Goal: Information Seeking & Learning: Compare options

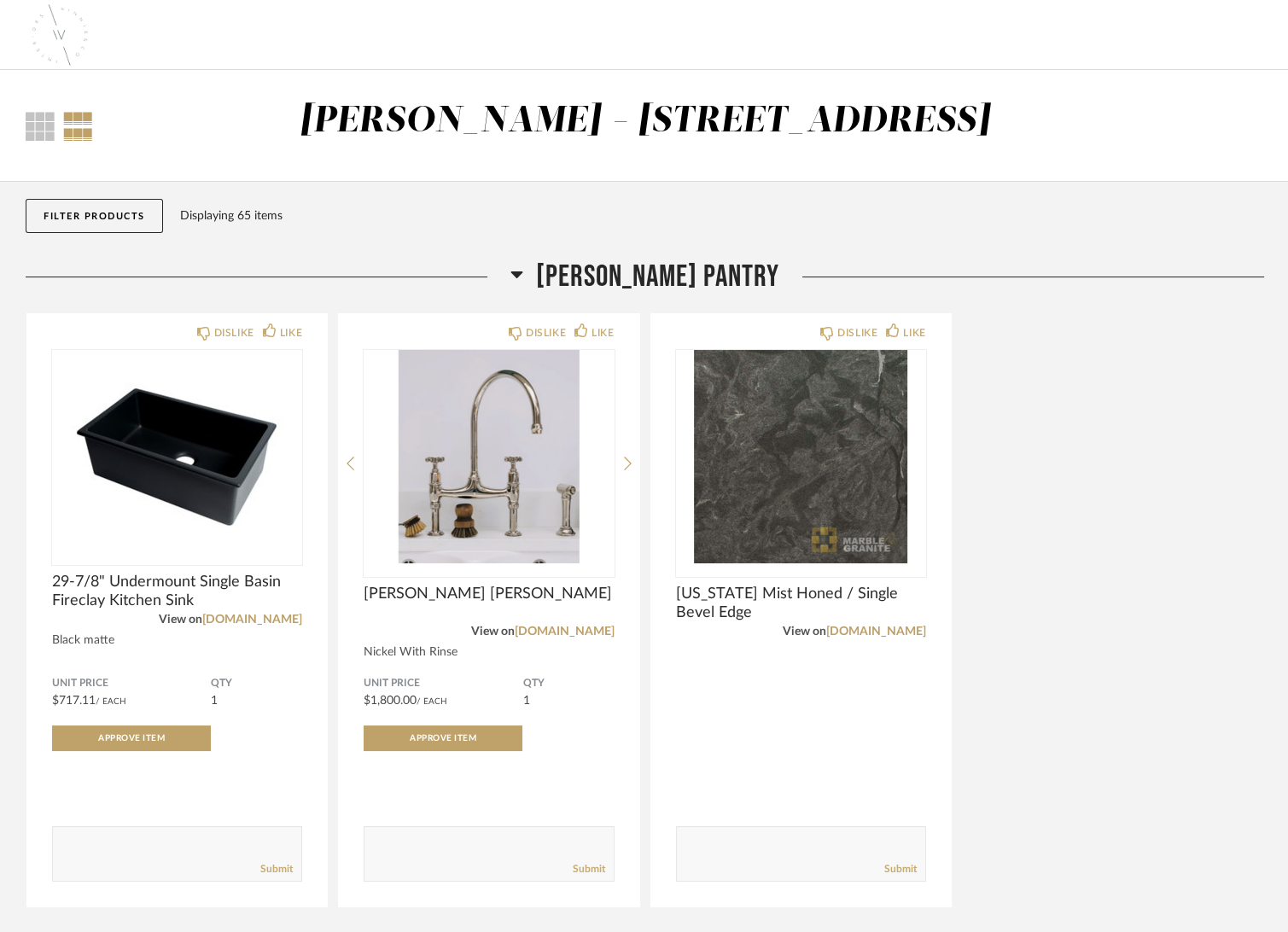
click at [1169, 101] on div "Thumbnail View Full View [PERSON_NAME] - [STREET_ADDRESS]" at bounding box center [644, 126] width 1264 height 53
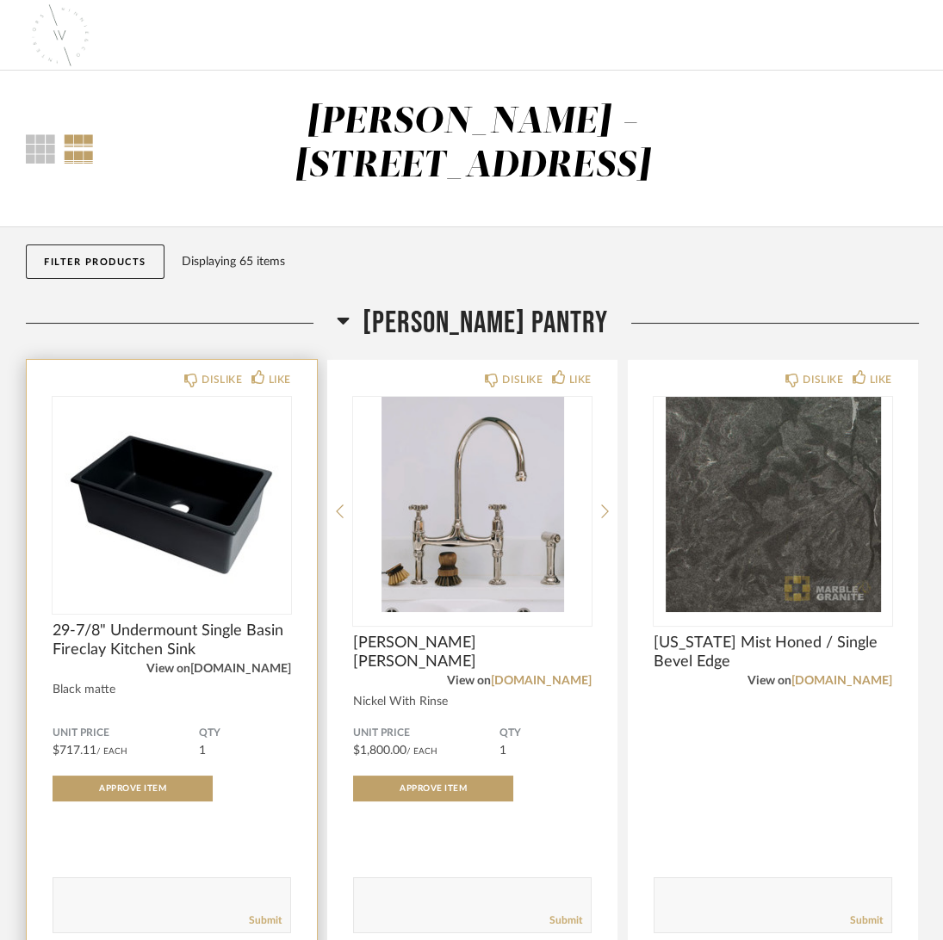
click at [282, 667] on link "[DOMAIN_NAME]" at bounding box center [240, 669] width 101 height 12
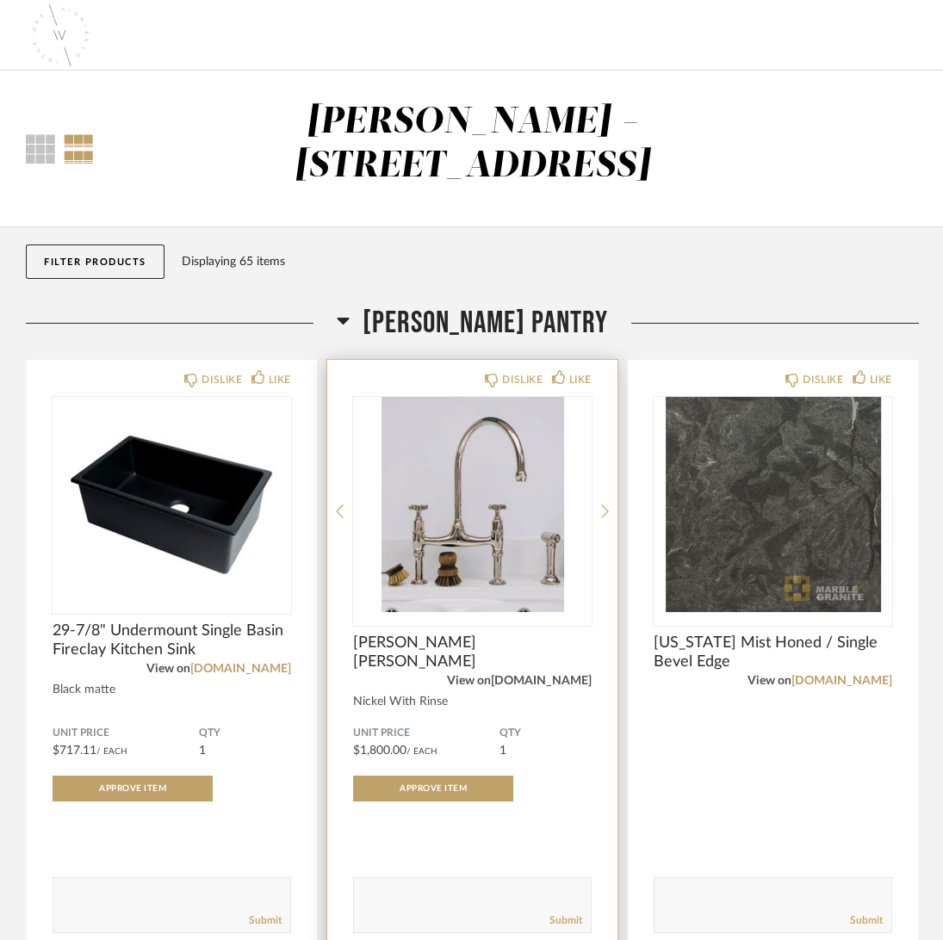
click at [578, 676] on link "[DOMAIN_NAME]" at bounding box center [541, 681] width 101 height 12
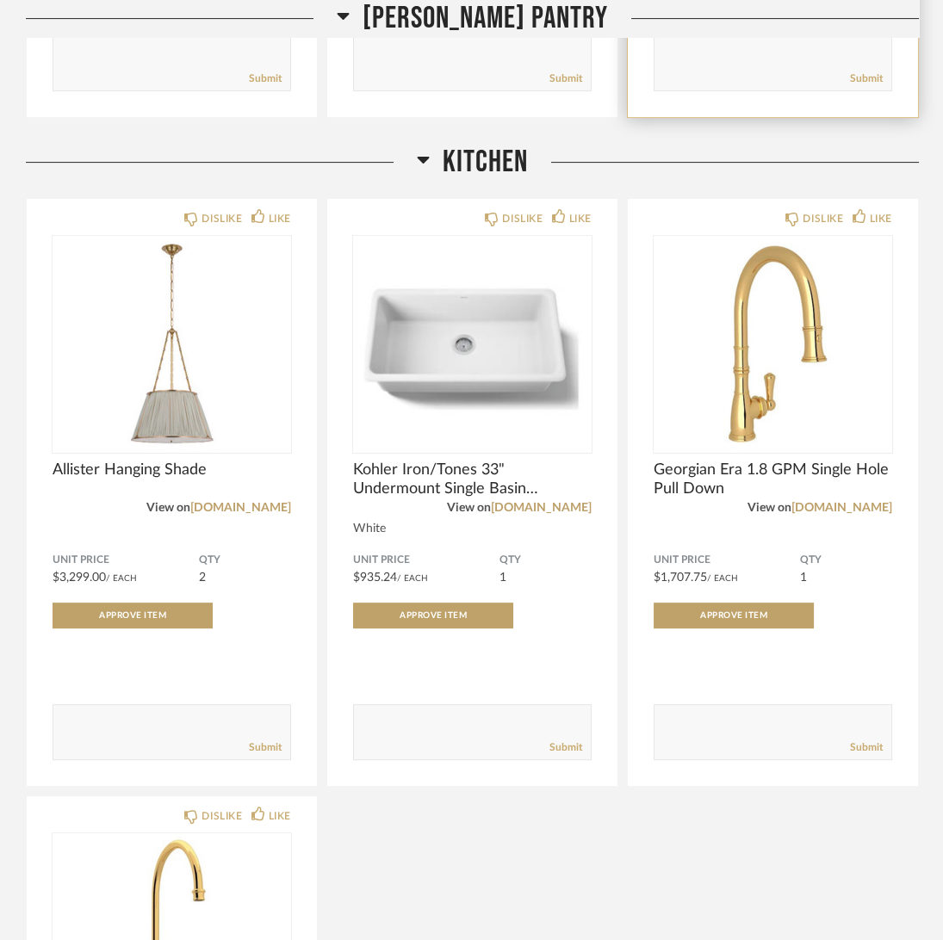
scroll to position [860, 0]
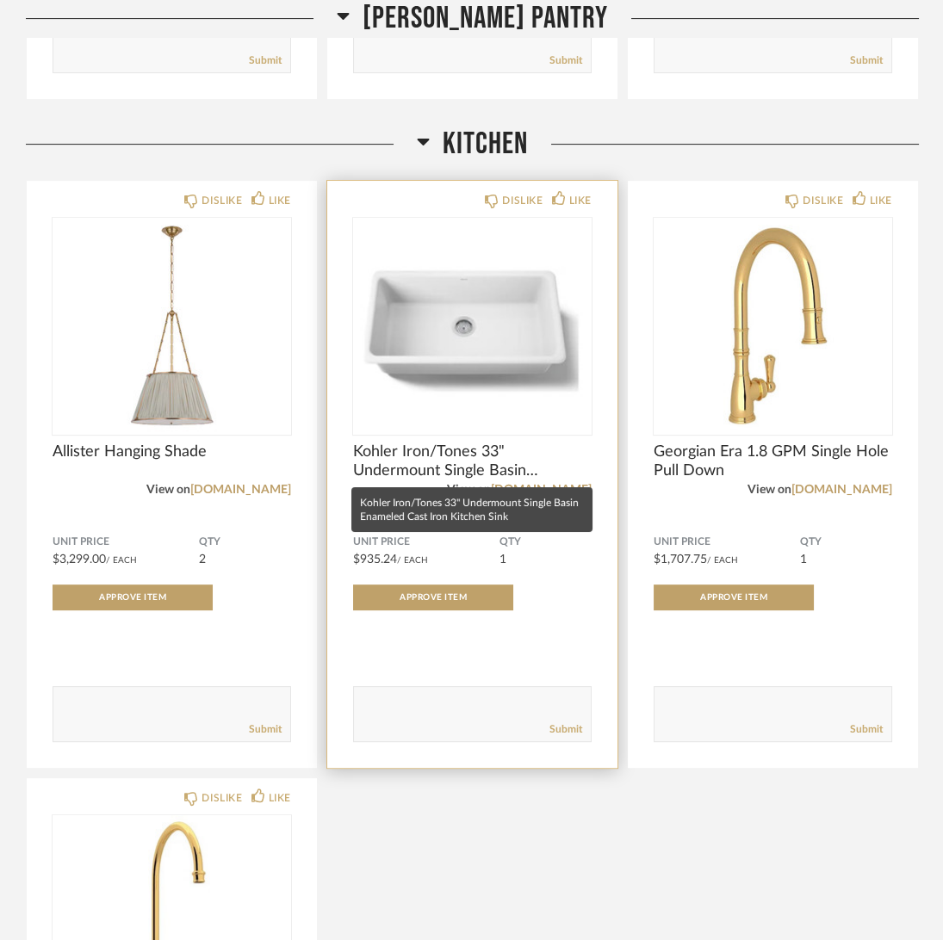
click at [455, 449] on span "Kohler Iron/Tones 33" Undermount Single Basin Enameled Cast Iron Kitchen Sink" at bounding box center [472, 461] width 238 height 38
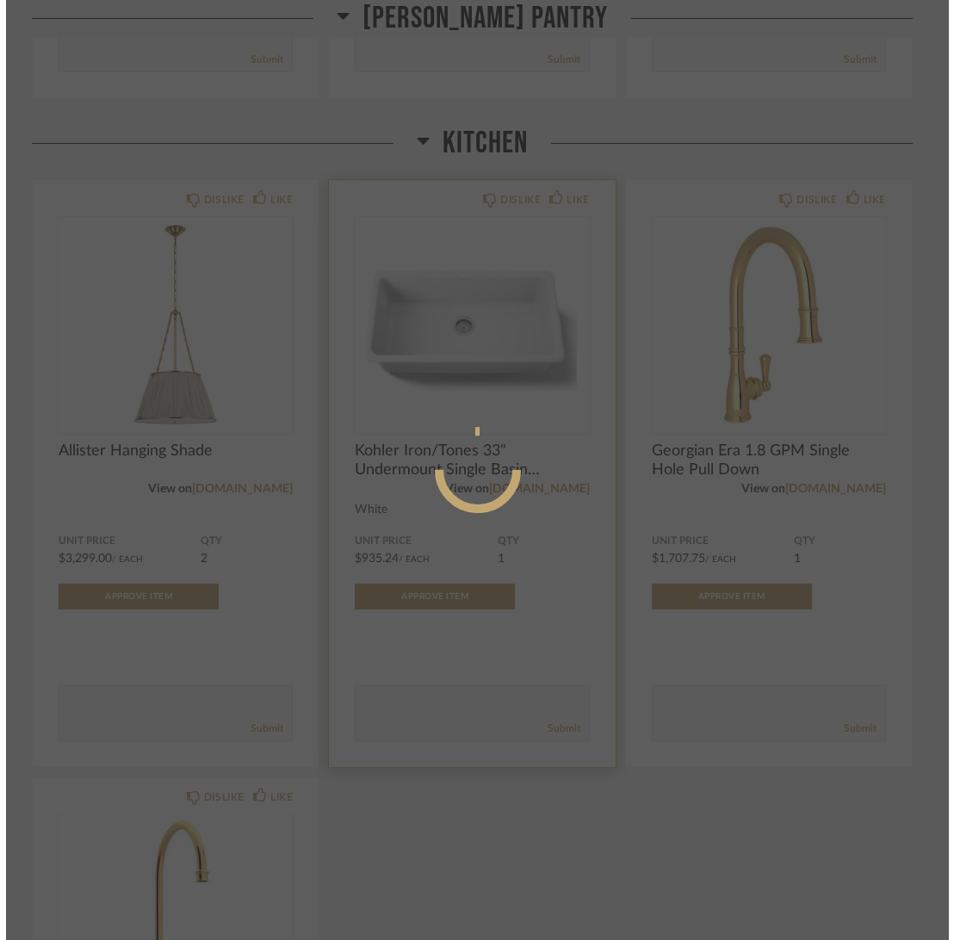
scroll to position [0, 0]
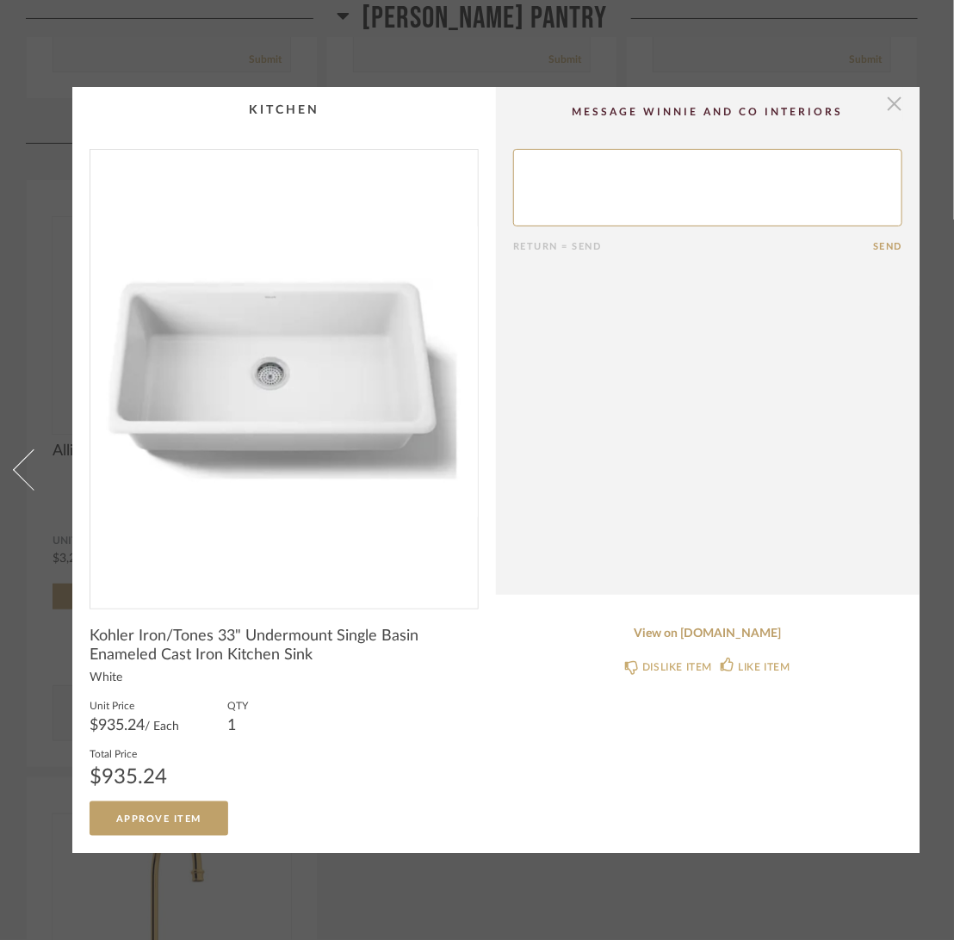
click at [890, 93] on span "button" at bounding box center [894, 104] width 34 height 34
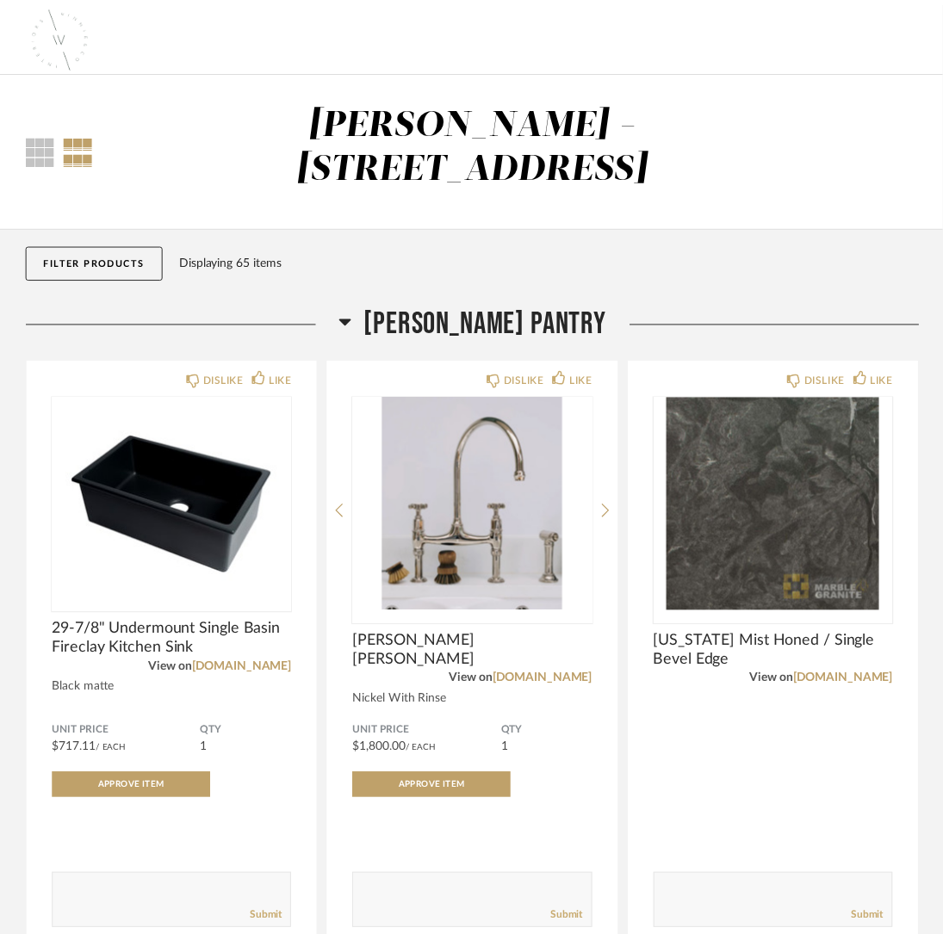
scroll to position [860, 0]
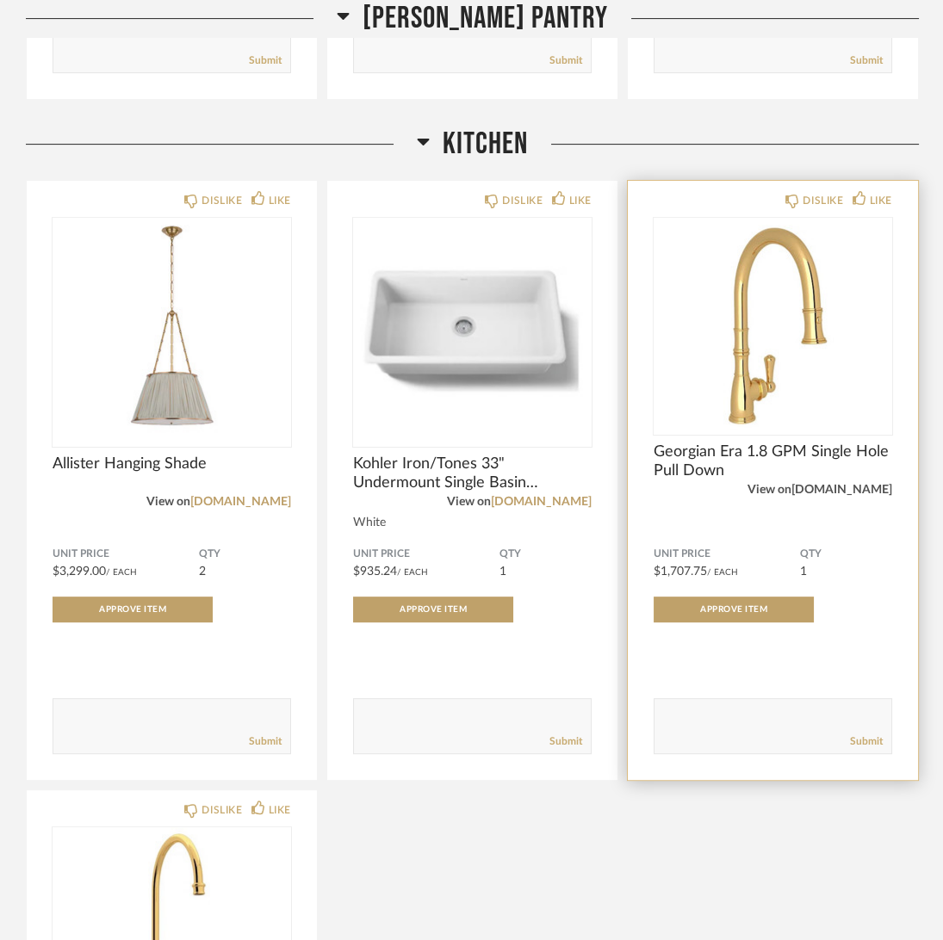
click at [849, 484] on link "[DOMAIN_NAME]" at bounding box center [841, 490] width 101 height 12
click at [710, 473] on span "Georgian Era 1.8 GPM Single Hole Pull Down" at bounding box center [772, 474] width 238 height 38
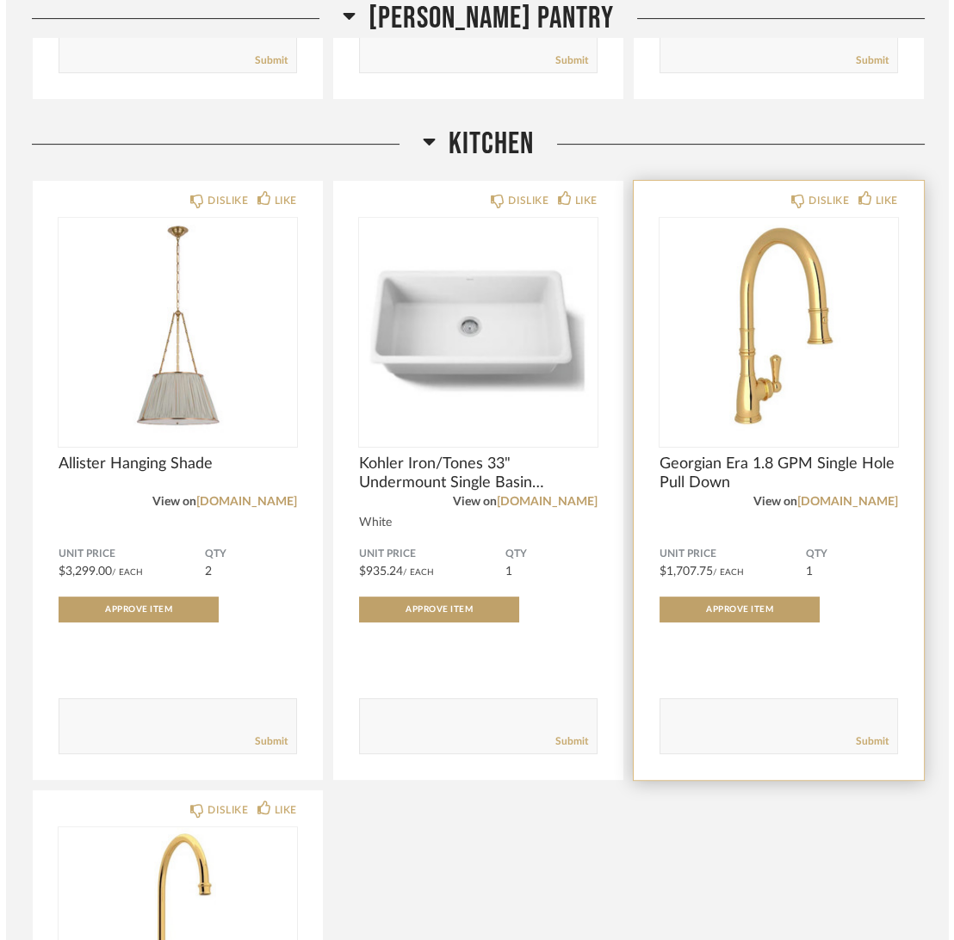
scroll to position [0, 0]
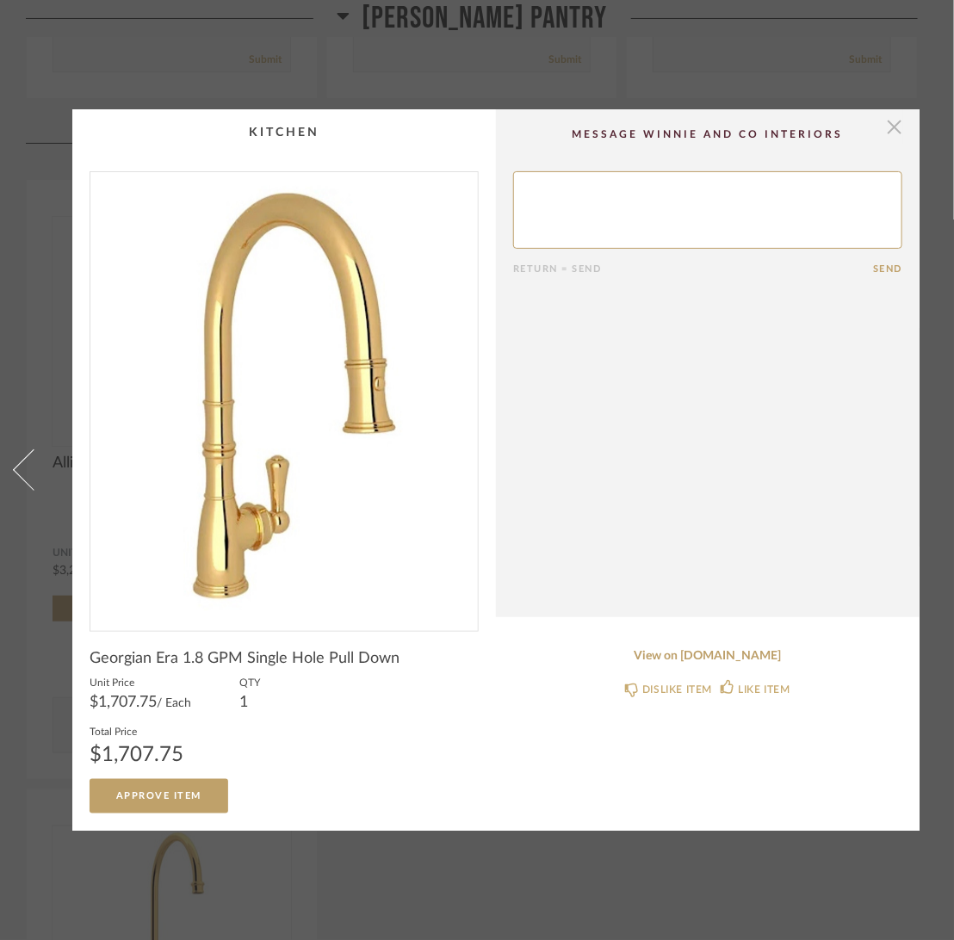
click at [894, 120] on span "button" at bounding box center [894, 126] width 34 height 34
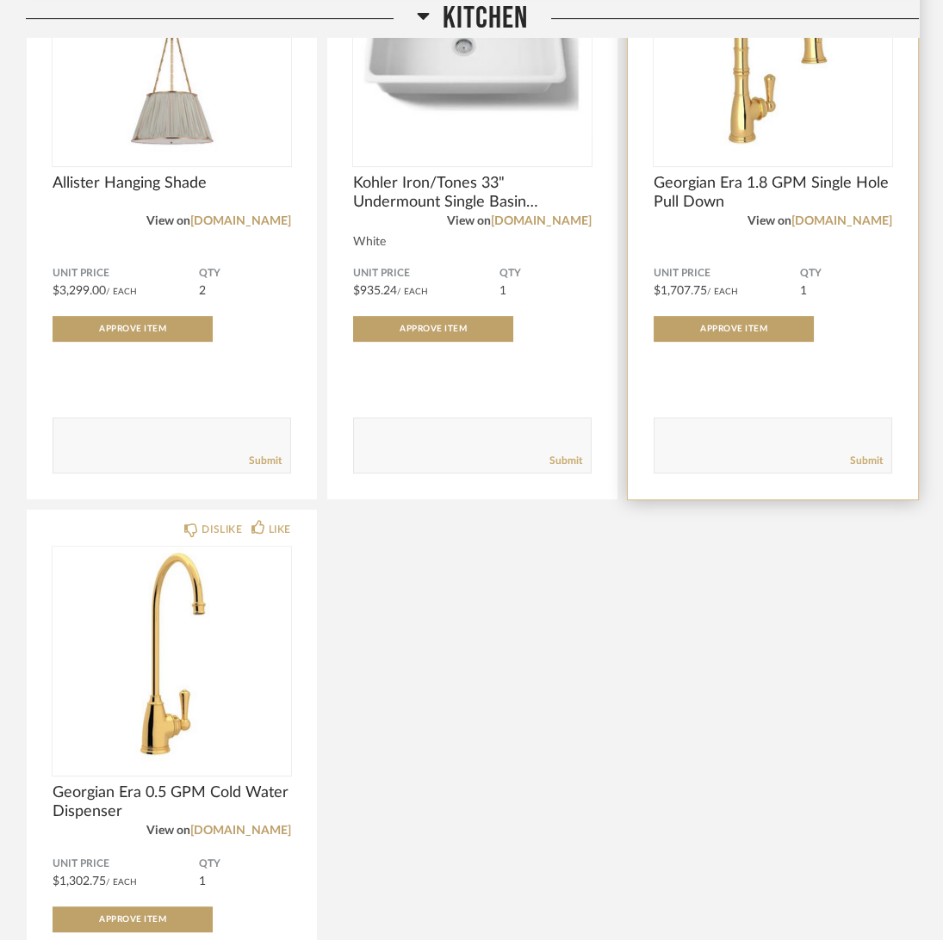
scroll to position [1204, 0]
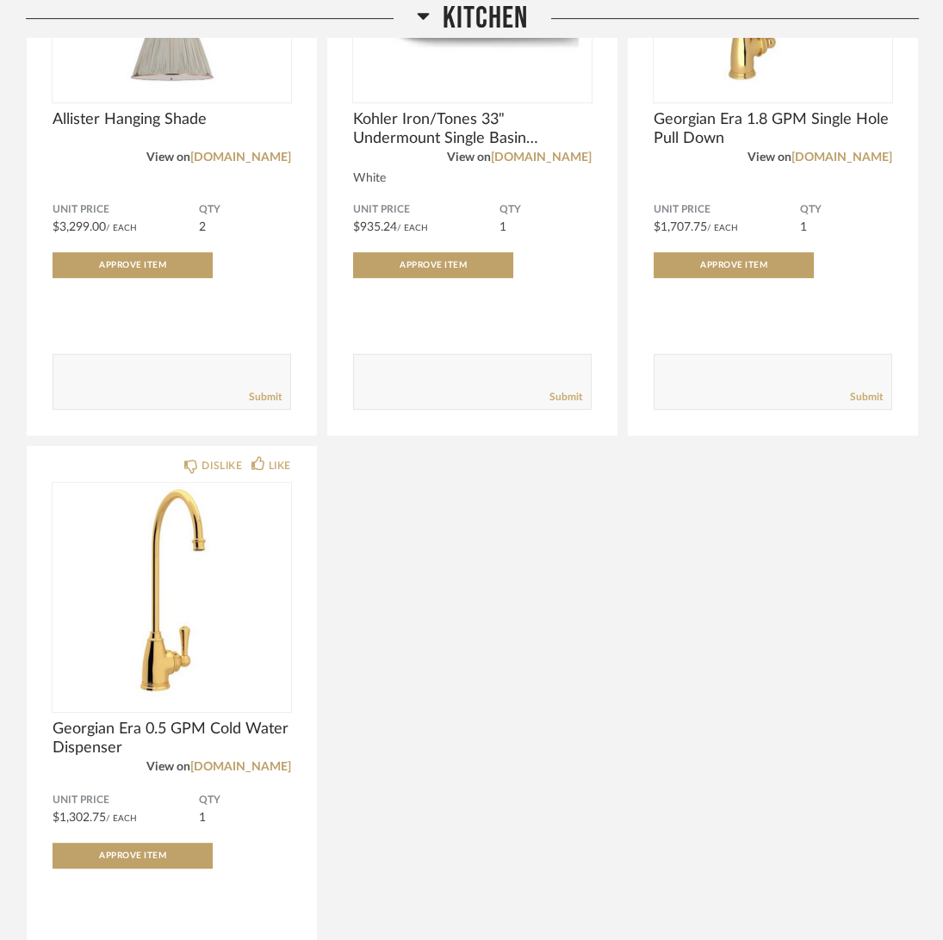
click at [487, 766] on div "DISLIKE LIKE Allister Hanging Shade View on [DOMAIN_NAME] Unit Price $3,299.00 …" at bounding box center [472, 431] width 893 height 1191
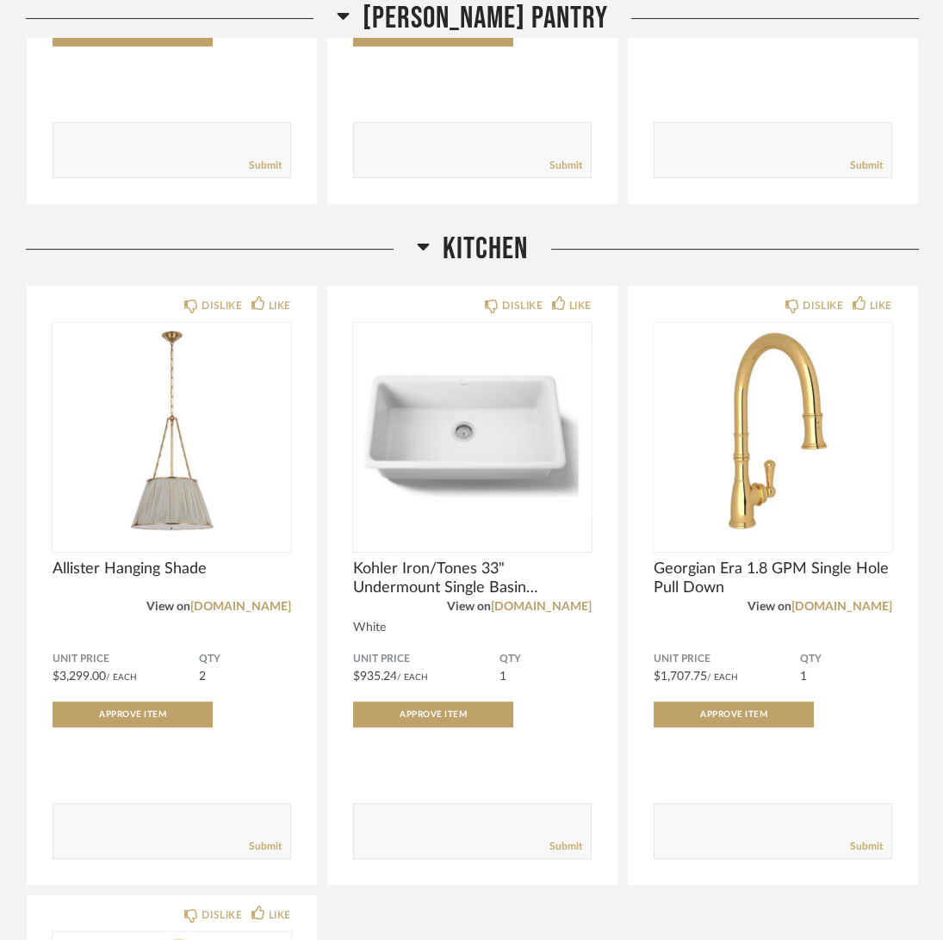
scroll to position [689, 0]
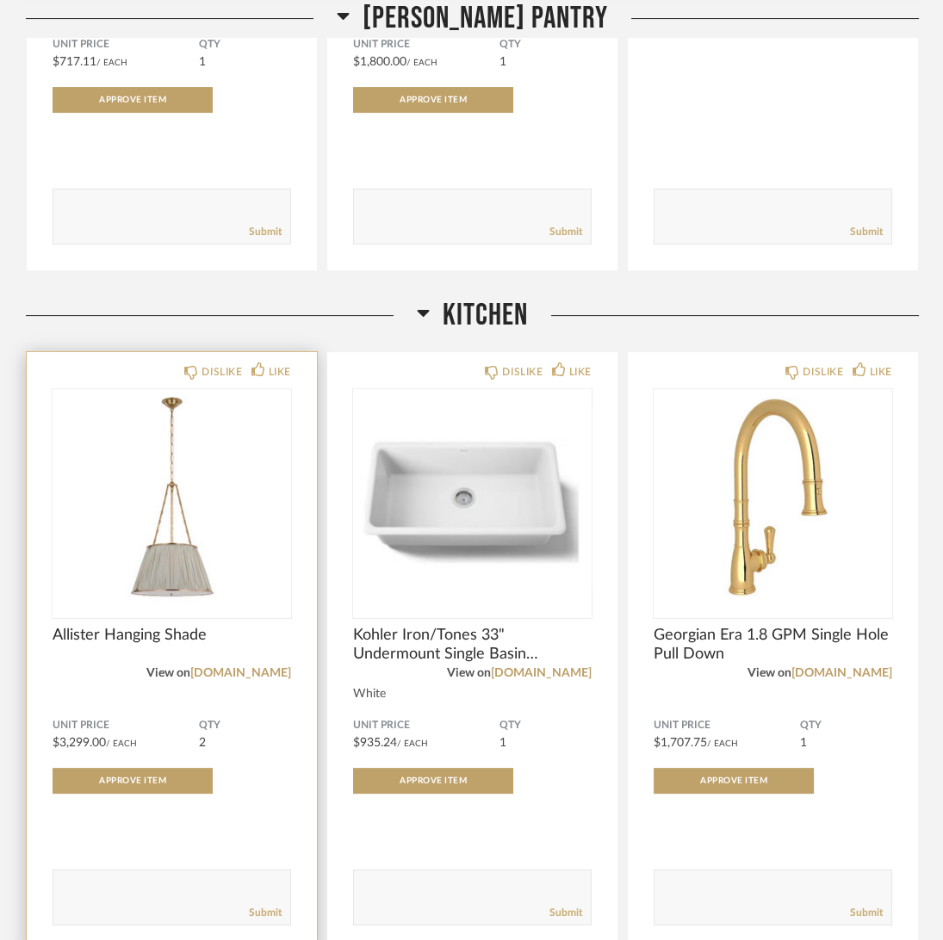
click at [181, 628] on span "Allister Hanging Shade" at bounding box center [172, 635] width 238 height 19
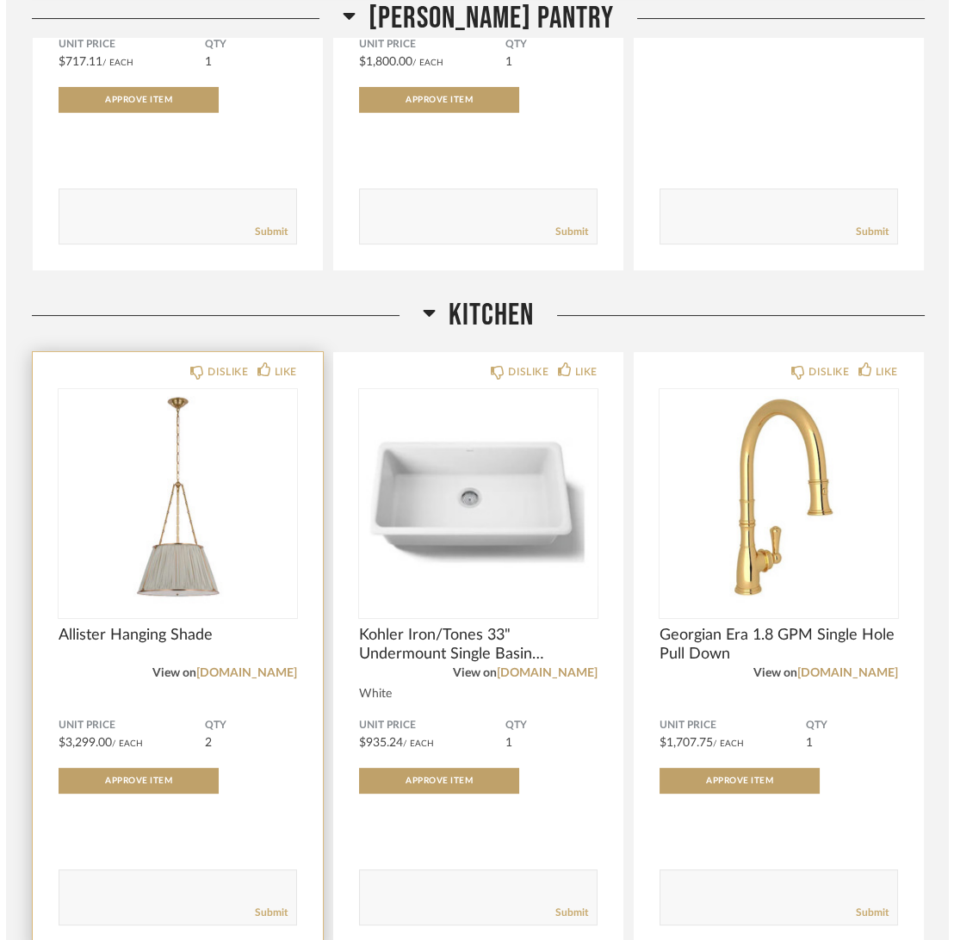
scroll to position [0, 0]
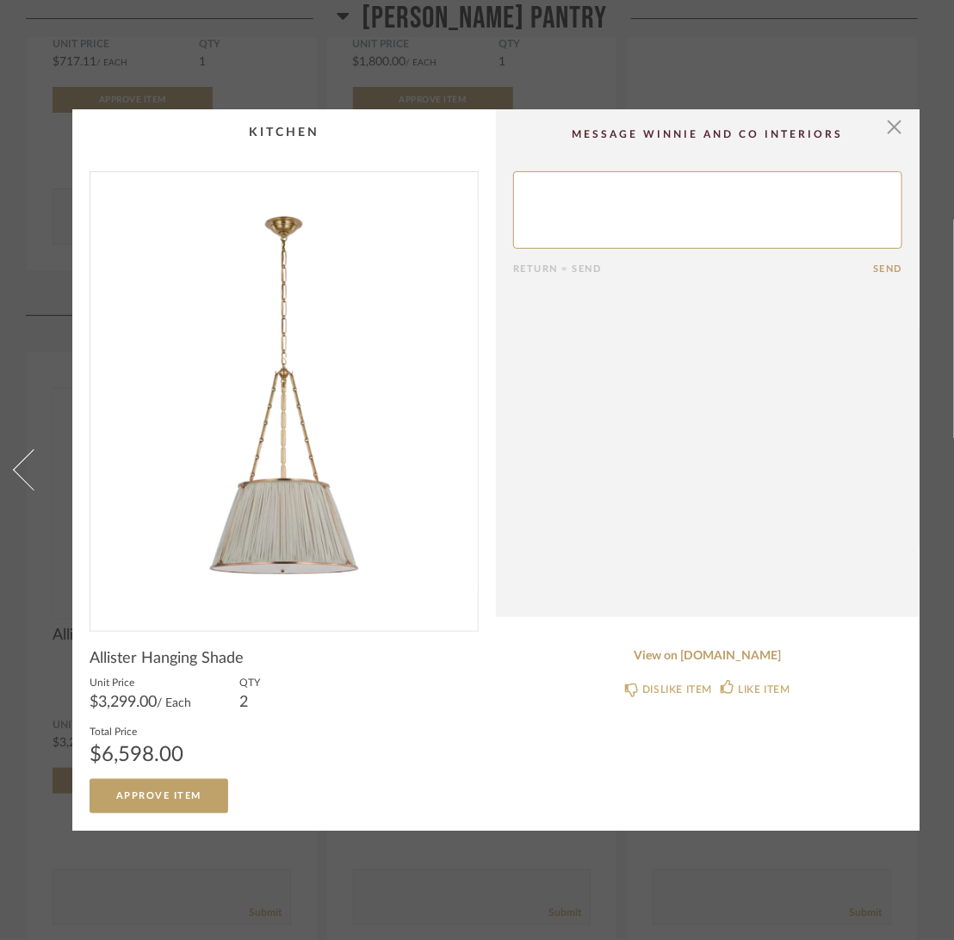
click at [905, 109] on cpp-summary-comments "Return = Send Send" at bounding box center [708, 363] width 424 height 508
click at [893, 109] on span "button" at bounding box center [894, 126] width 34 height 34
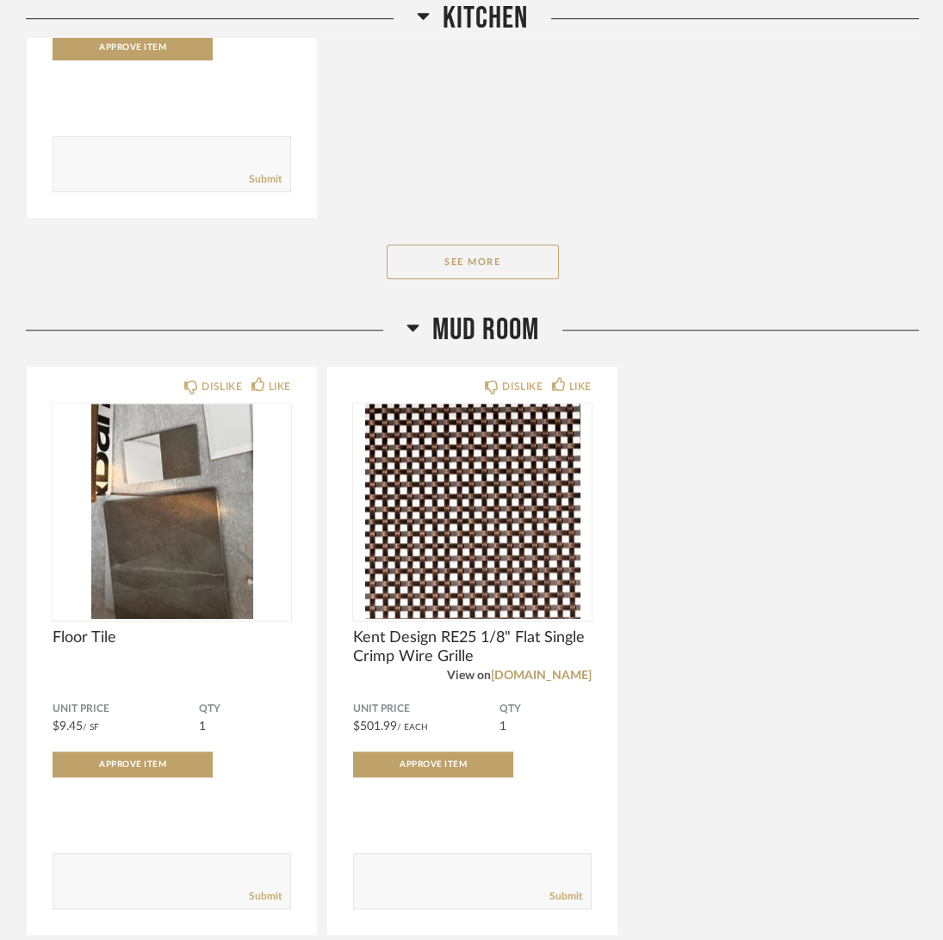
scroll to position [2066, 0]
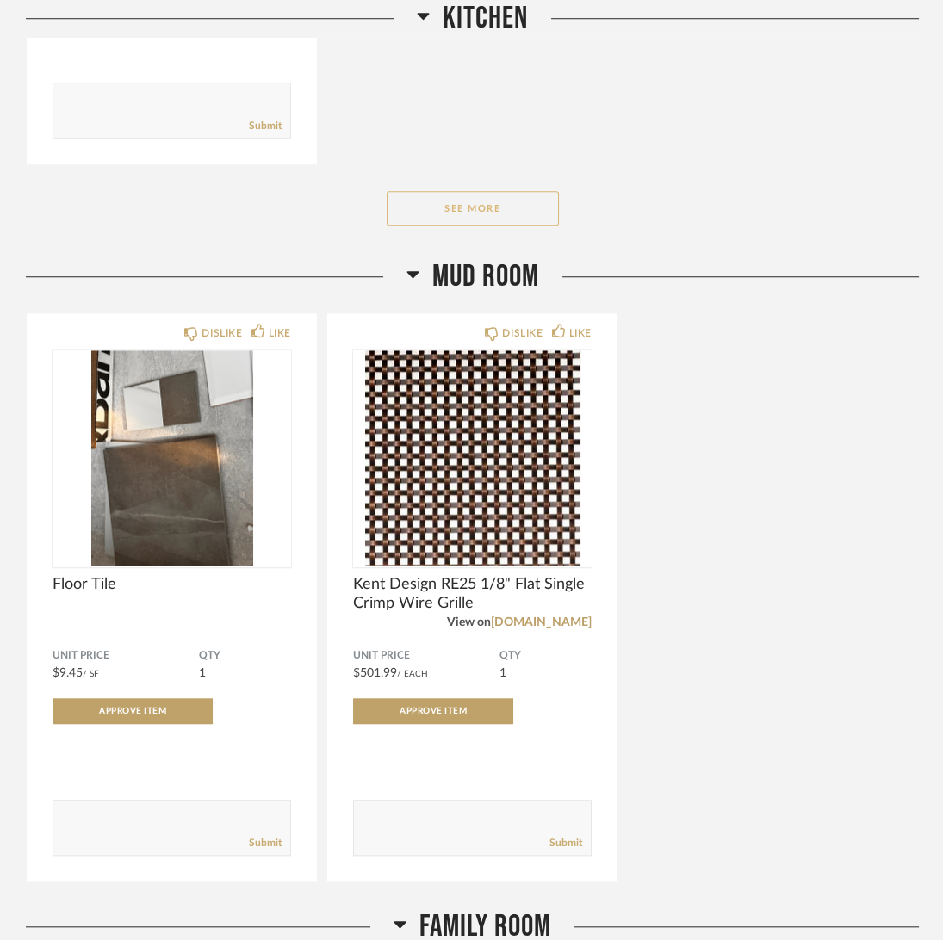
click at [486, 197] on button "See More" at bounding box center [473, 208] width 172 height 34
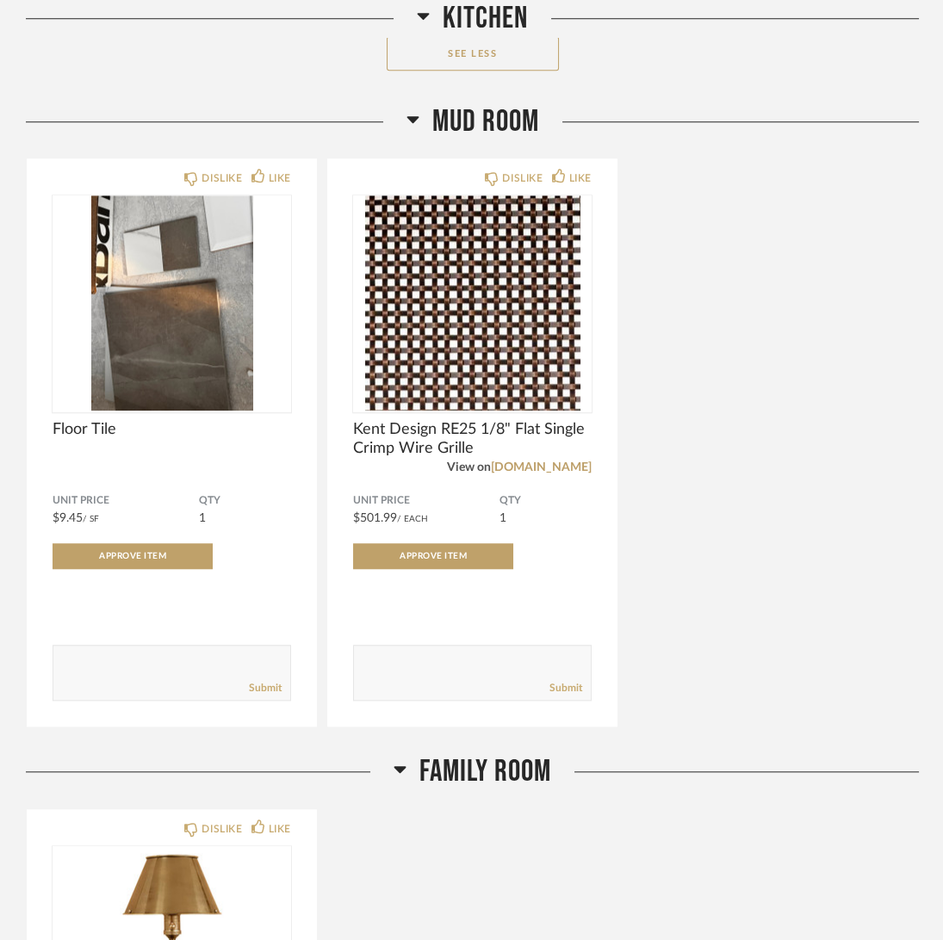
scroll to position [2238, 0]
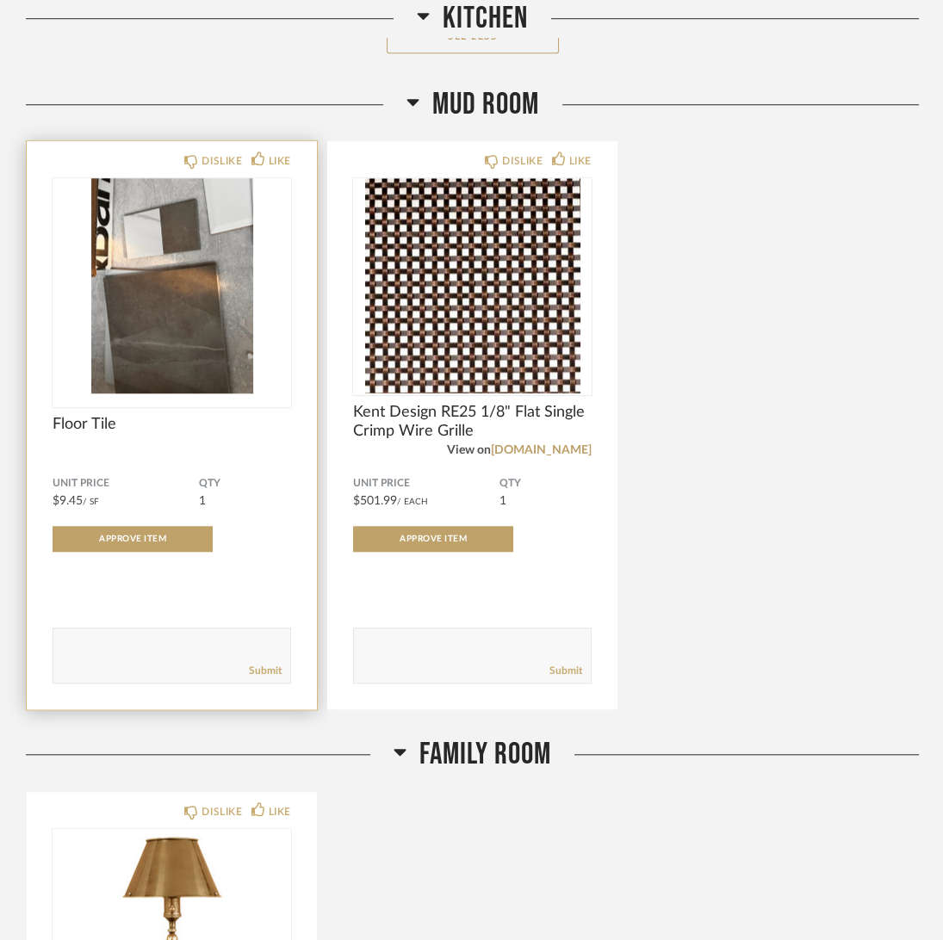
click at [81, 418] on span "Floor Tile" at bounding box center [172, 424] width 238 height 19
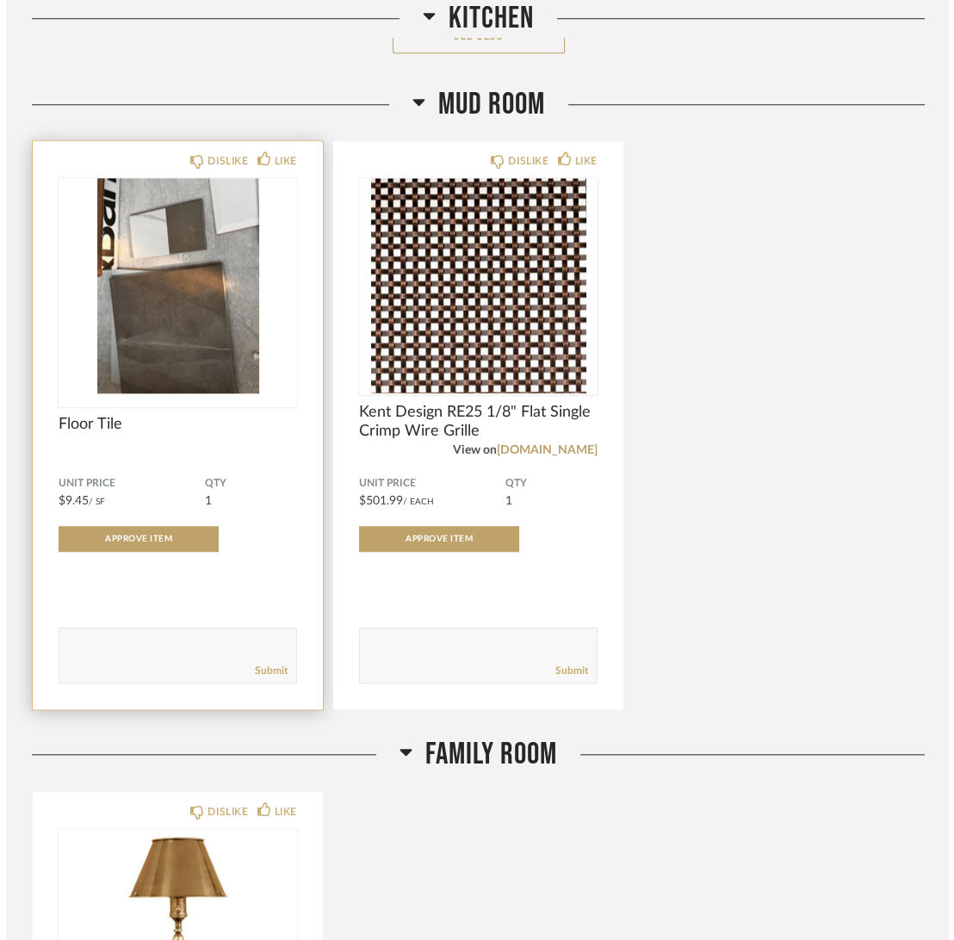
scroll to position [0, 0]
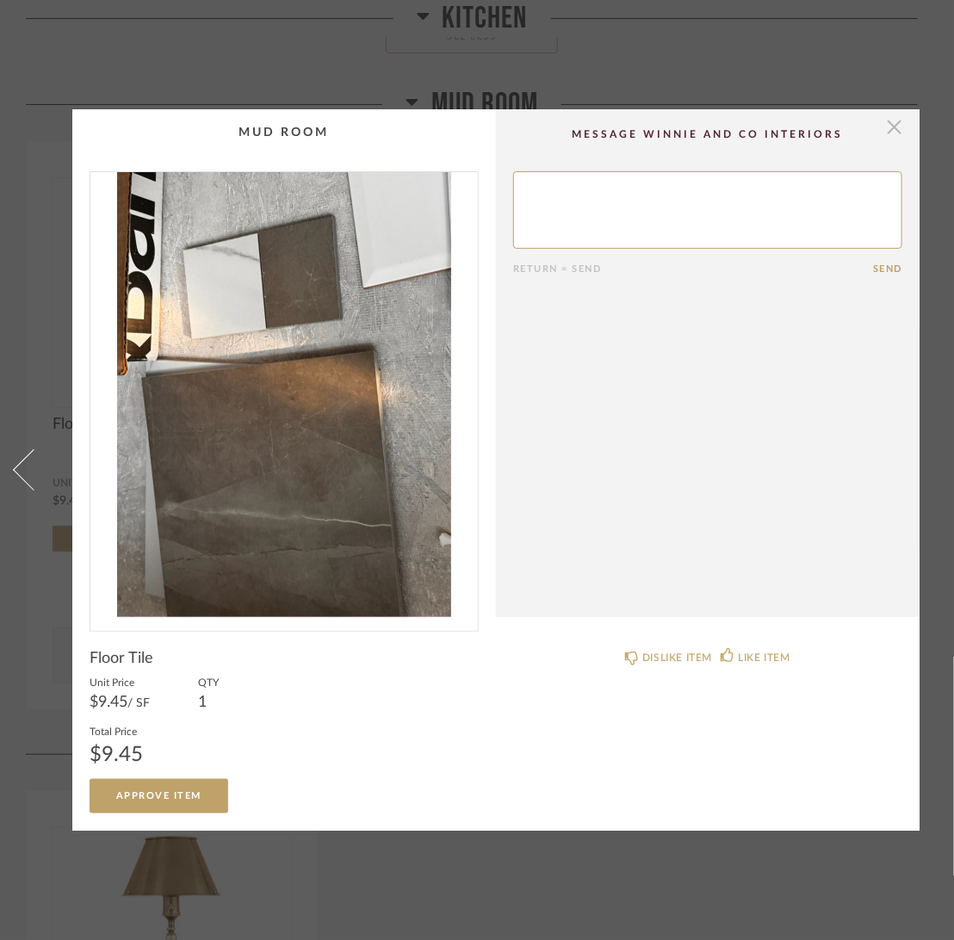
click at [889, 115] on span "button" at bounding box center [894, 126] width 34 height 34
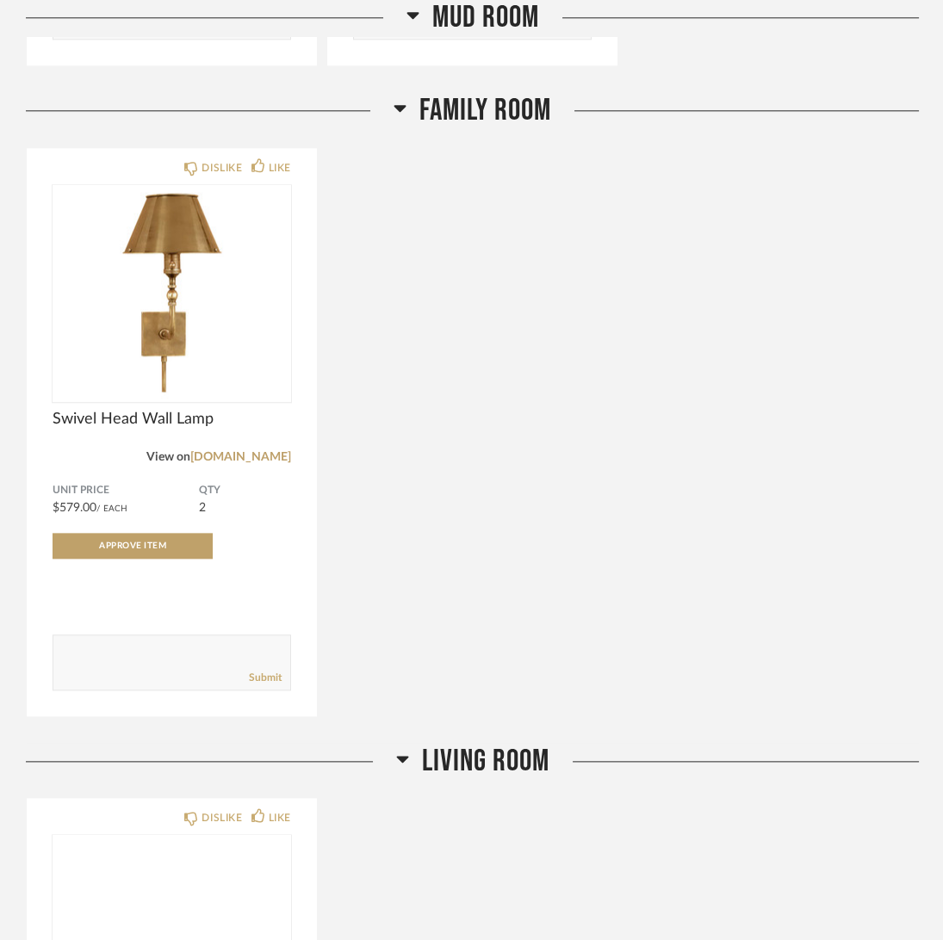
scroll to position [2927, 0]
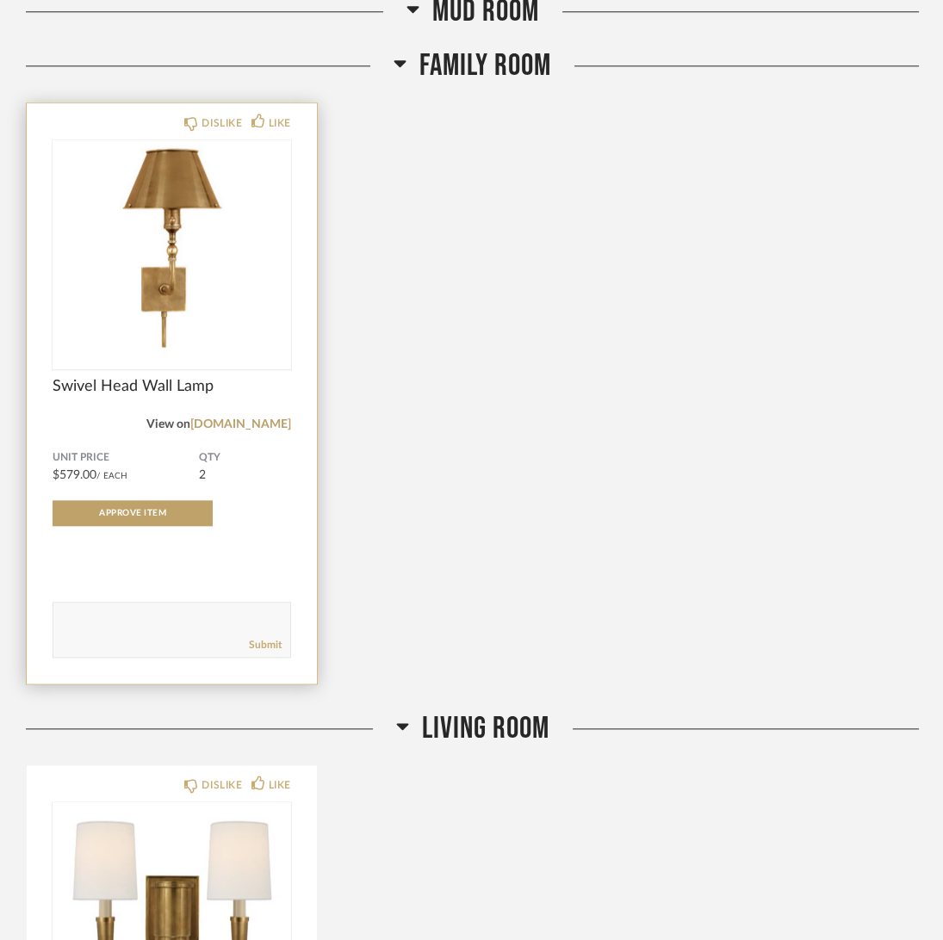
click at [135, 386] on span "Swivel Head Wall Lamp" at bounding box center [172, 386] width 238 height 19
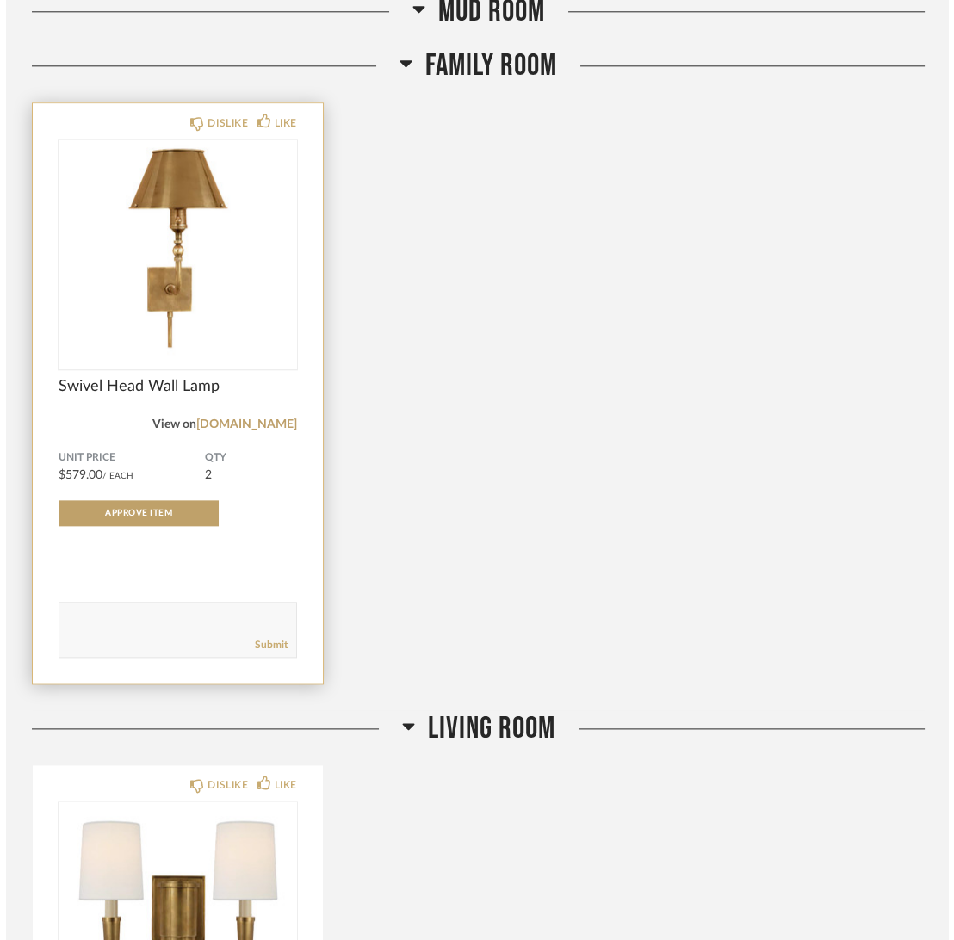
scroll to position [0, 0]
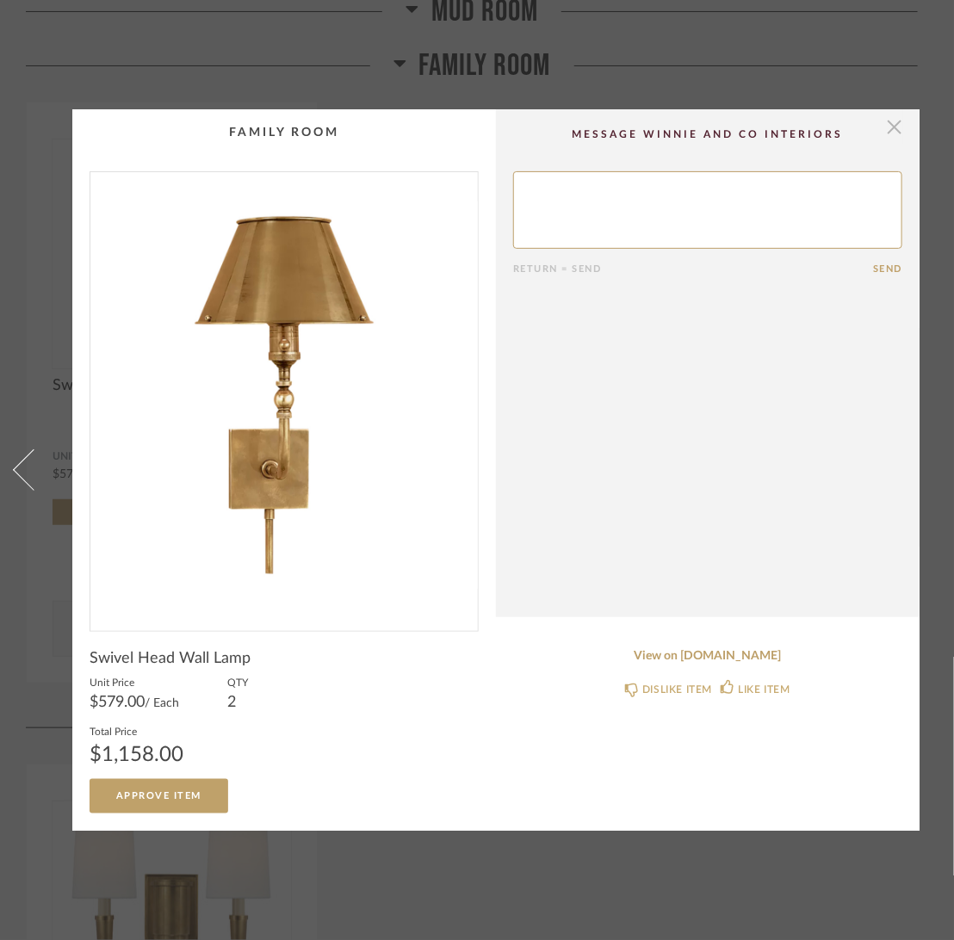
click at [889, 114] on span "button" at bounding box center [894, 126] width 34 height 34
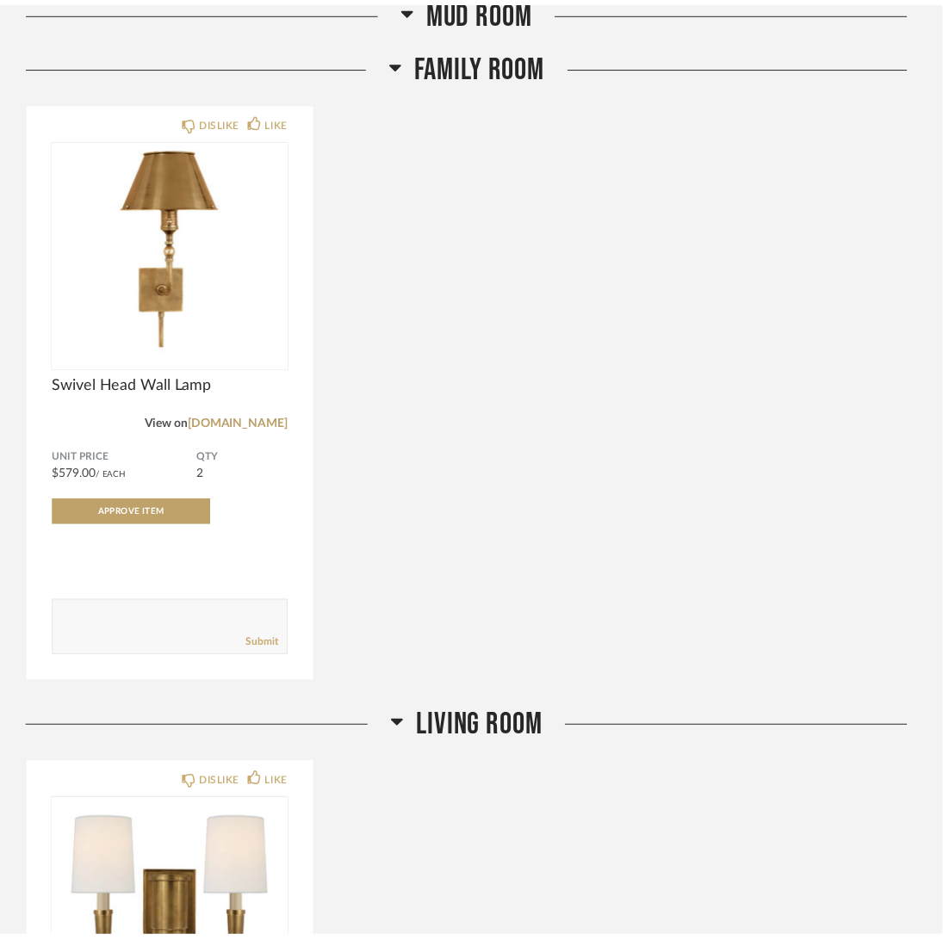
scroll to position [2927, 0]
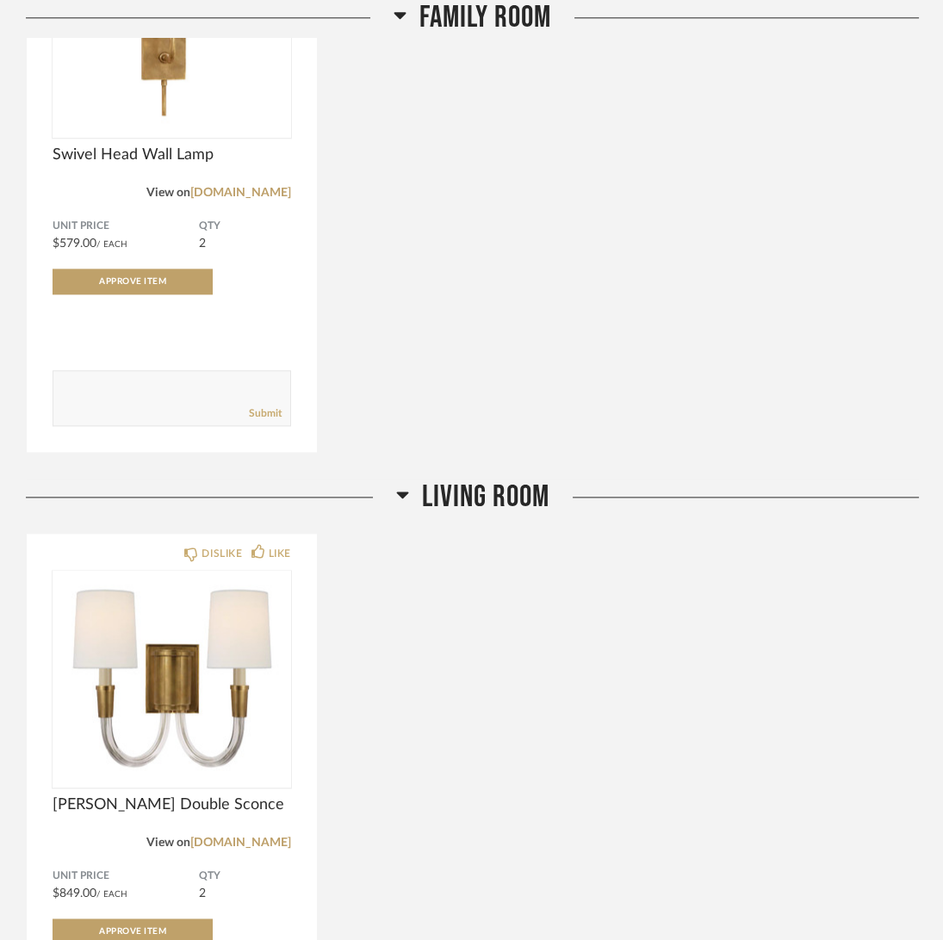
scroll to position [3271, 0]
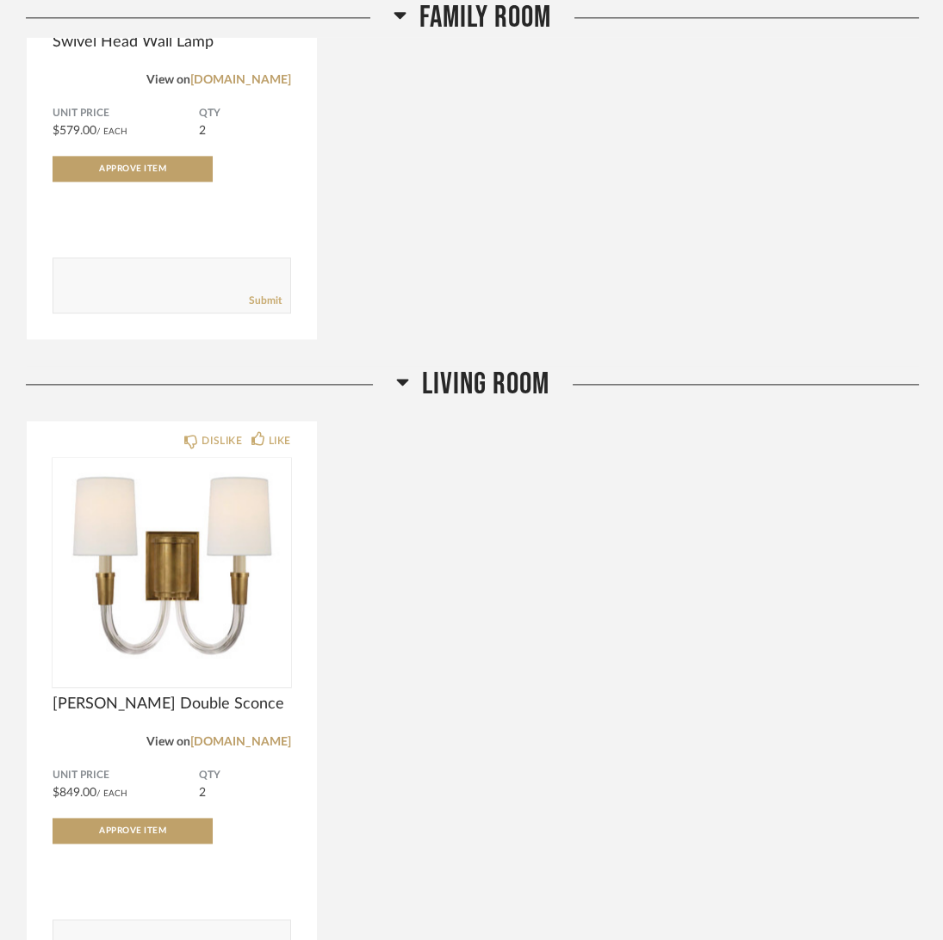
click at [651, 686] on div "DISLIKE LIKE [PERSON_NAME] Double Sconce View on [DOMAIN_NAME] Unit Price $849.…" at bounding box center [472, 711] width 893 height 582
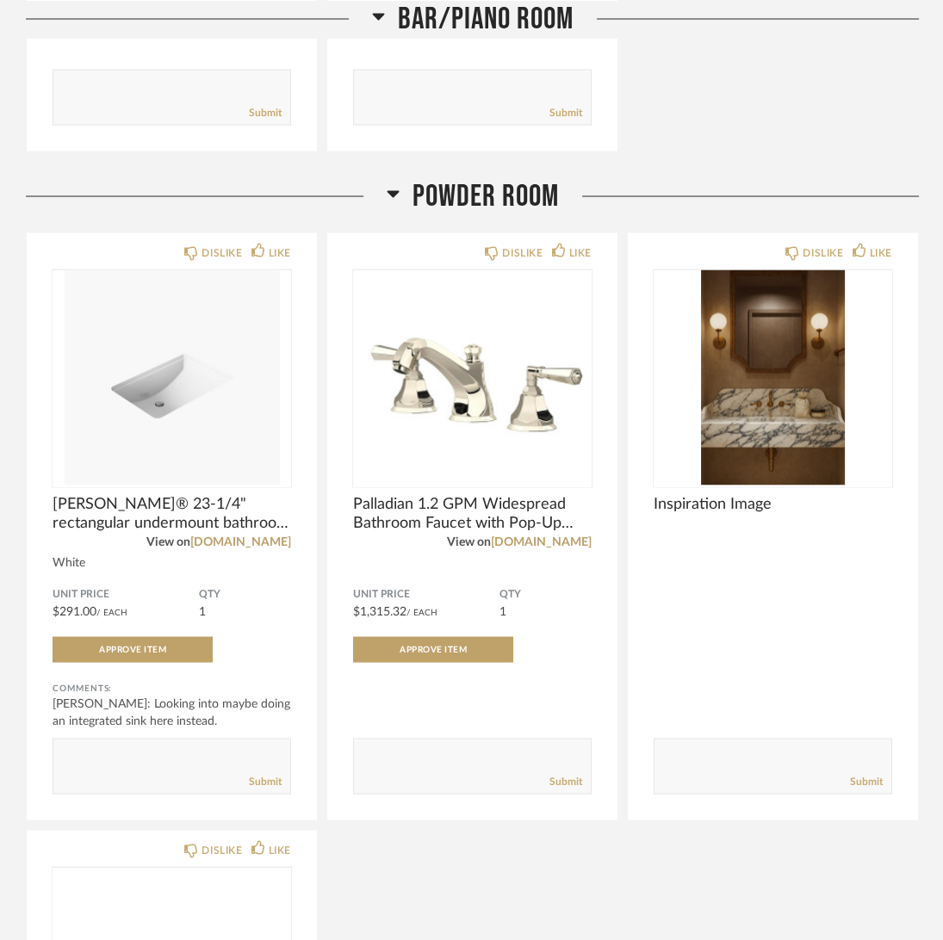
scroll to position [4821, 0]
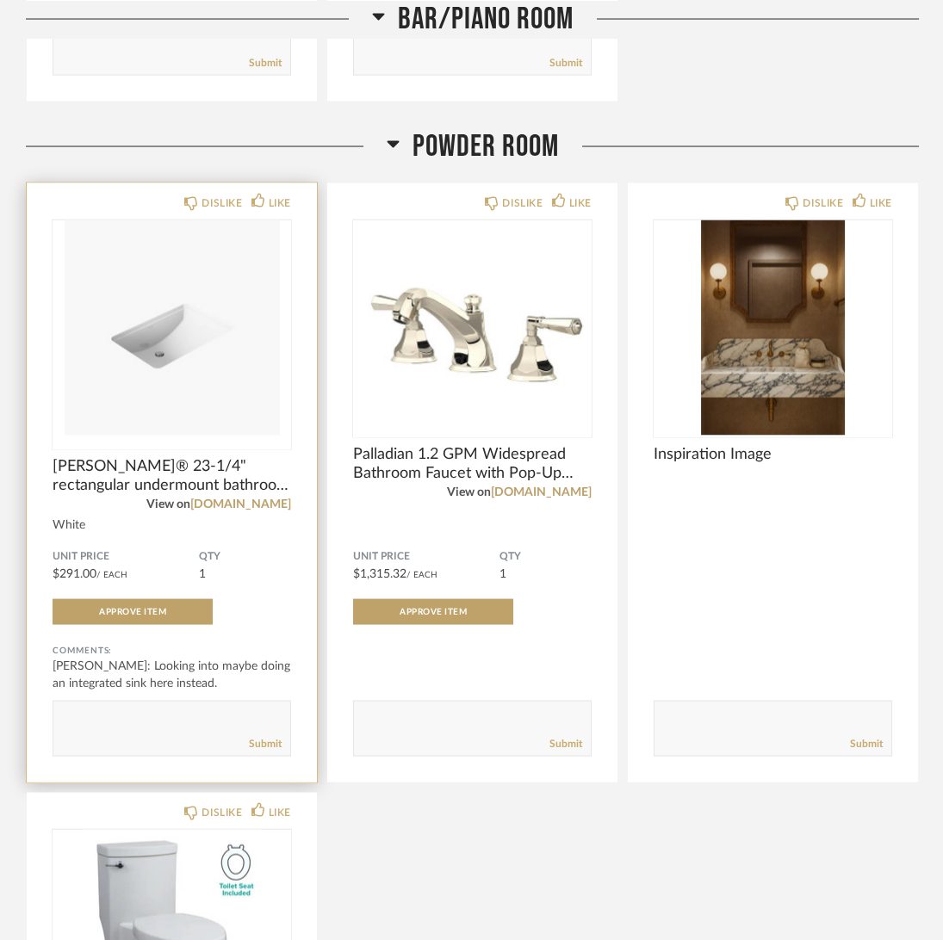
click at [100, 467] on span "[PERSON_NAME]® 23-1/4" rectangular undermount bathroom sink" at bounding box center [172, 476] width 238 height 38
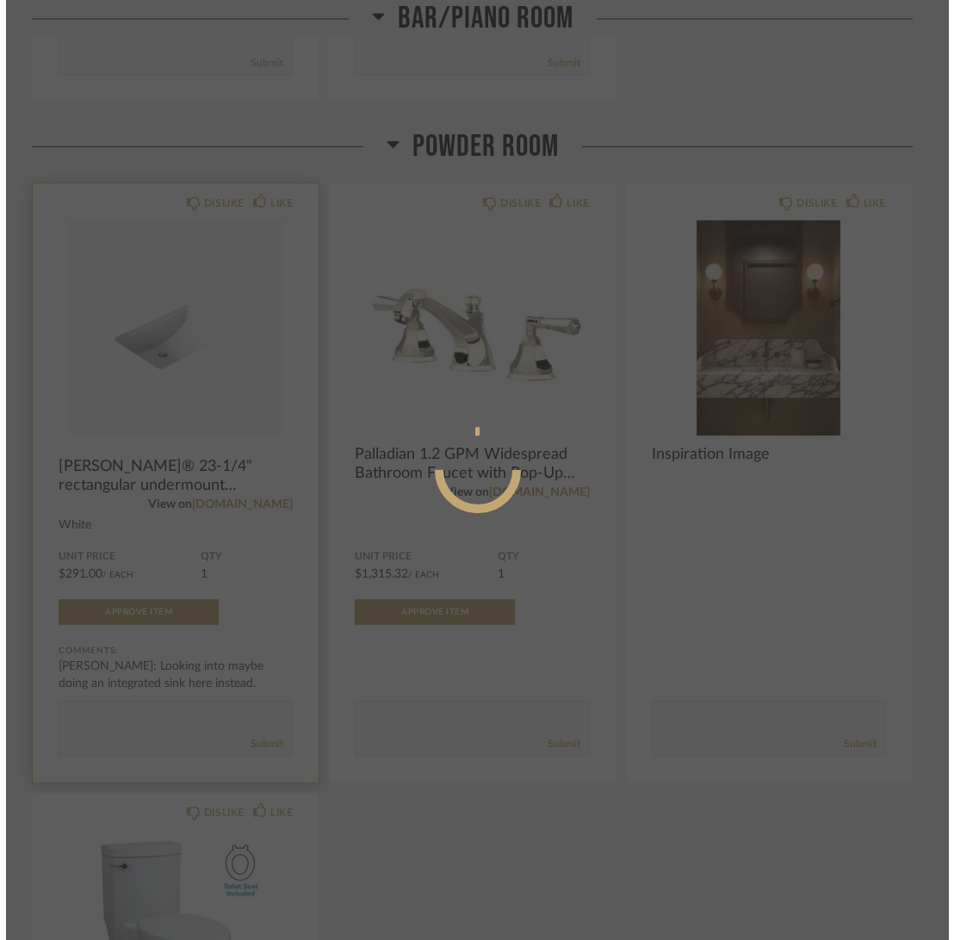
scroll to position [0, 0]
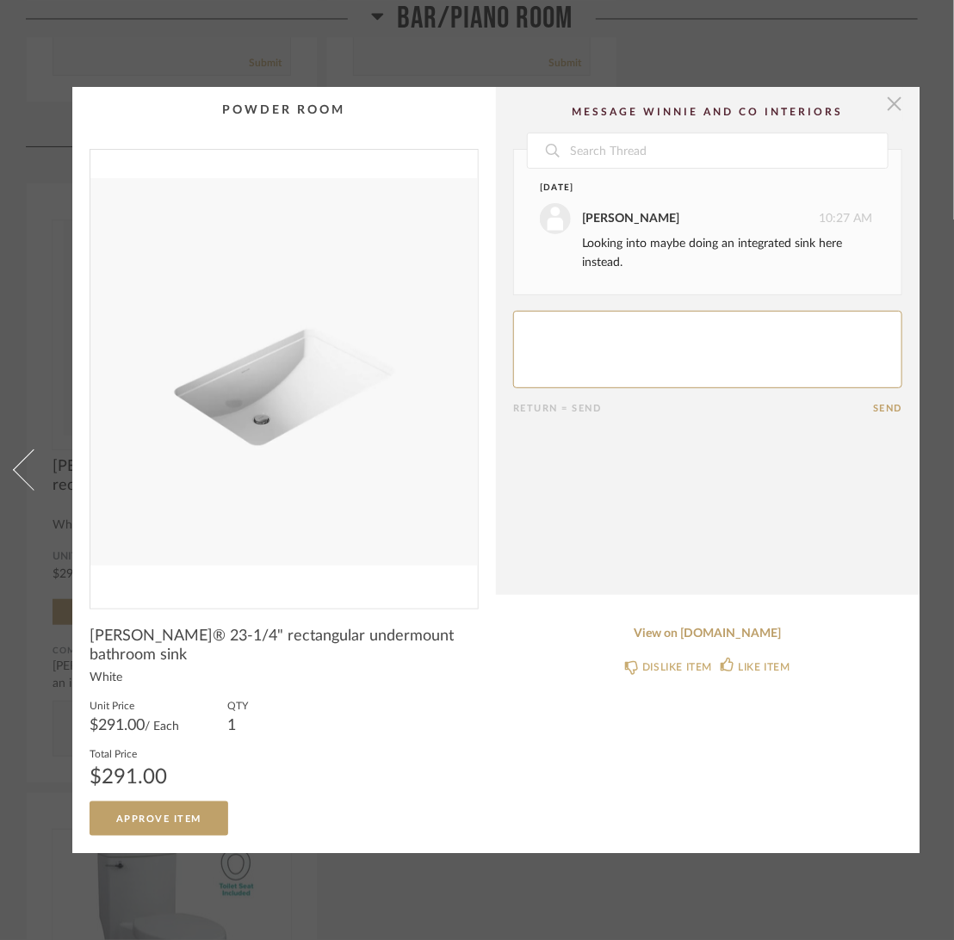
click at [894, 92] on span "button" at bounding box center [894, 104] width 34 height 34
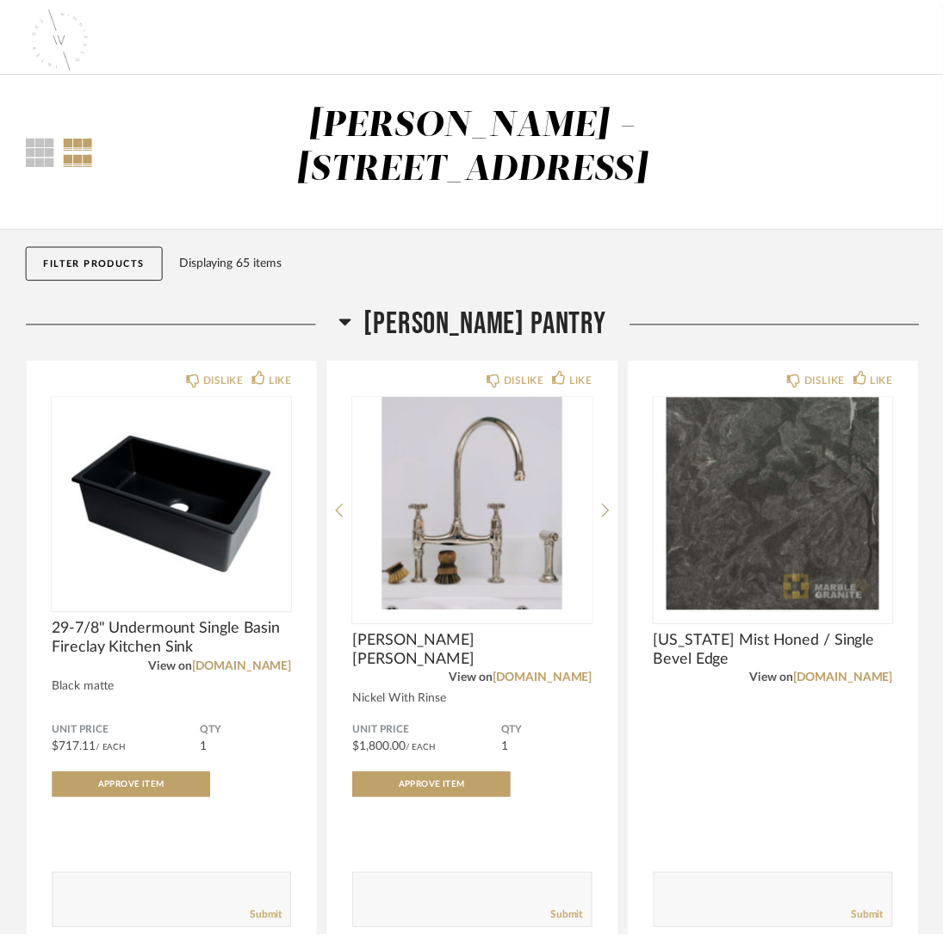
scroll to position [4821, 0]
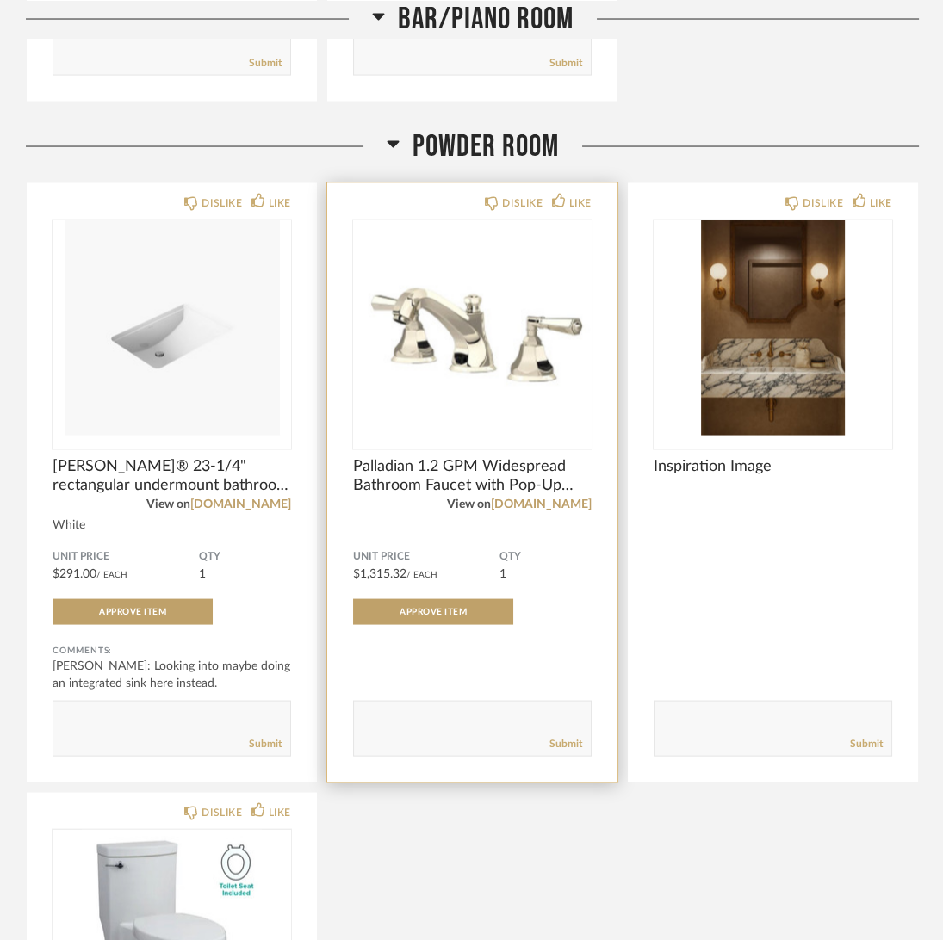
click at [511, 456] on div "DISLIKE LIKE Palladian 1.2 GPM Widespread Bathroom Faucet with Pop-Up Drain Ass…" at bounding box center [472, 482] width 290 height 599
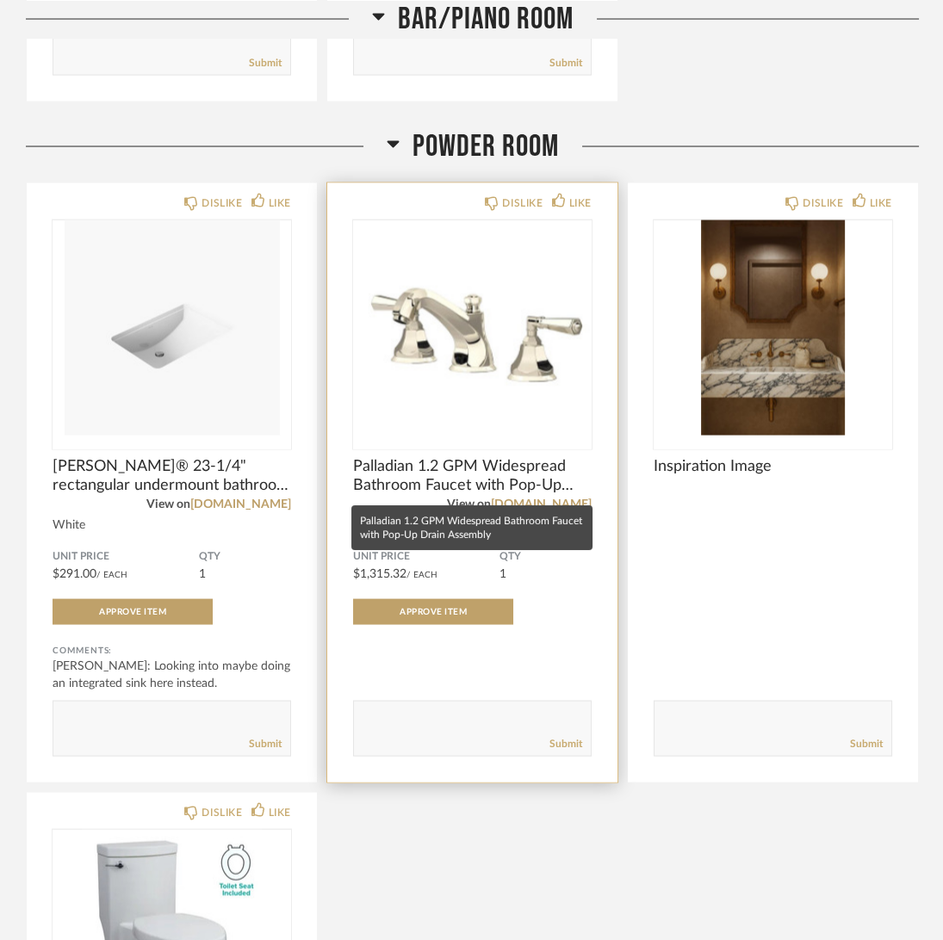
click at [515, 470] on span "Palladian 1.2 GPM Widespread Bathroom Faucet with Pop-Up Drain Assembly" at bounding box center [472, 476] width 238 height 38
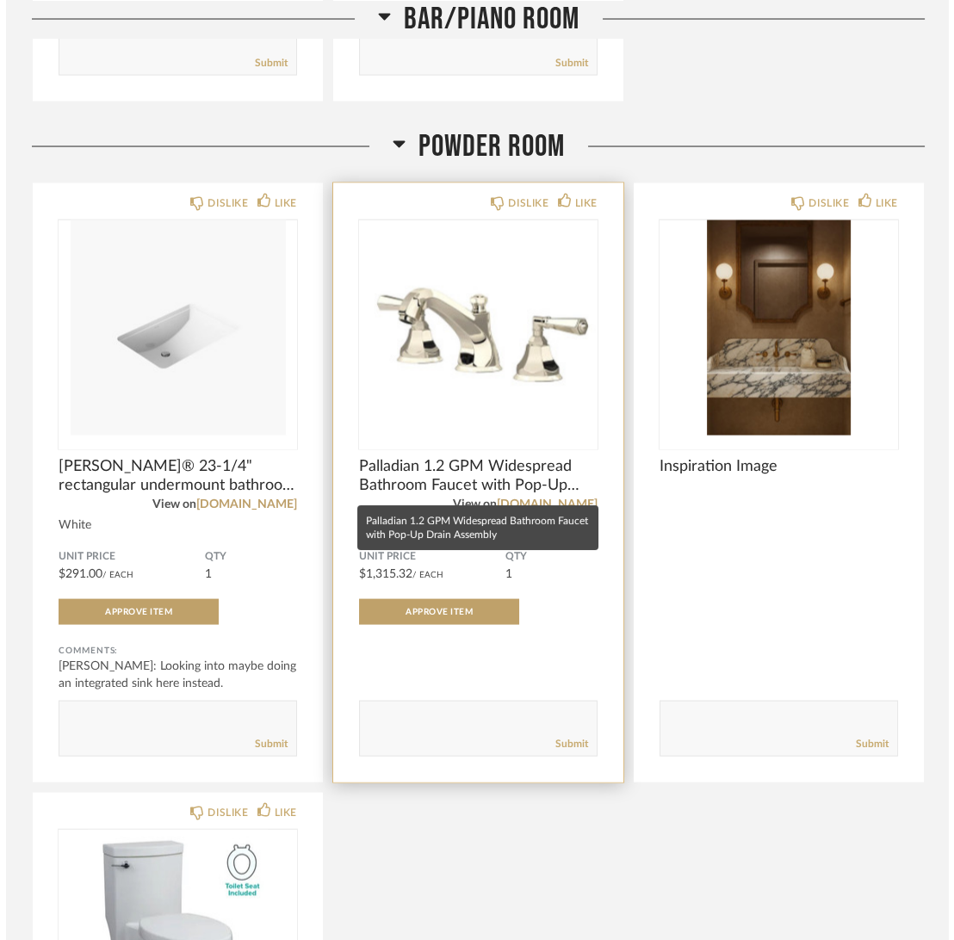
scroll to position [0, 0]
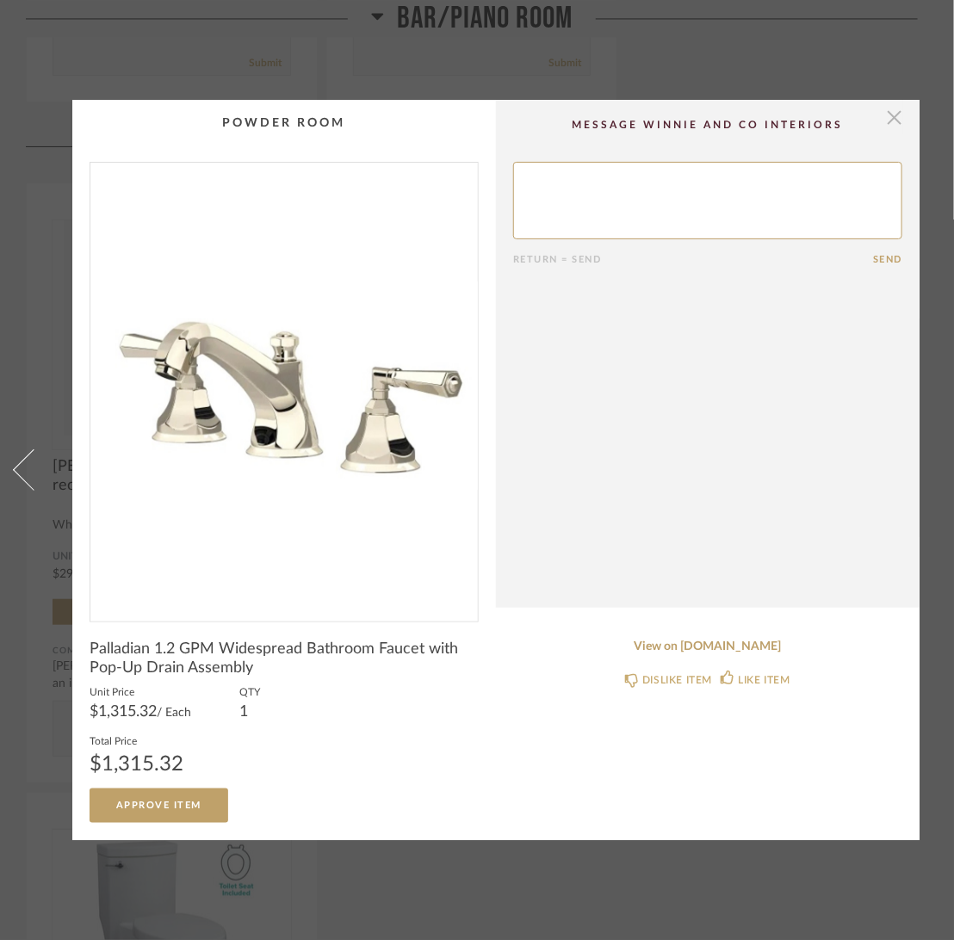
click at [897, 103] on span "button" at bounding box center [894, 117] width 34 height 34
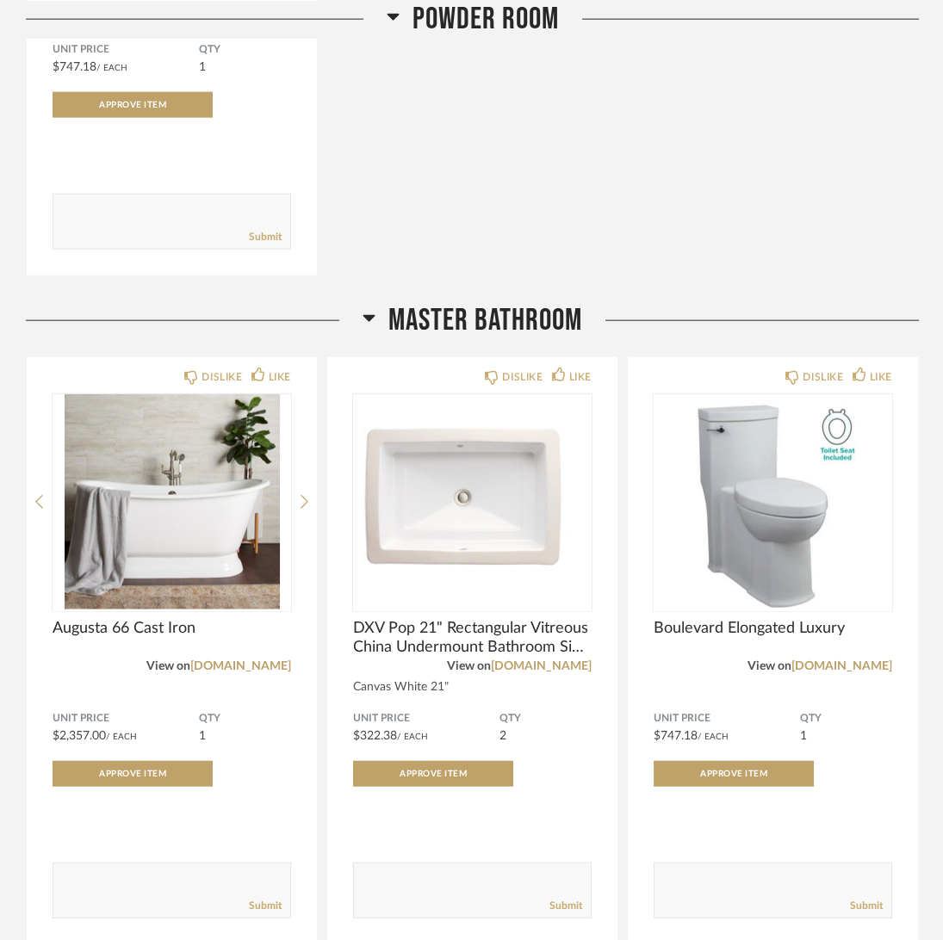
scroll to position [6025, 0]
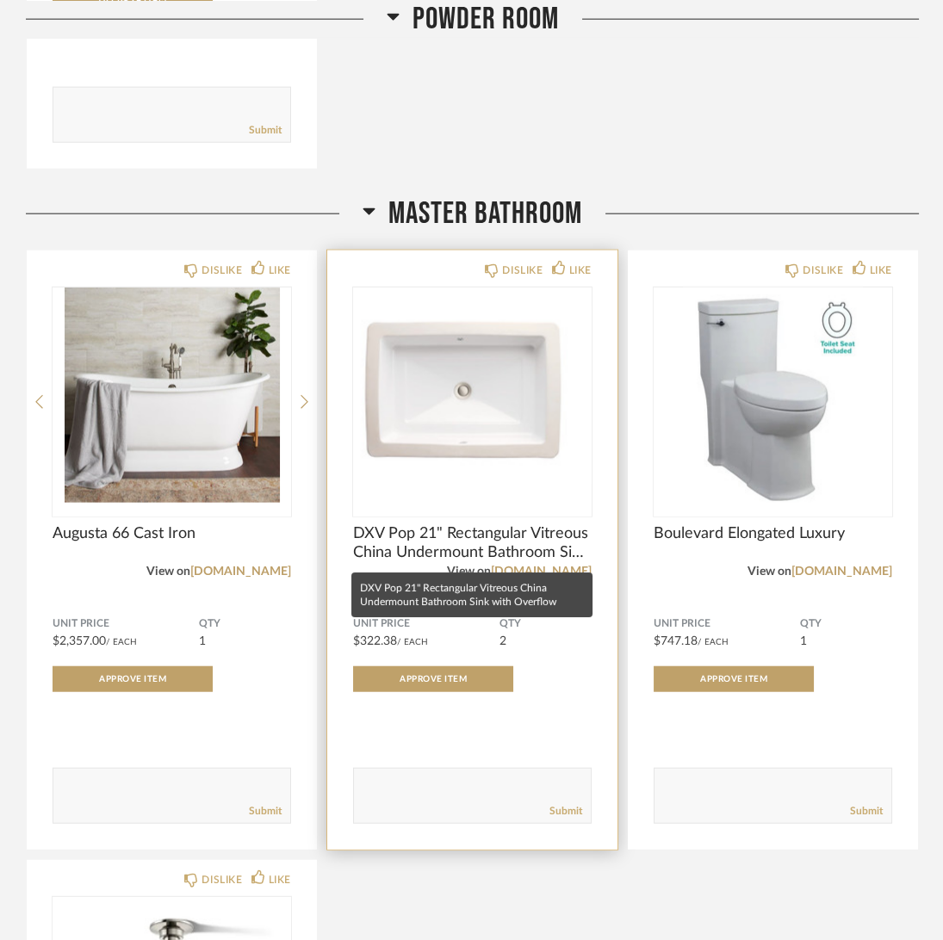
click at [372, 540] on span "DXV Pop 21" Rectangular Vitreous China Undermount Bathroom Sink with Overflow" at bounding box center [472, 543] width 238 height 38
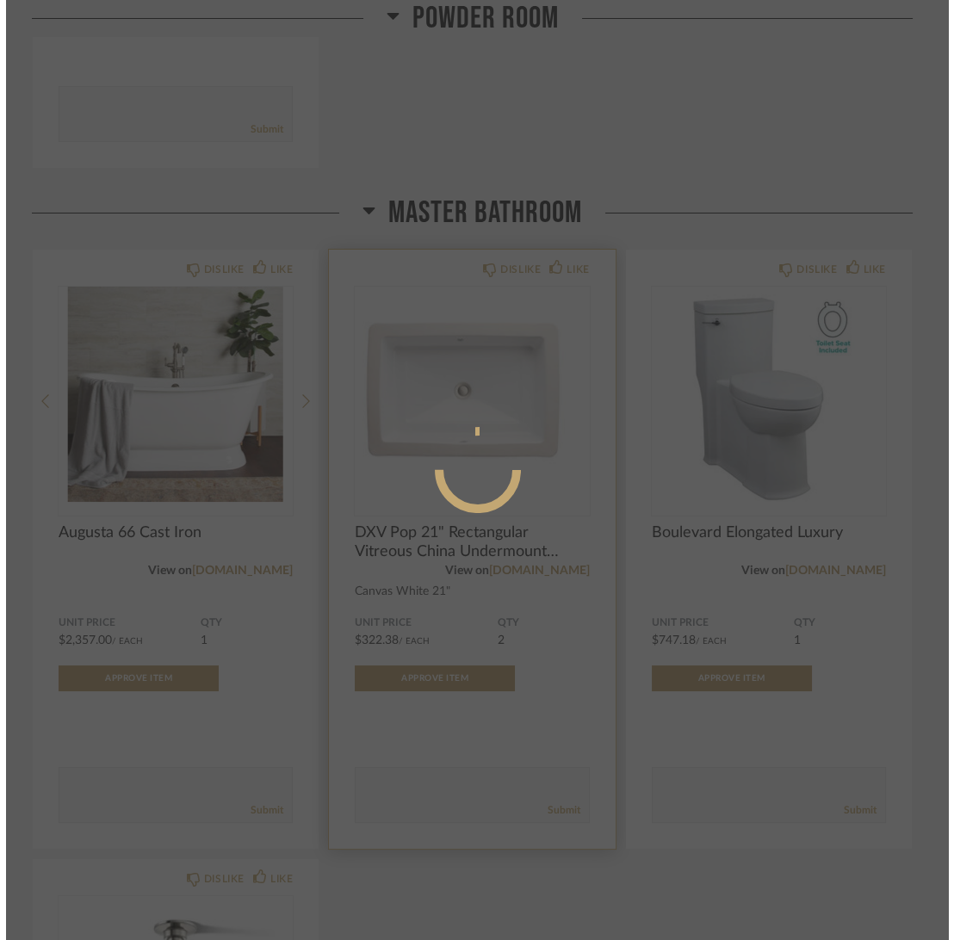
scroll to position [0, 0]
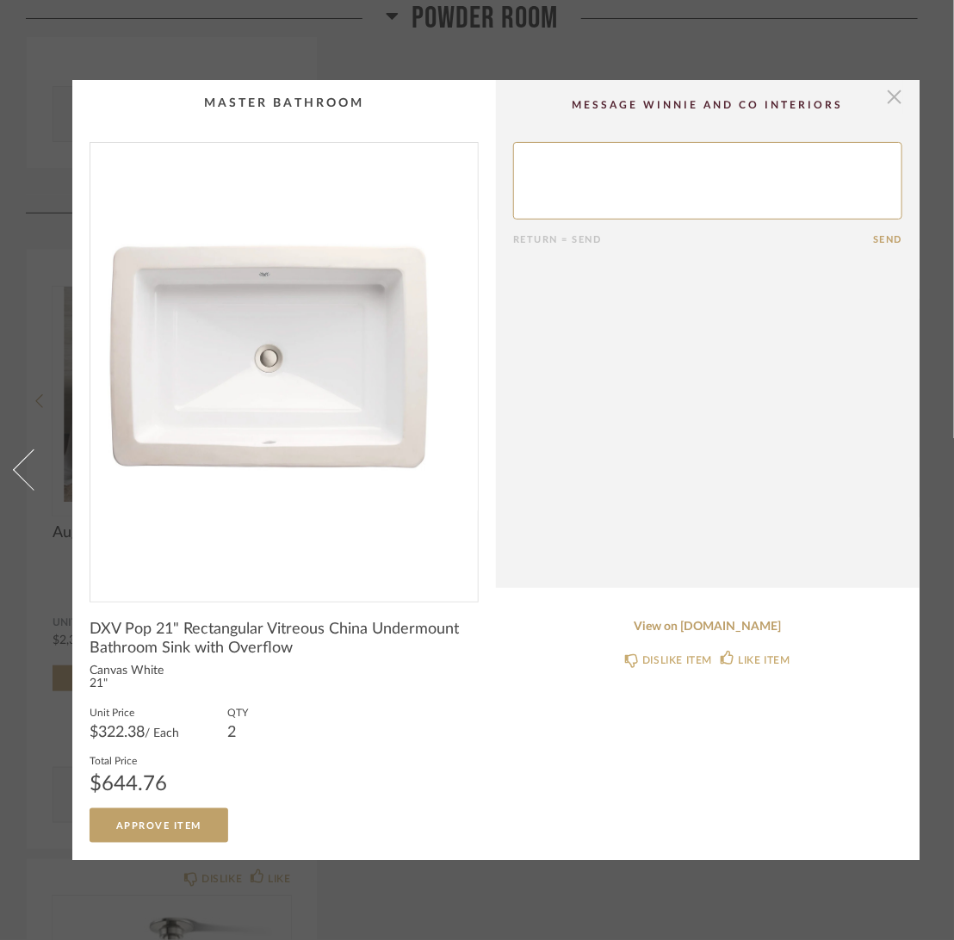
click at [892, 80] on span "button" at bounding box center [894, 97] width 34 height 34
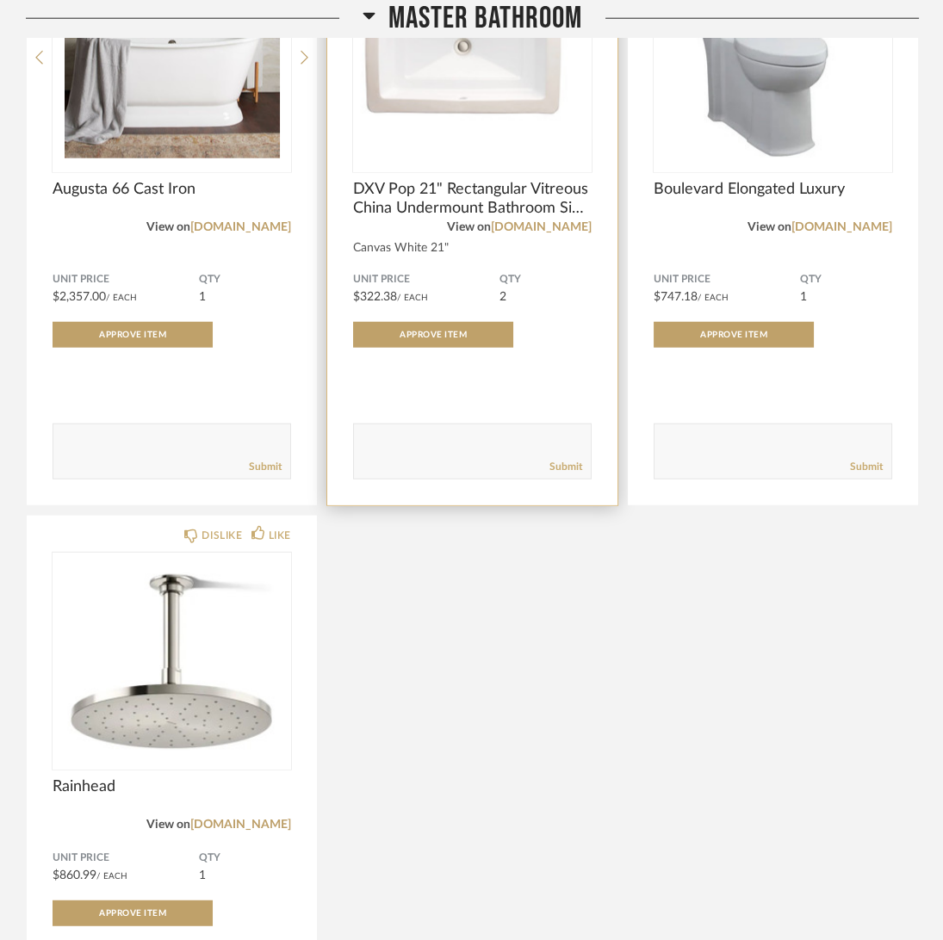
scroll to position [6542, 0]
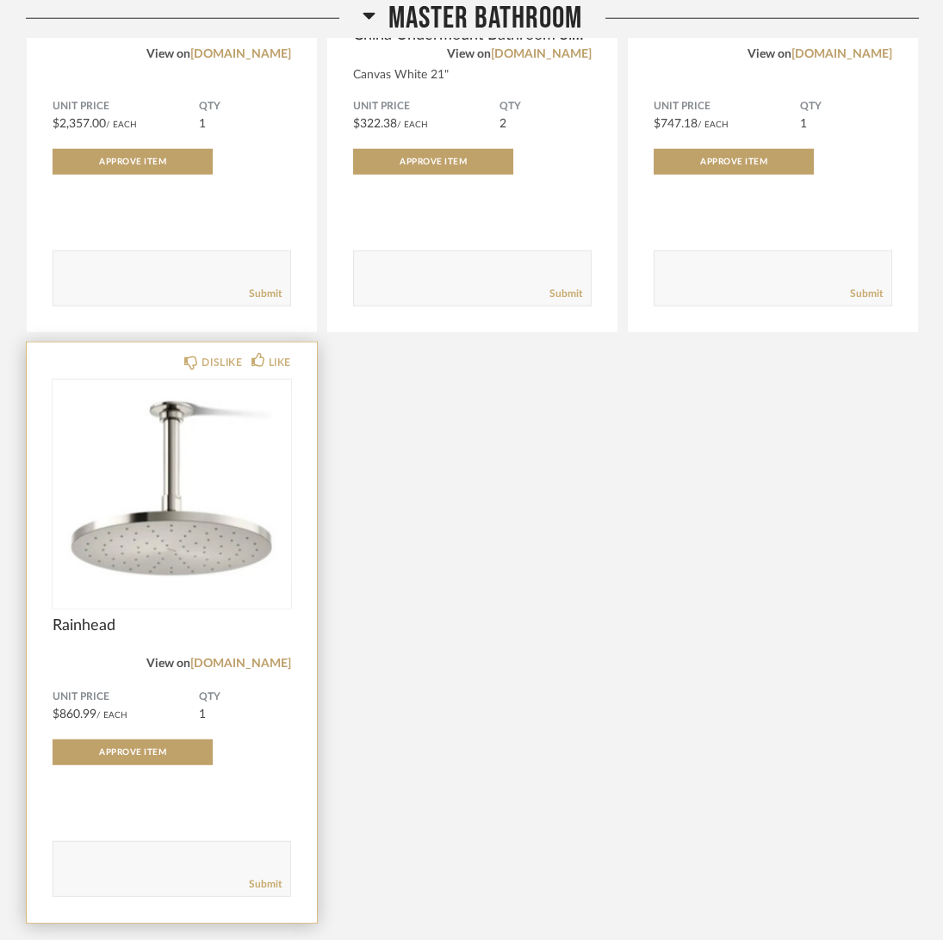
click at [89, 623] on span "Rainhead" at bounding box center [172, 625] width 238 height 19
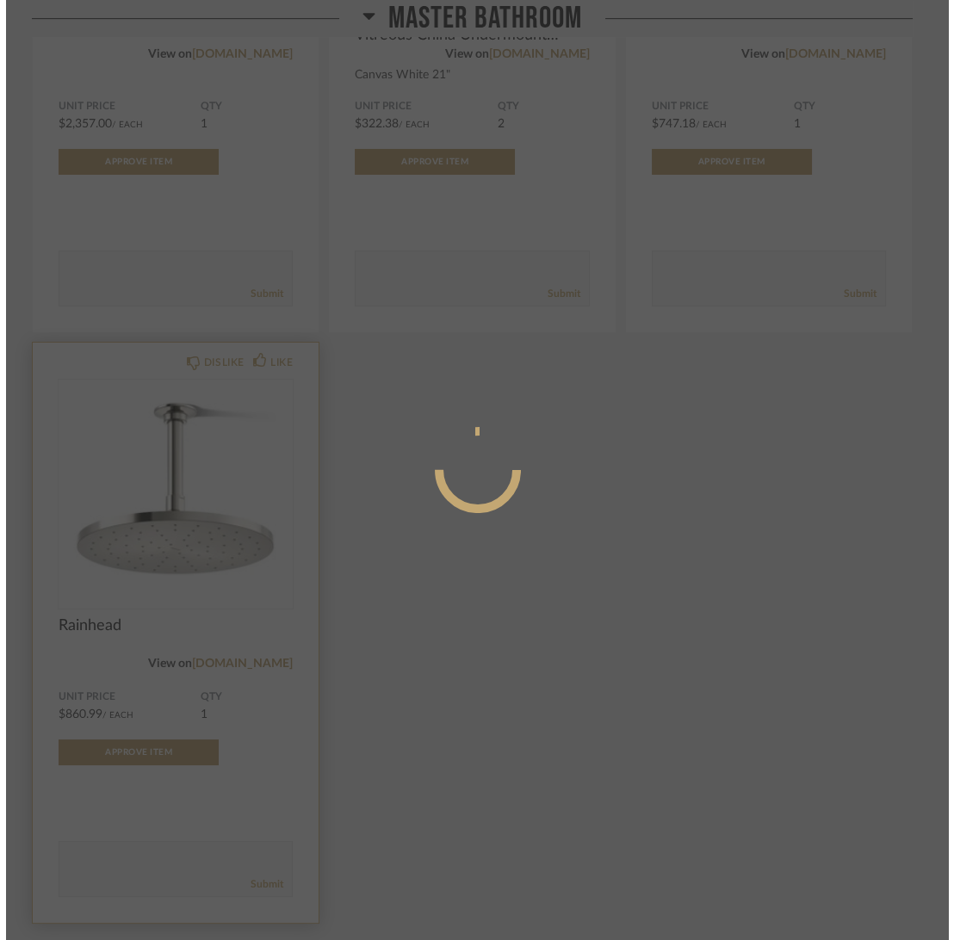
scroll to position [0, 0]
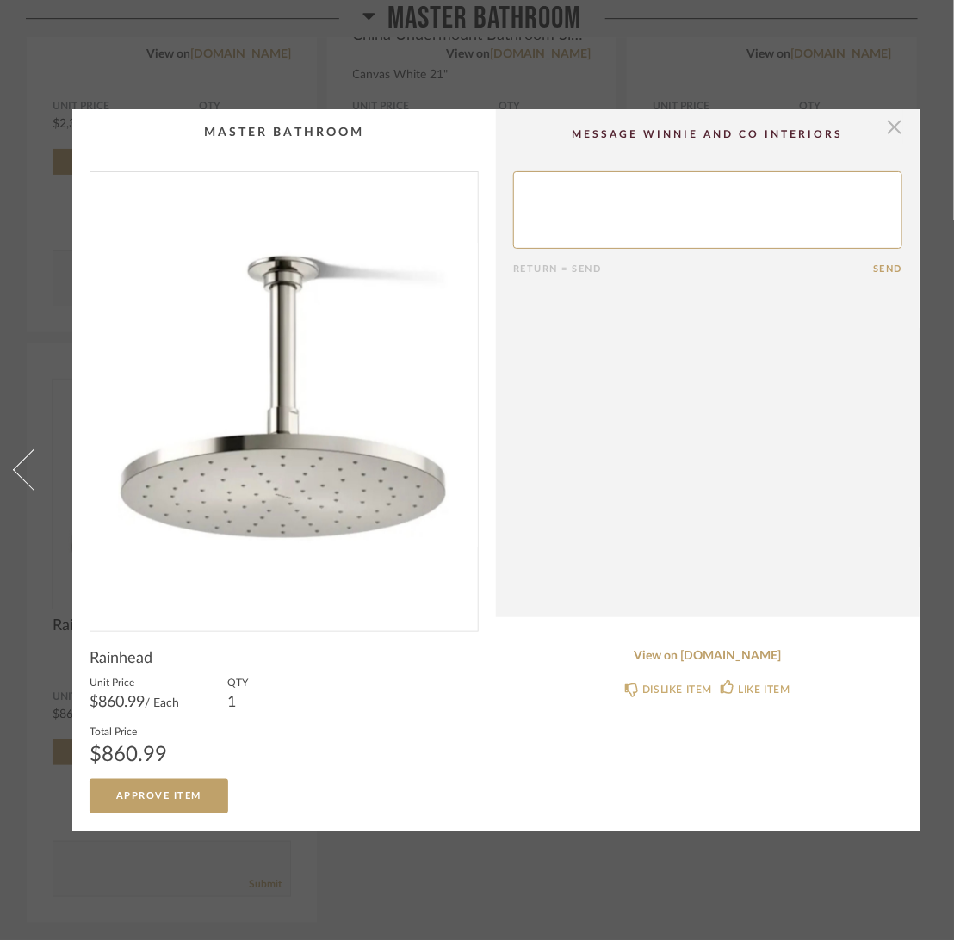
click at [900, 113] on span "button" at bounding box center [894, 126] width 34 height 34
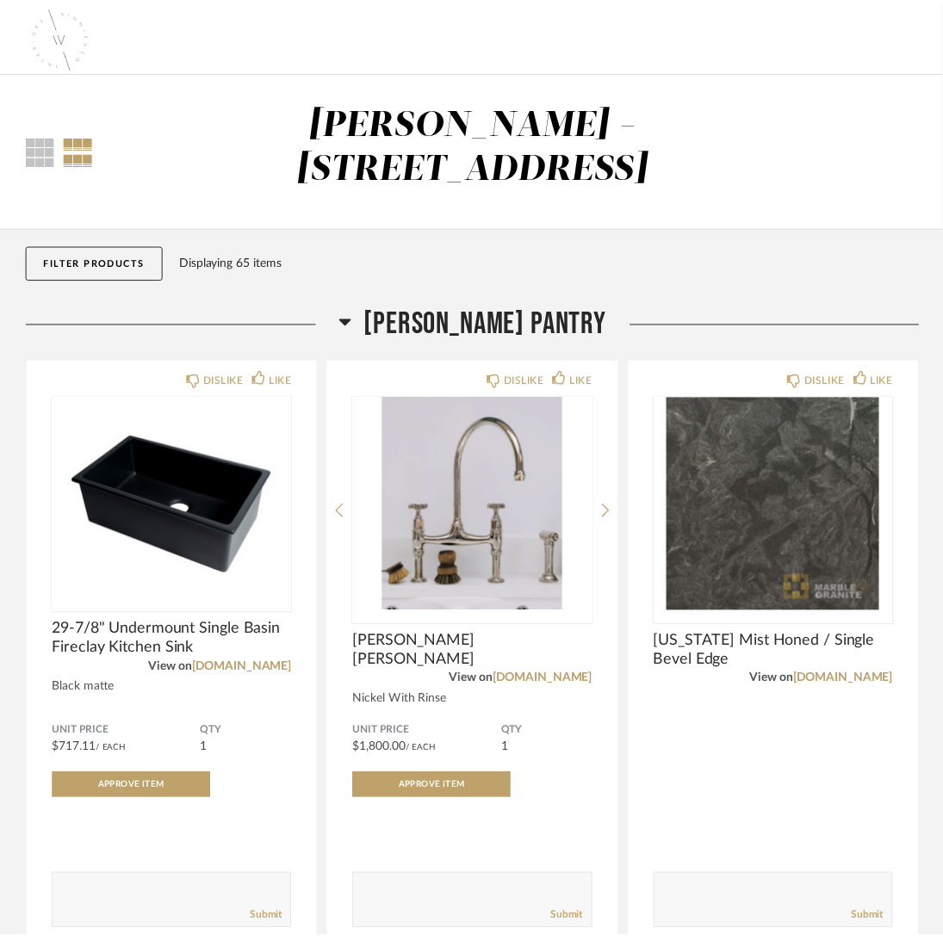
scroll to position [6542, 0]
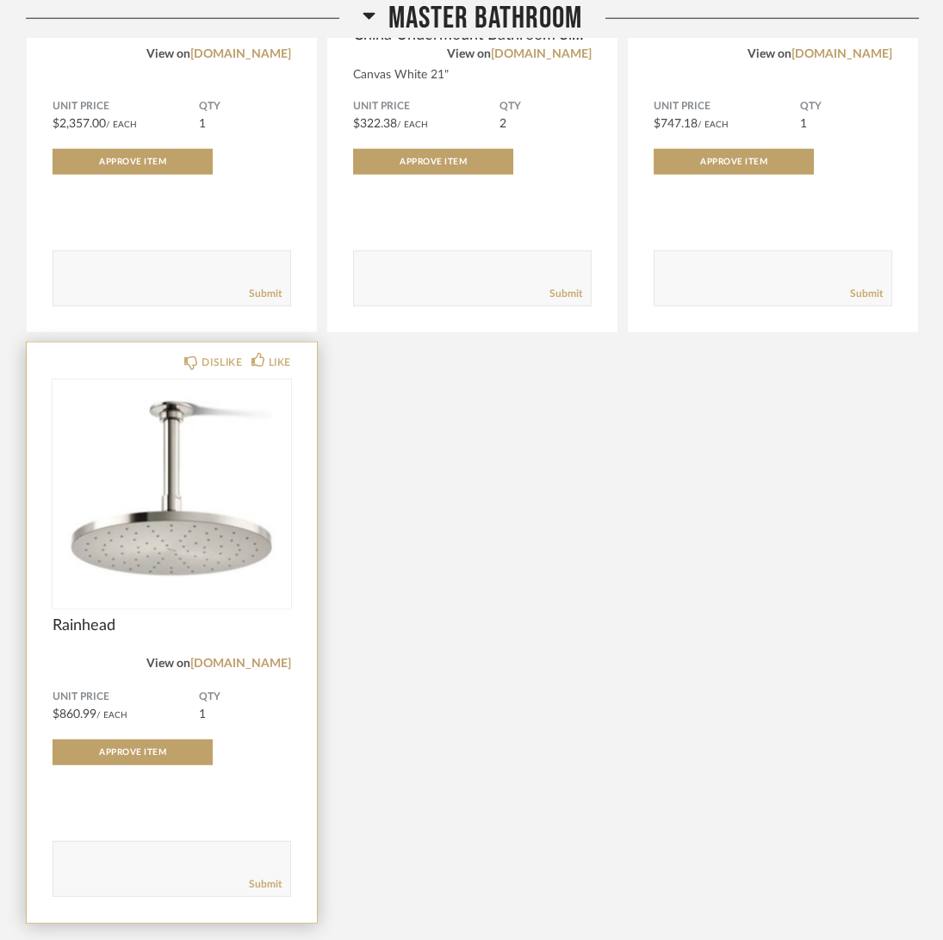
click at [245, 659] on div "View on [DOMAIN_NAME]" at bounding box center [172, 663] width 238 height 19
click at [258, 670] on link "[DOMAIN_NAME]" at bounding box center [240, 664] width 101 height 12
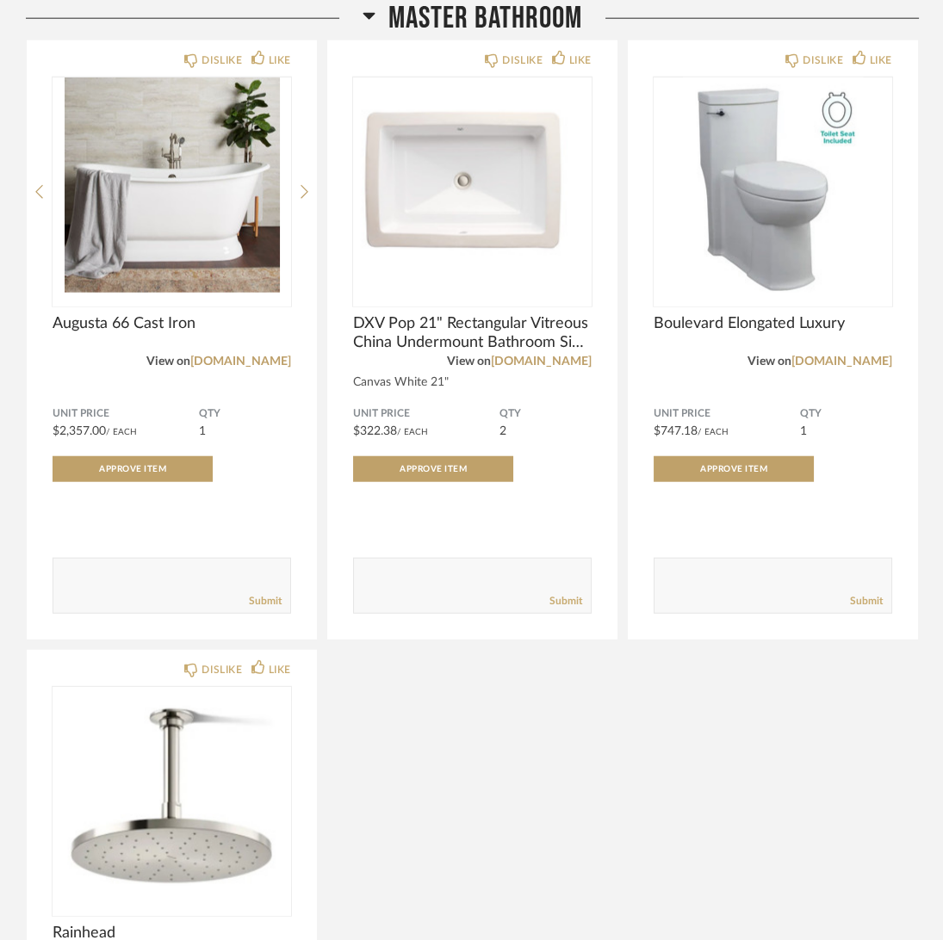
scroll to position [6198, 0]
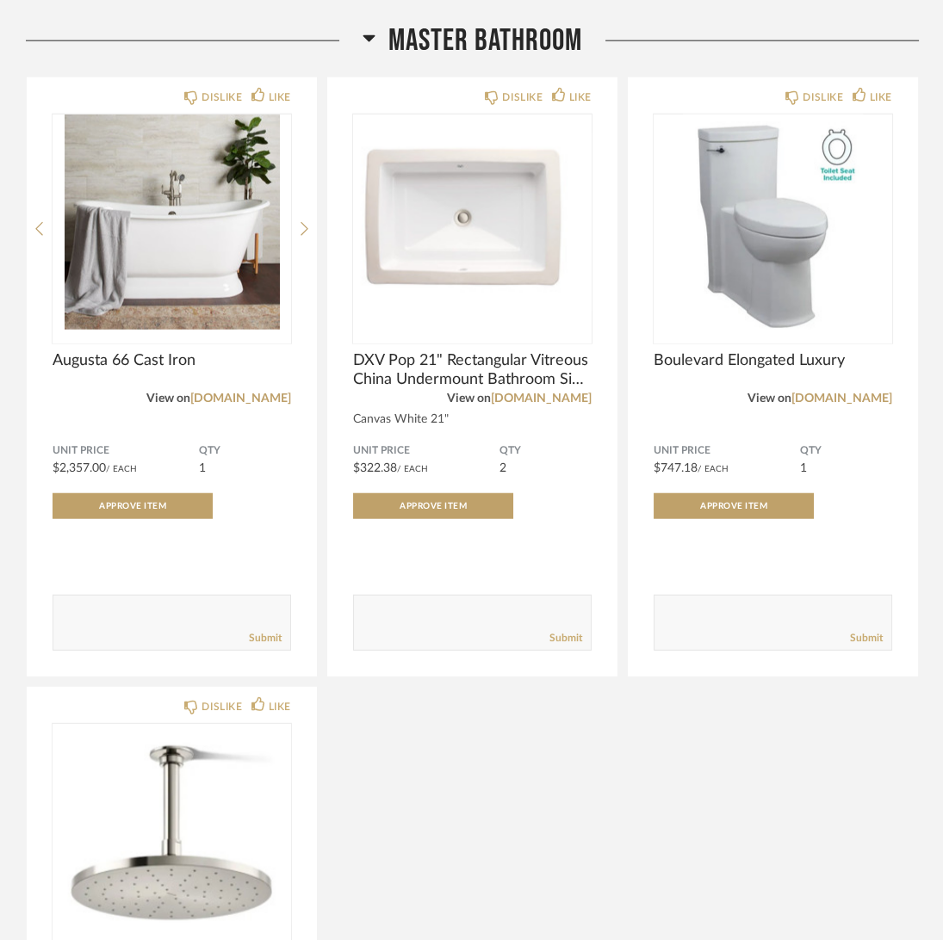
click at [461, 811] on div "DISLIKE LIKE Augusta 66 Cast Iron View on [DOMAIN_NAME] Unit Price $2,357.00 / …" at bounding box center [472, 672] width 893 height 1191
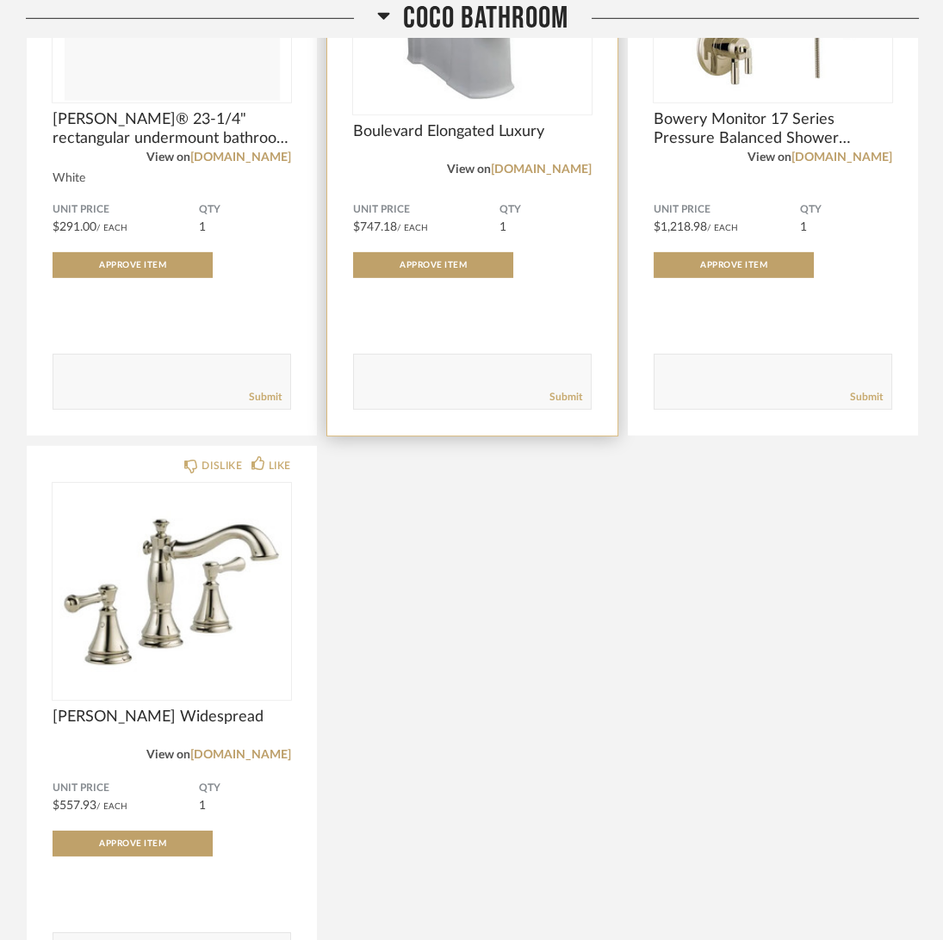
scroll to position [7747, 0]
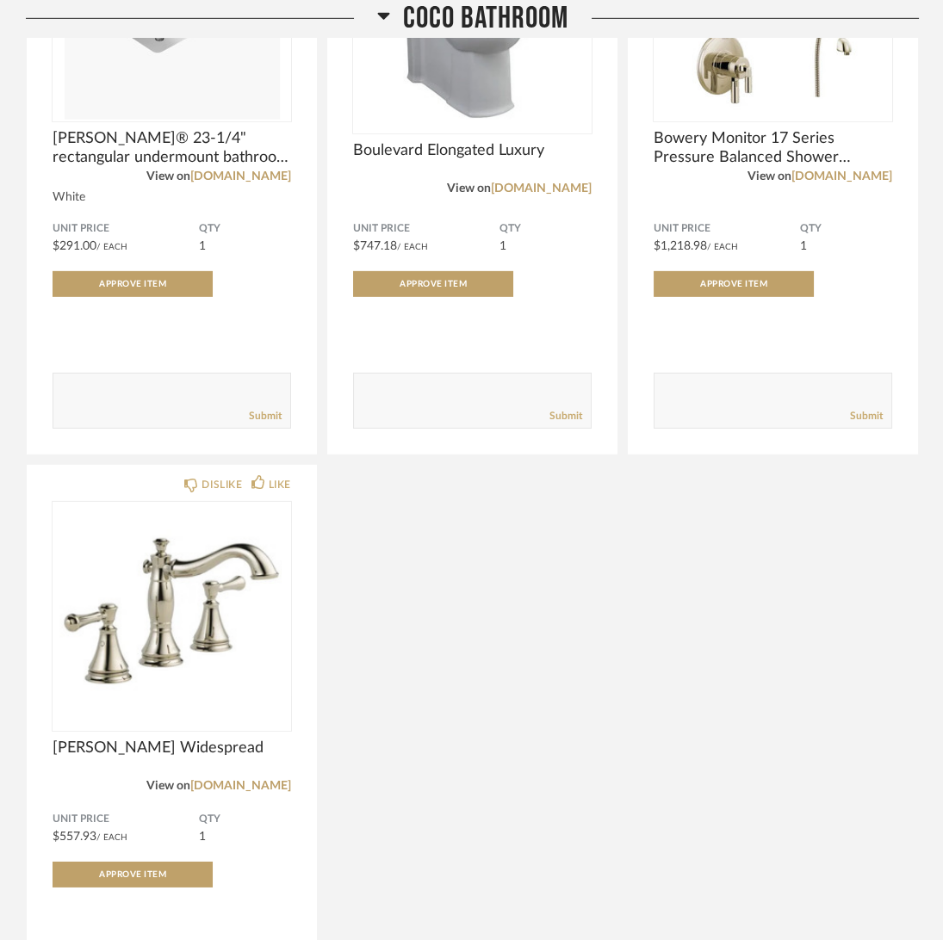
click at [384, 648] on div "DISLIKE LIKE [PERSON_NAME]® 23-1/4" rectangular undermount bathroom sink View o…" at bounding box center [472, 456] width 893 height 1179
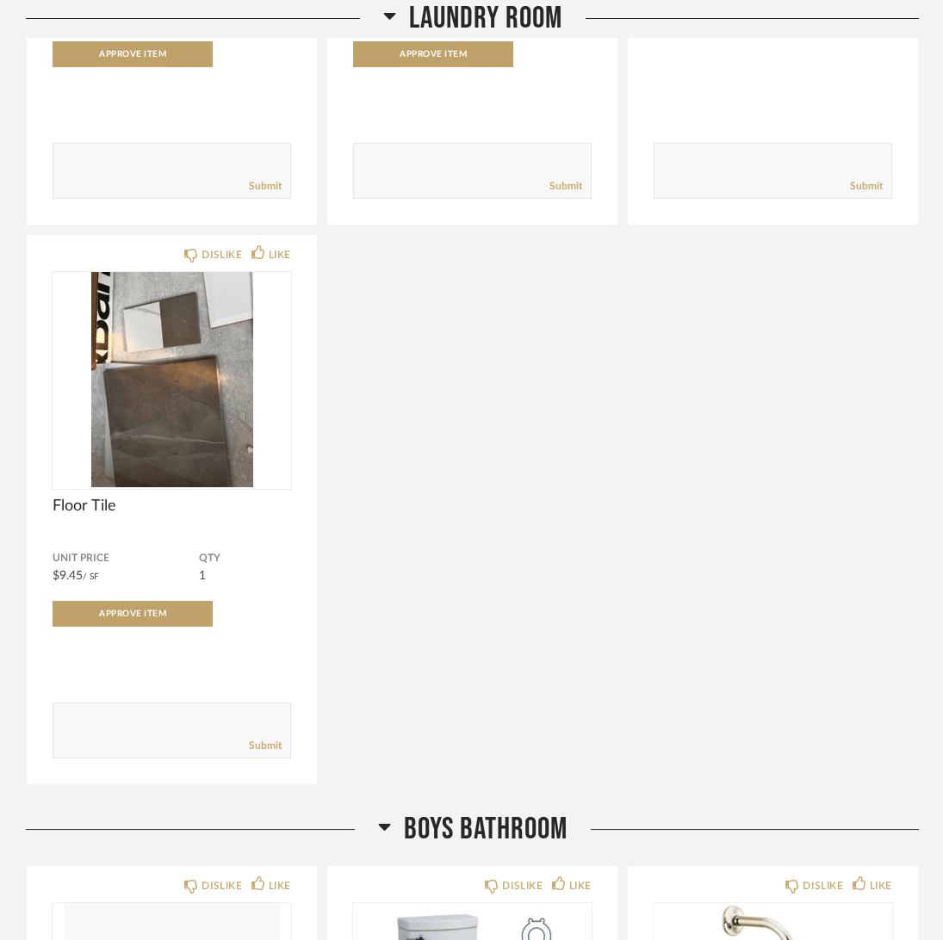
scroll to position [9469, 0]
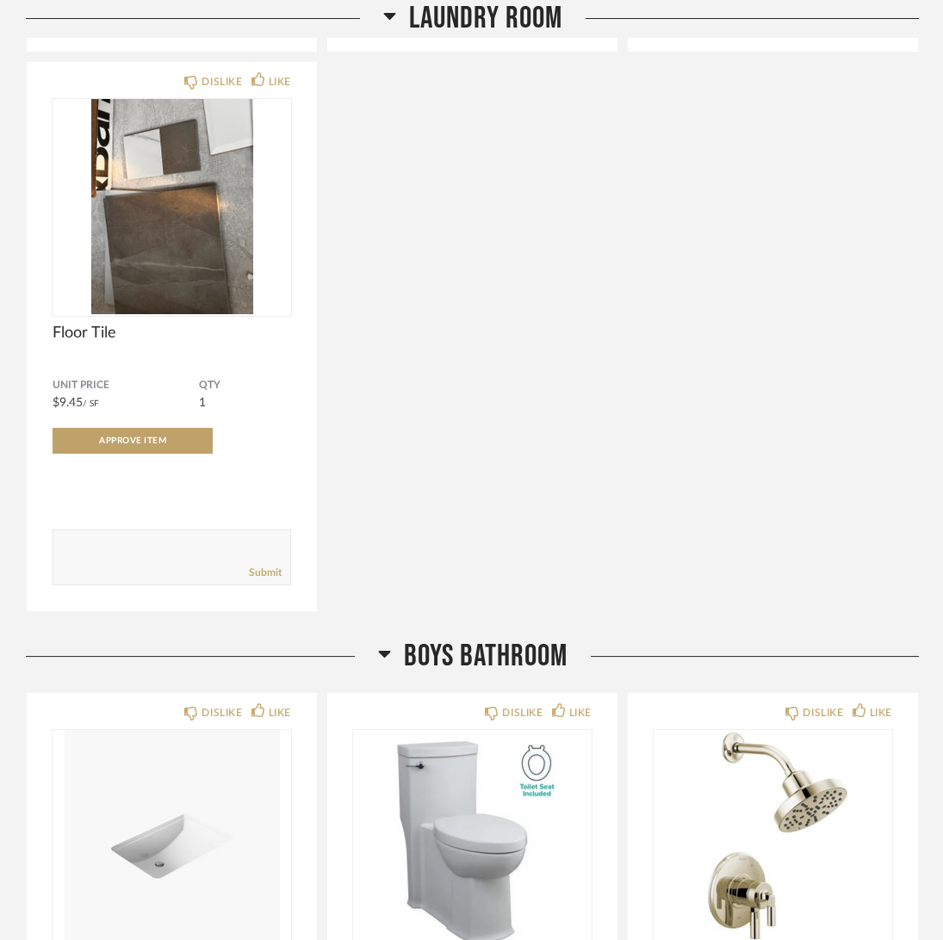
click at [413, 473] on div "DISLIKE LIKE Precis 26-13/16" Undermount Single Basin SILGRANIT Kitchen Sink Vi…" at bounding box center [472, 41] width 893 height 1141
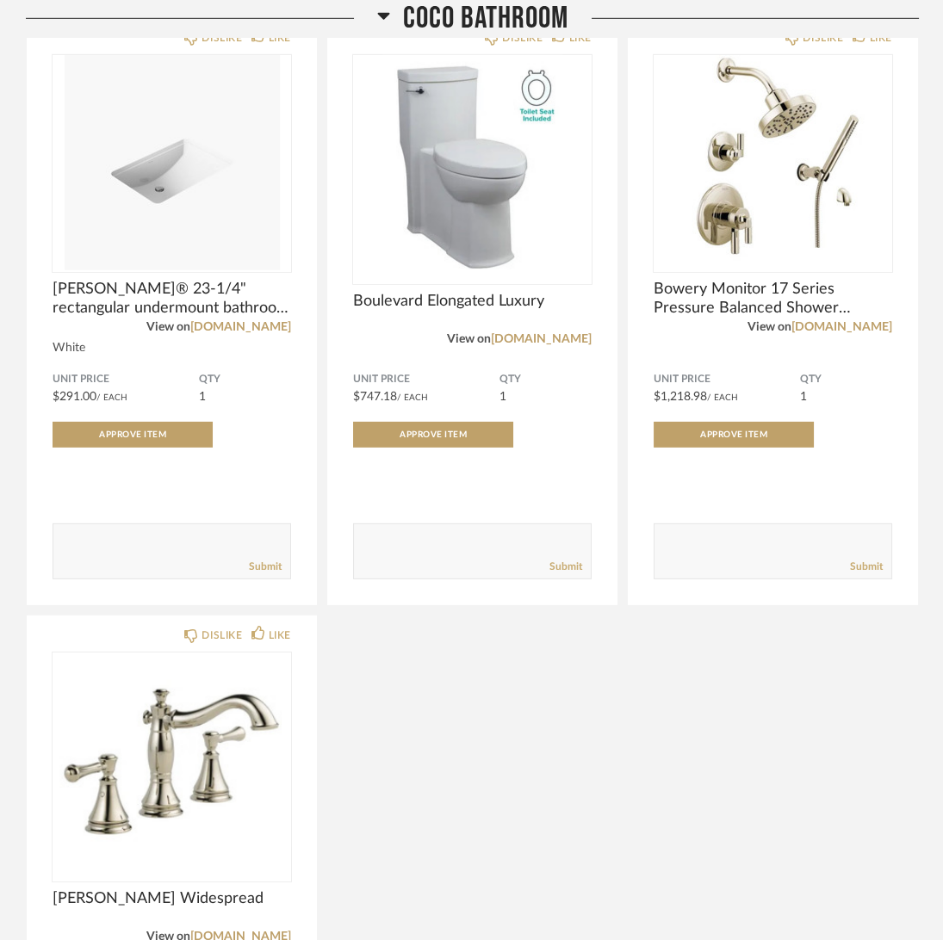
scroll to position [7575, 0]
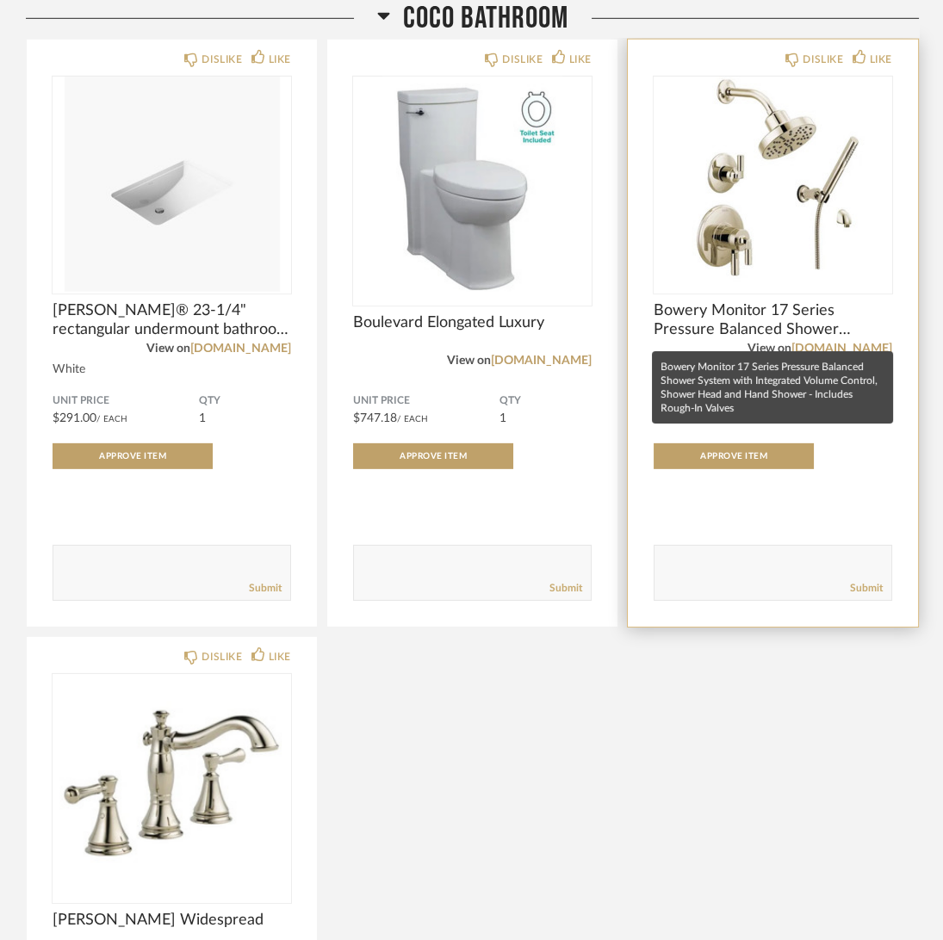
click at [669, 307] on span "Bowery Monitor 17 Series Pressure Balanced Shower System with Integrated Volume…" at bounding box center [772, 320] width 238 height 38
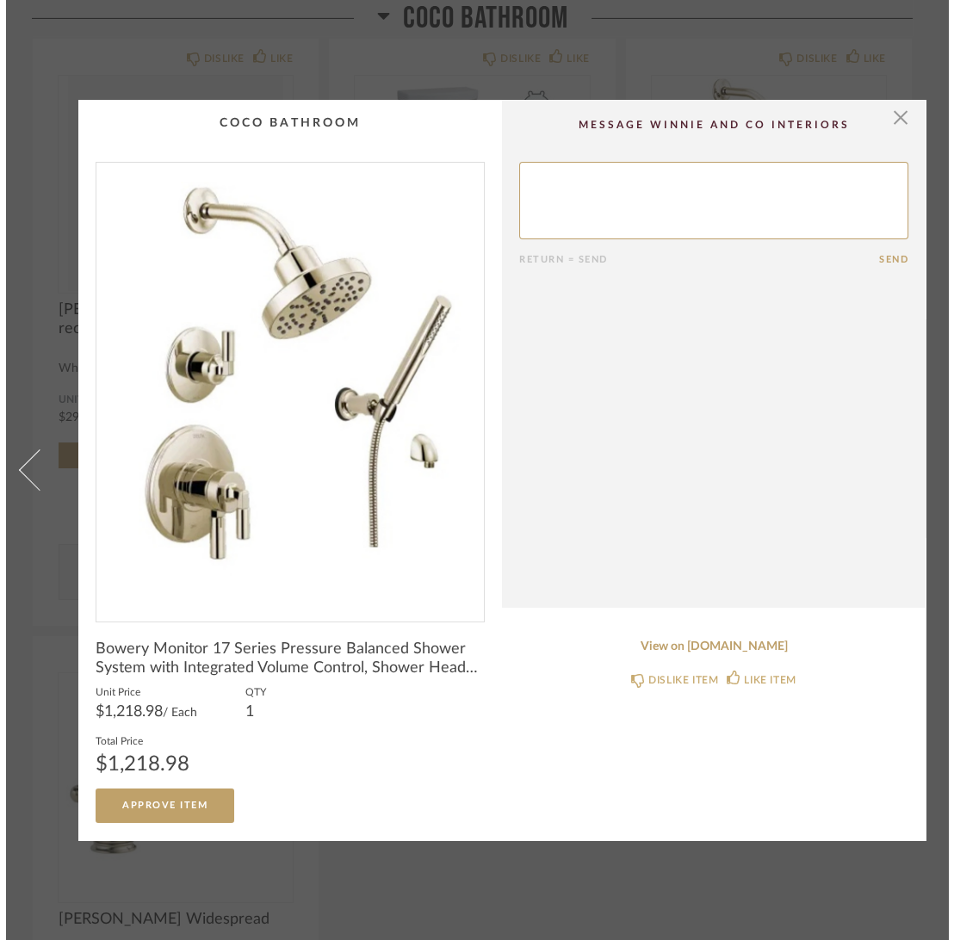
scroll to position [0, 0]
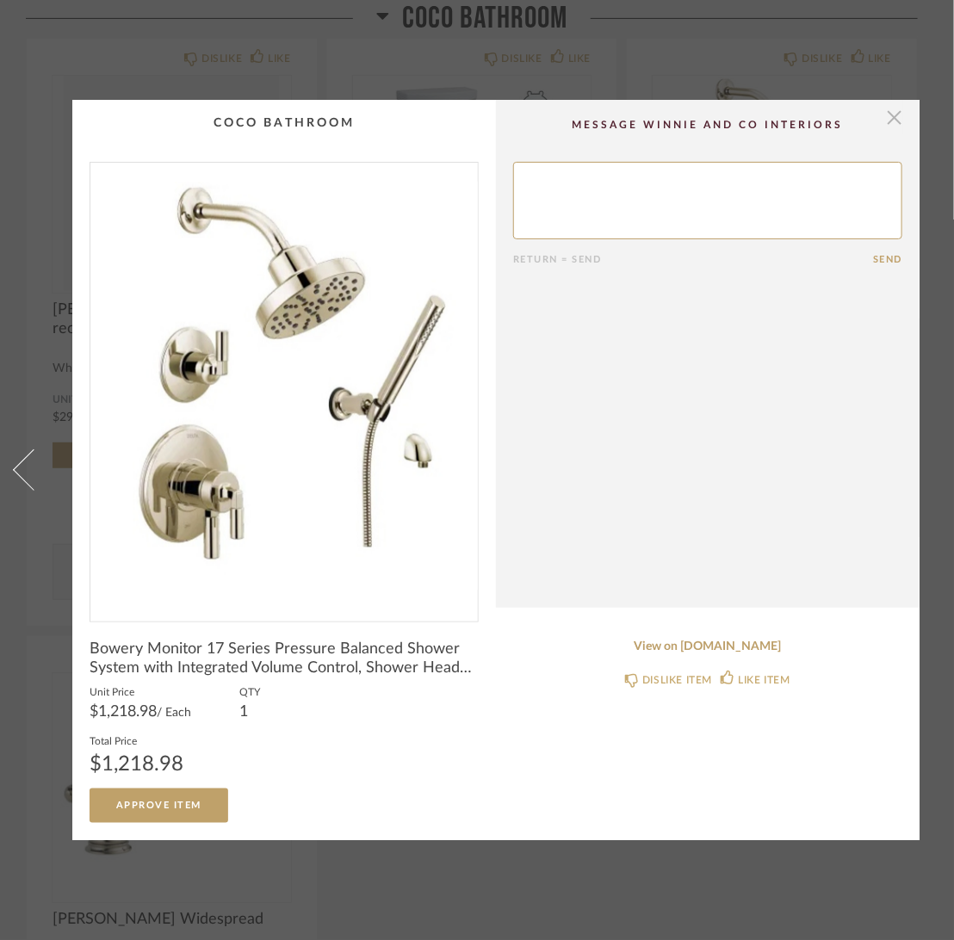
click at [897, 102] on span "button" at bounding box center [894, 117] width 34 height 34
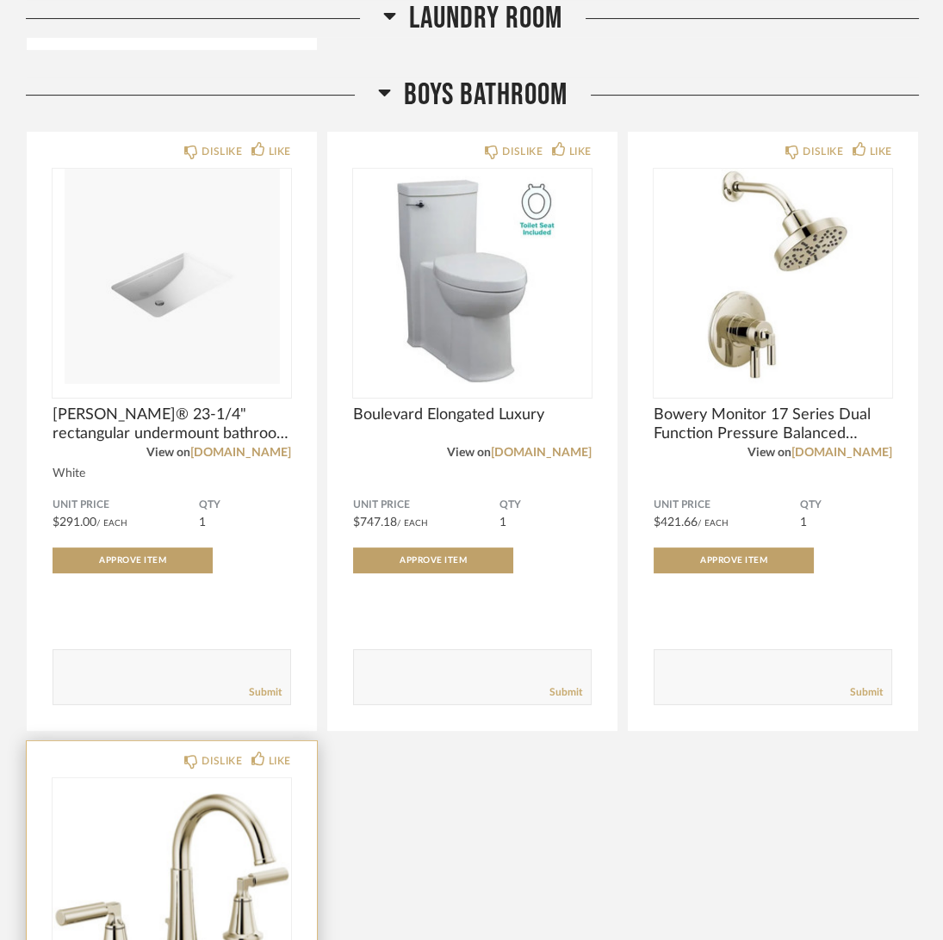
scroll to position [9985, 0]
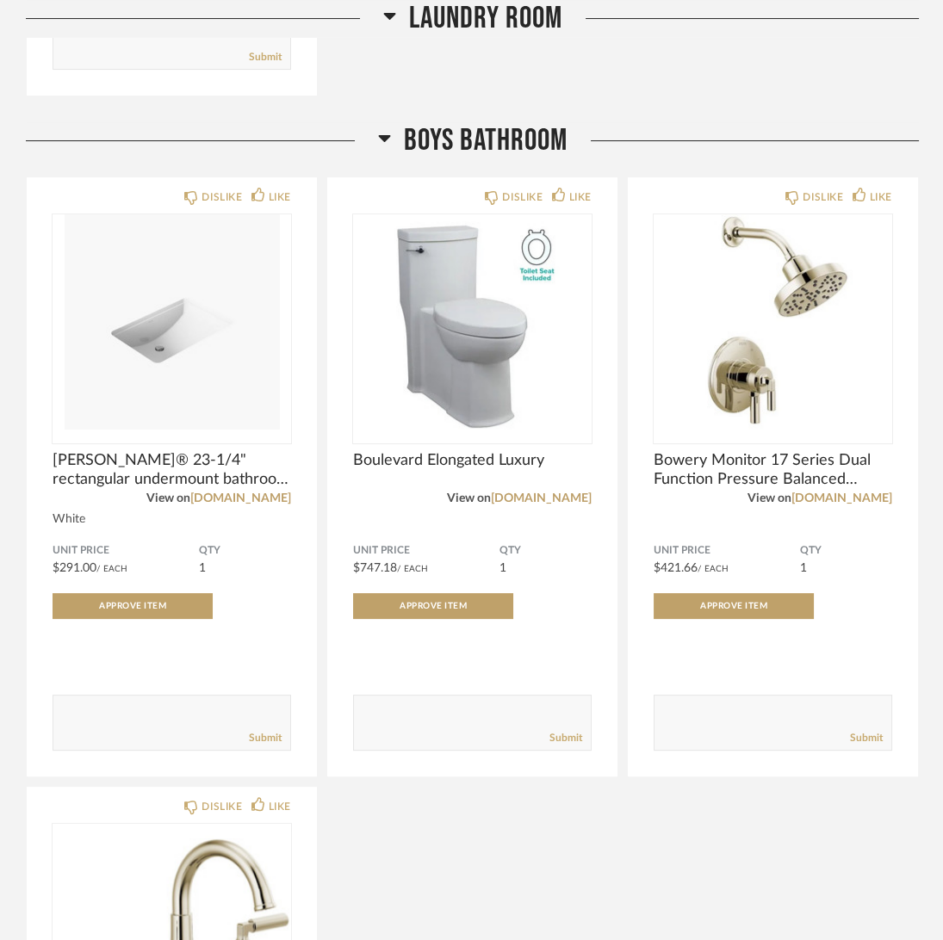
click at [517, 856] on div "DISLIKE LIKE [PERSON_NAME]® 23-1/4" rectangular undermount bathroom sink View o…" at bounding box center [472, 771] width 893 height 1191
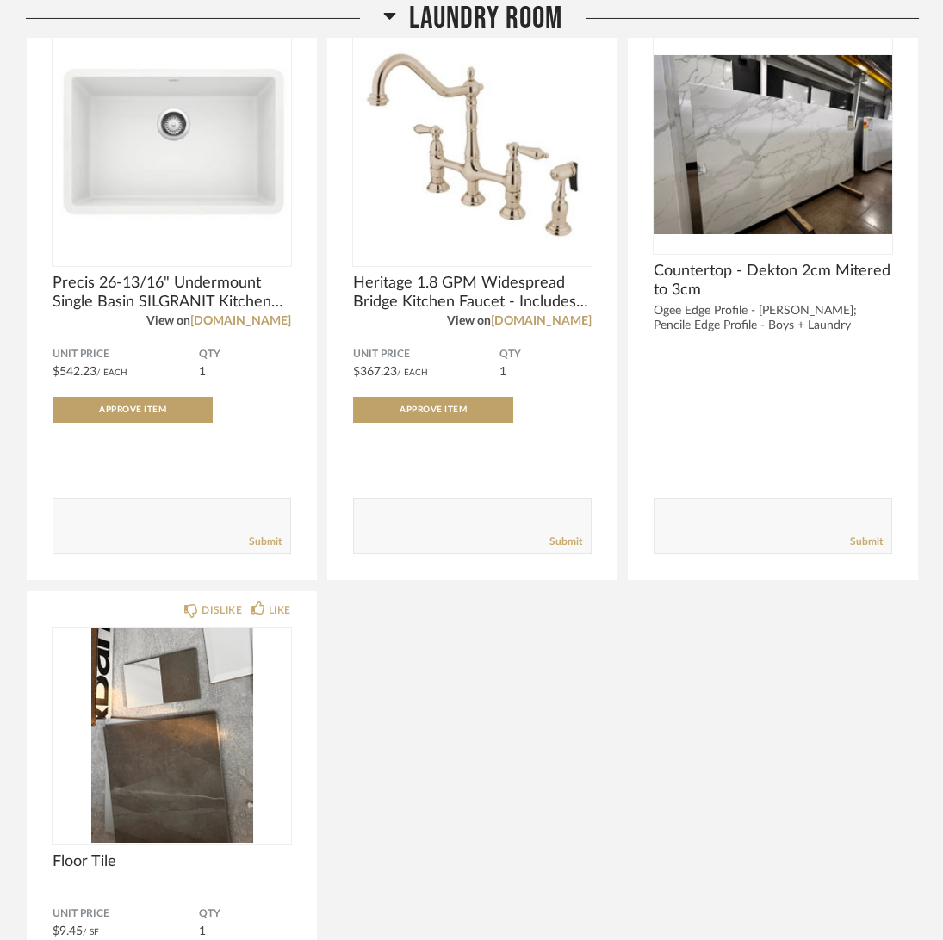
scroll to position [8780, 0]
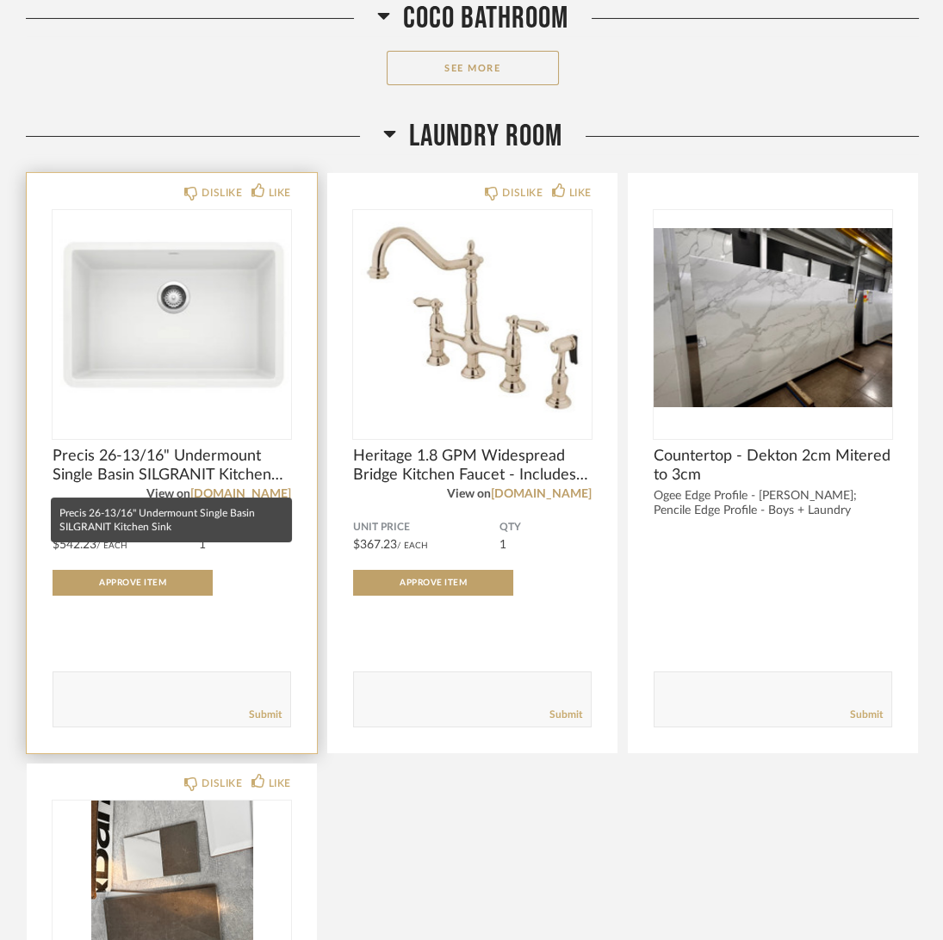
click at [58, 465] on span "Precis 26-13/16" Undermount Single Basin SILGRANIT Kitchen Sink" at bounding box center [172, 466] width 238 height 38
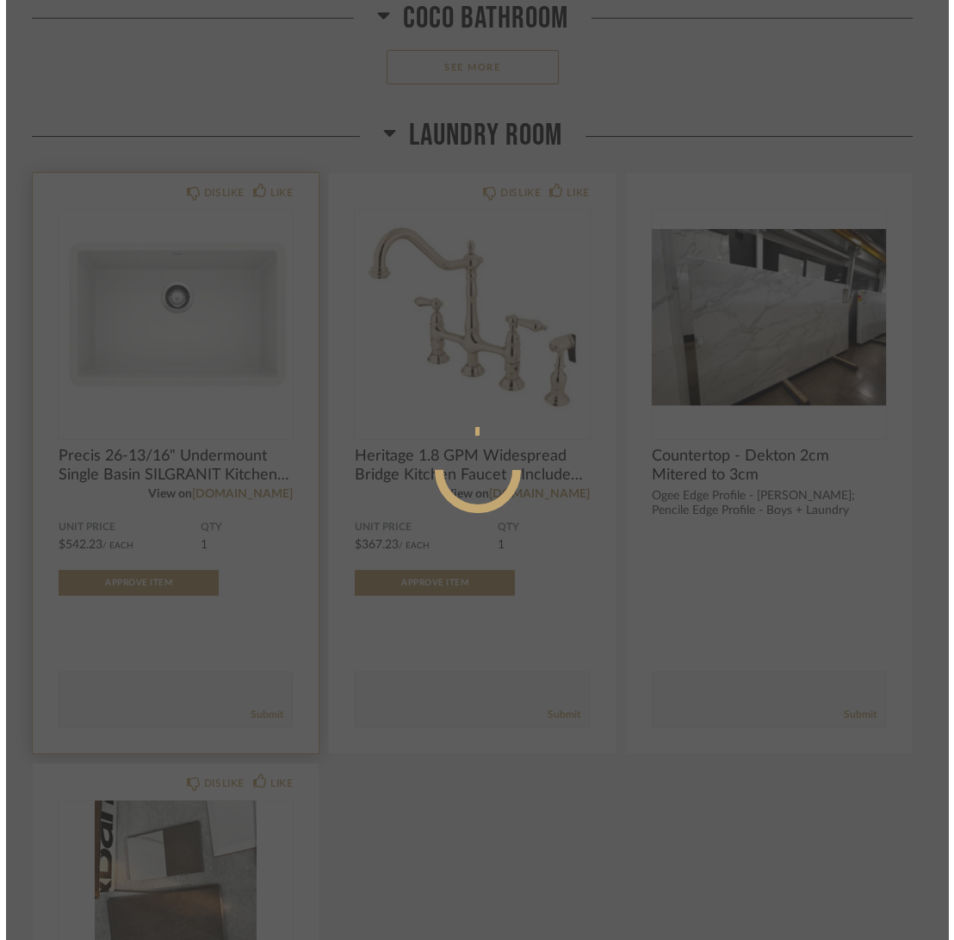
scroll to position [0, 0]
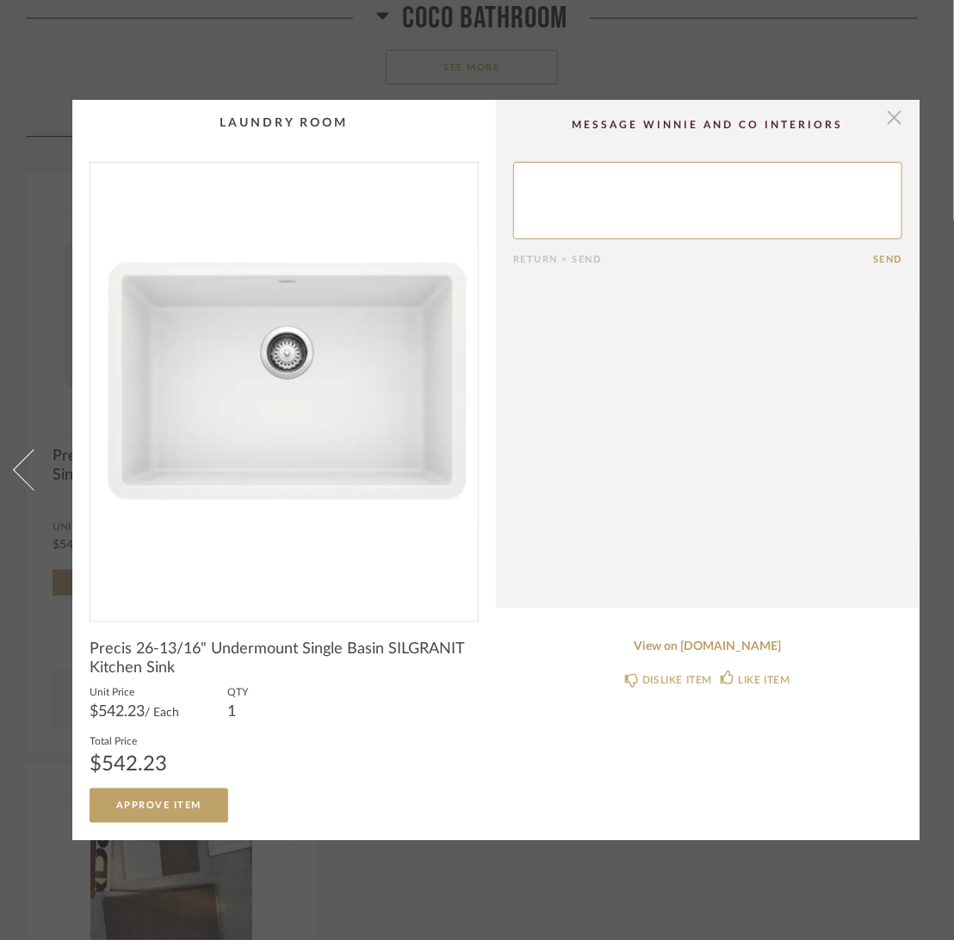
click at [882, 105] on span "button" at bounding box center [894, 117] width 34 height 34
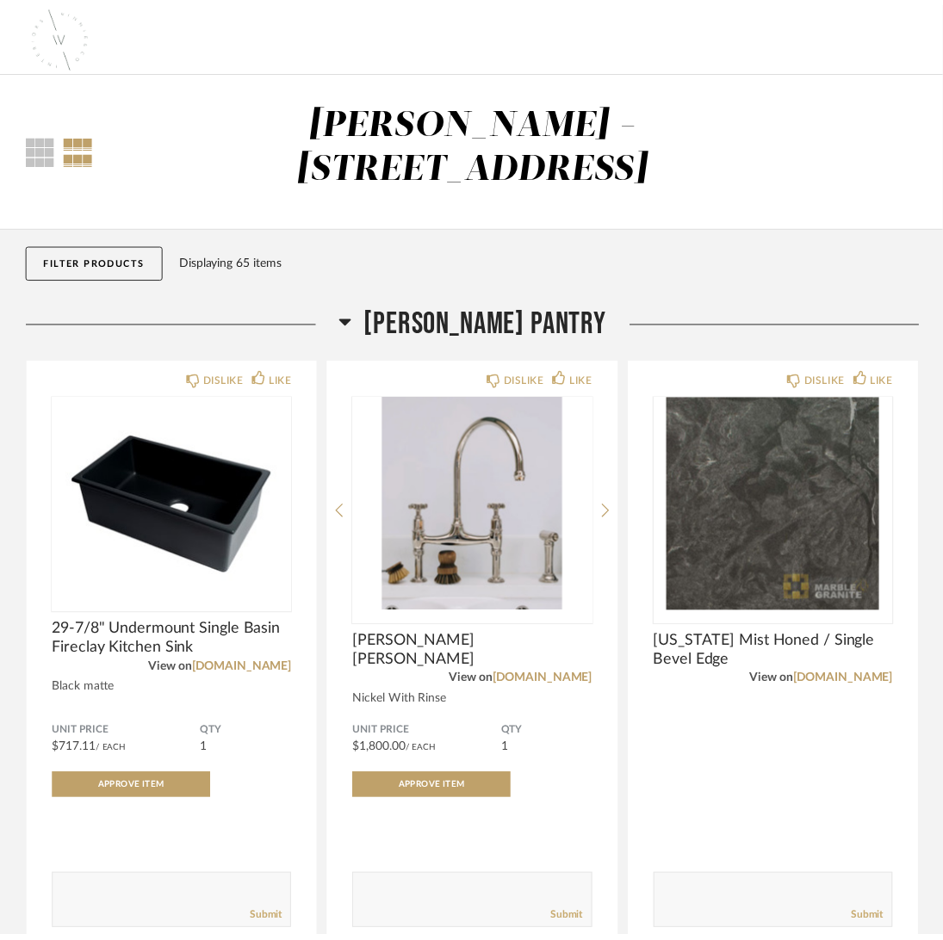
scroll to position [8780, 0]
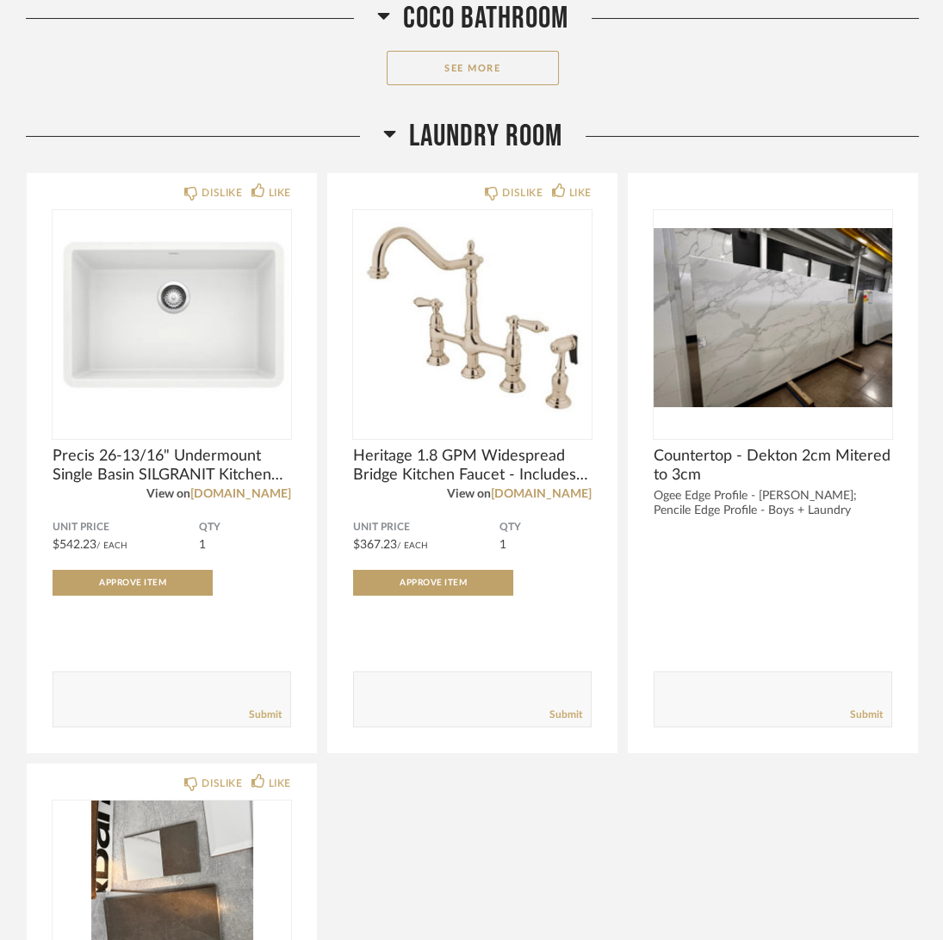
click at [415, 874] on div "DISLIKE LIKE Precis 26-13/16" Undermount Single Basin SILGRANIT Kitchen Sink Vi…" at bounding box center [472, 749] width 893 height 1154
click at [529, 802] on div "DISLIKE LIKE Precis 26-13/16" Undermount Single Basin SILGRANIT Kitchen Sink Vi…" at bounding box center [472, 749] width 893 height 1154
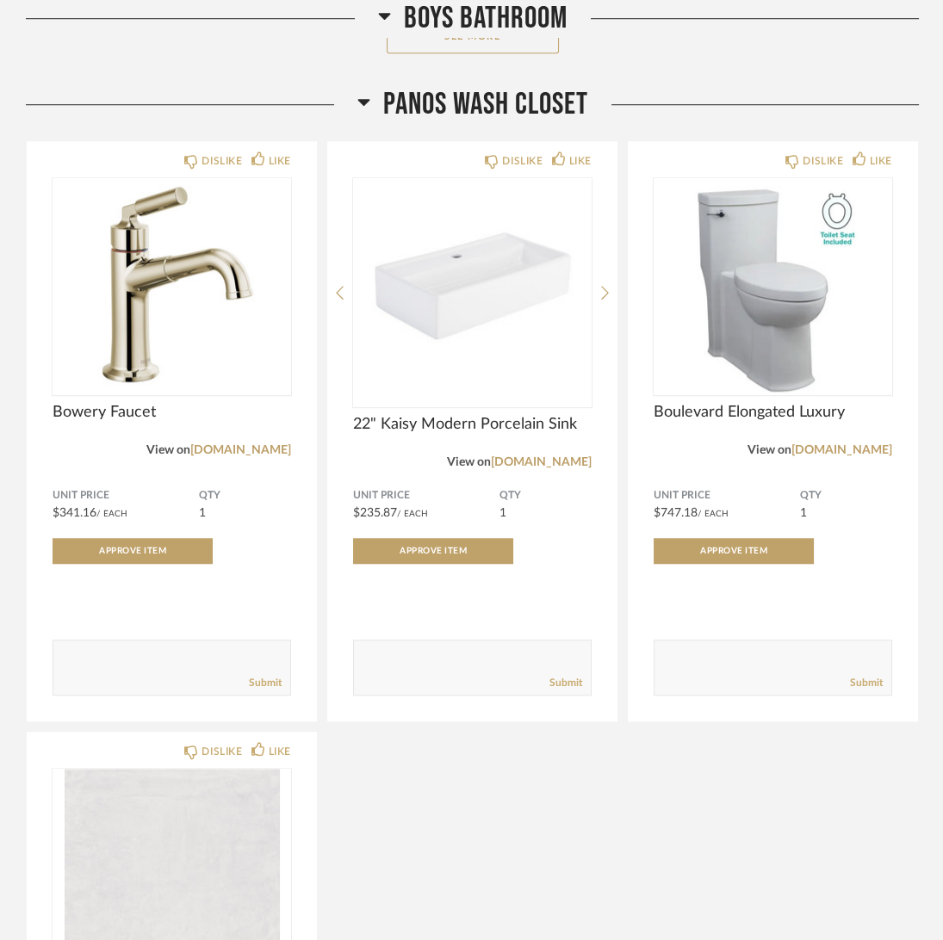
scroll to position [11362, 0]
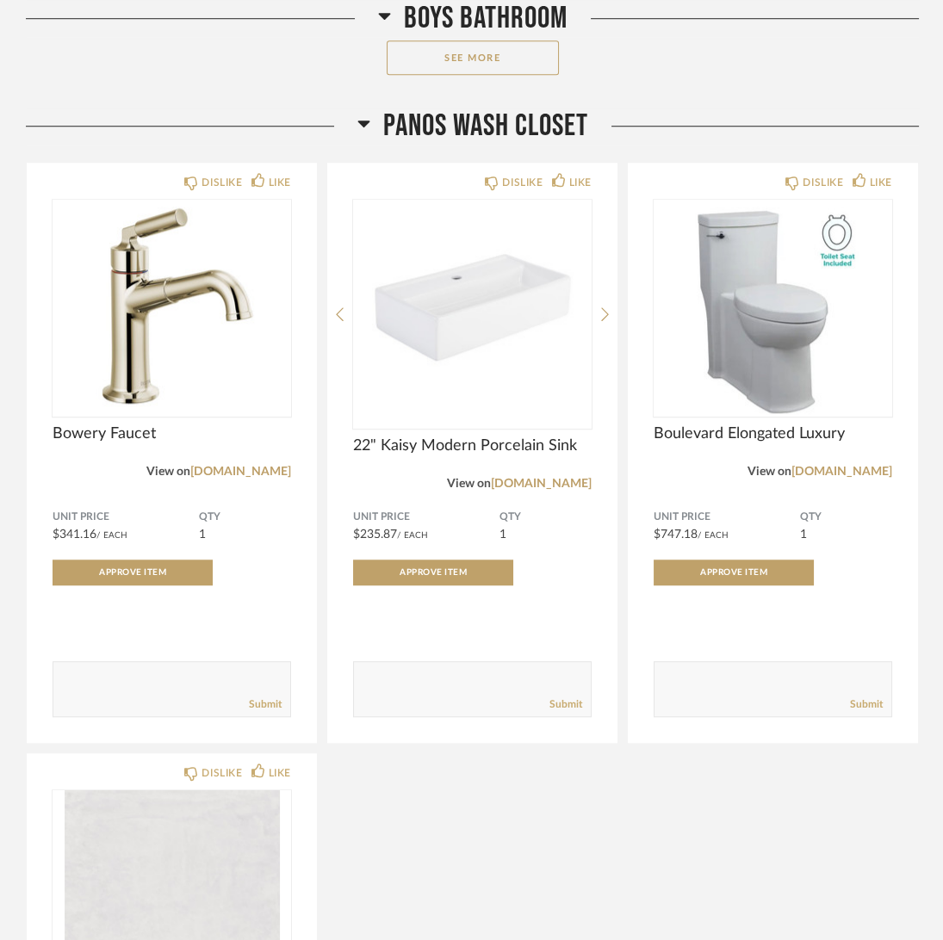
click at [501, 839] on div "DISLIKE LIKE Bowery Faucet View on [DOMAIN_NAME] Unit Price $341.16 / Each QTY …" at bounding box center [472, 733] width 893 height 1143
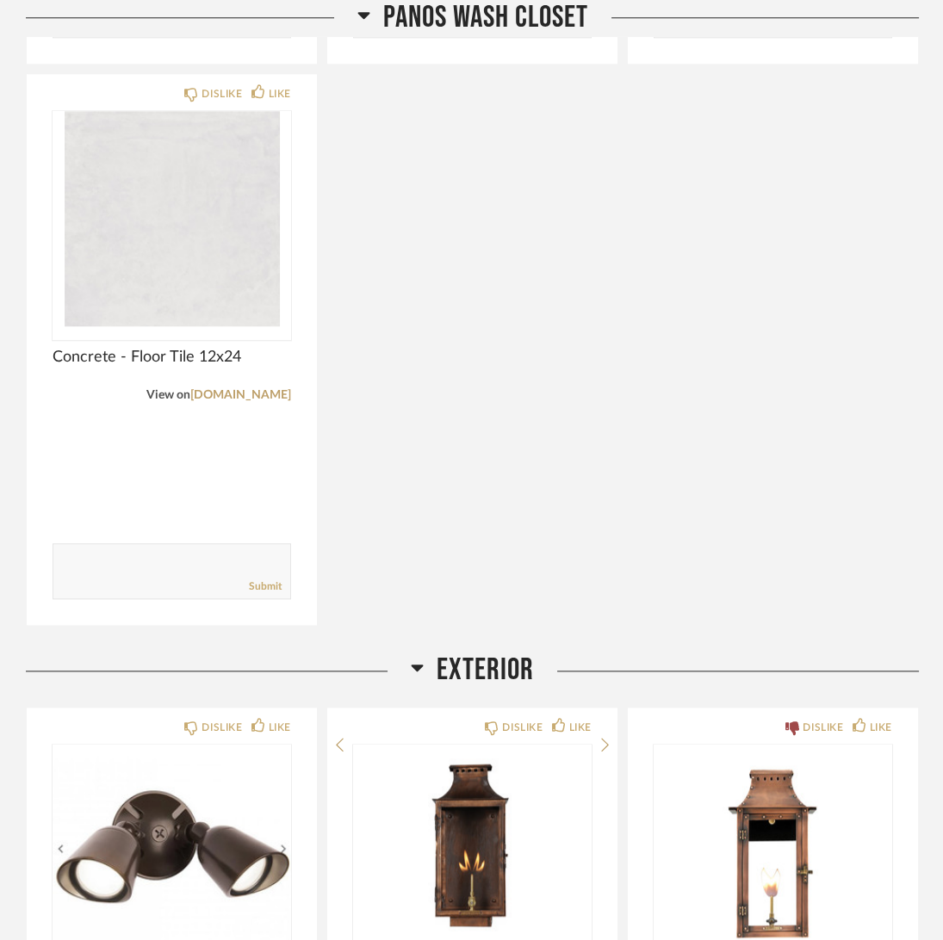
scroll to position [12051, 0]
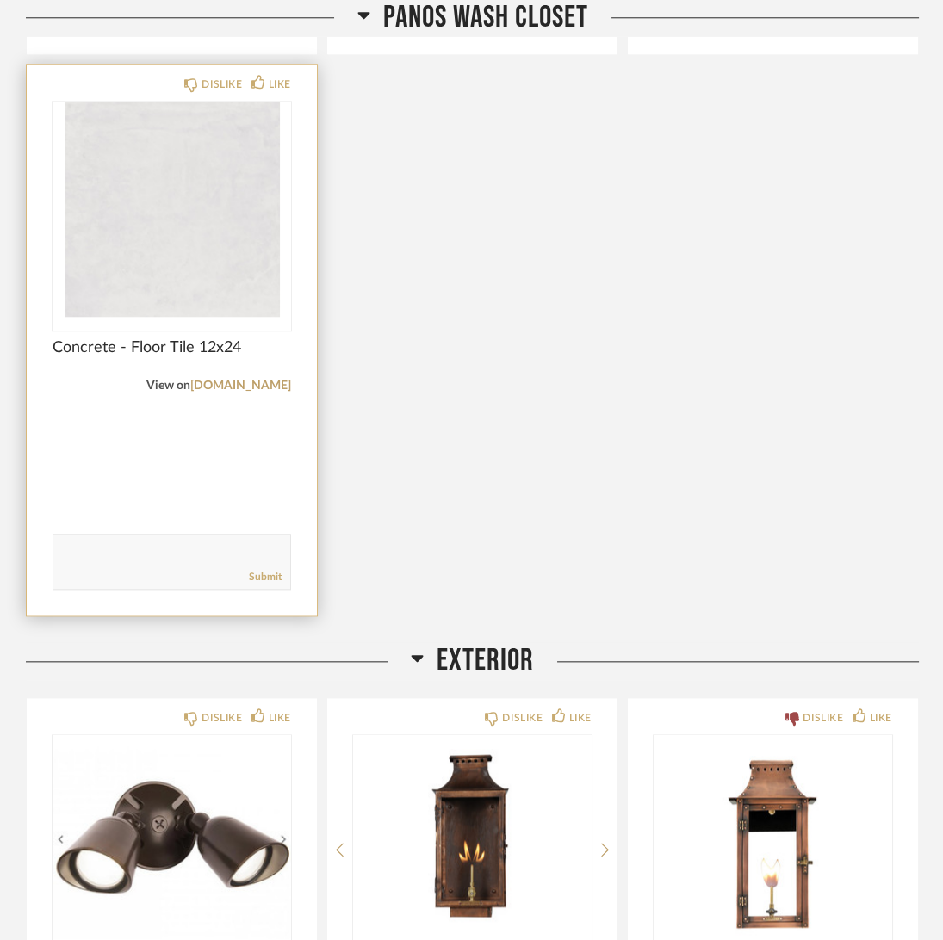
click at [154, 351] on span "Concrete - Floor Tile 12x24" at bounding box center [172, 347] width 238 height 19
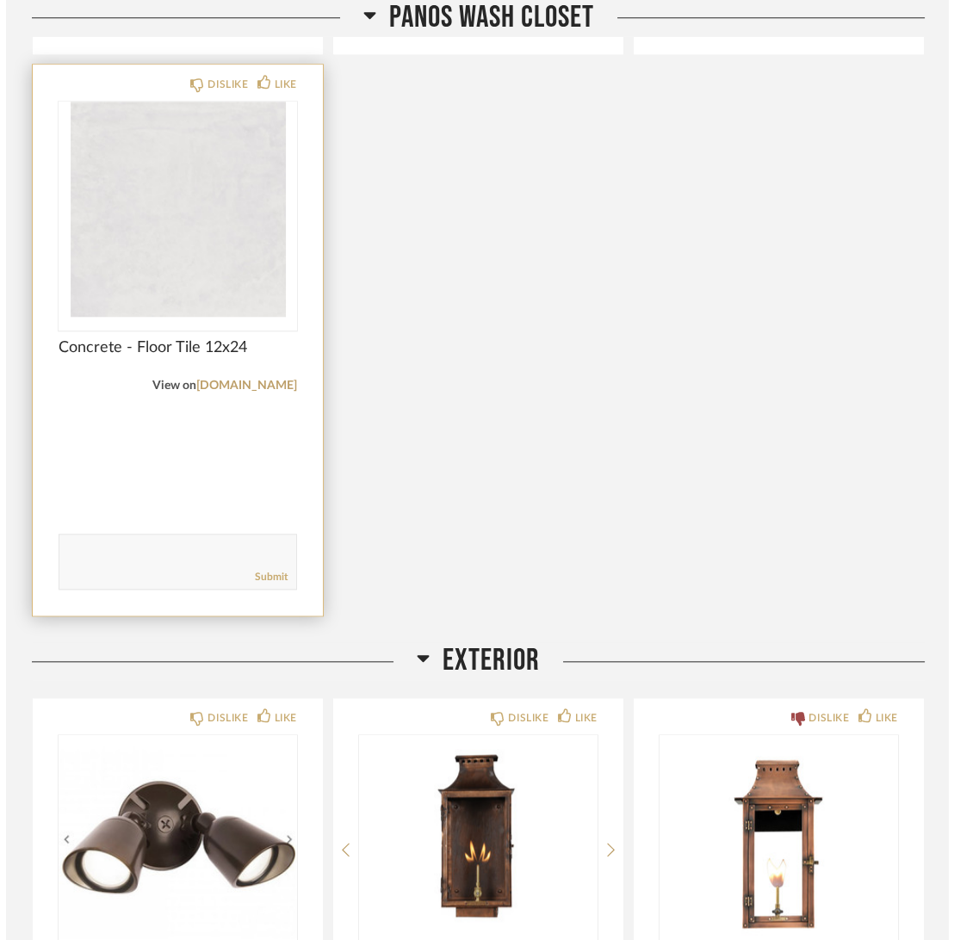
scroll to position [0, 0]
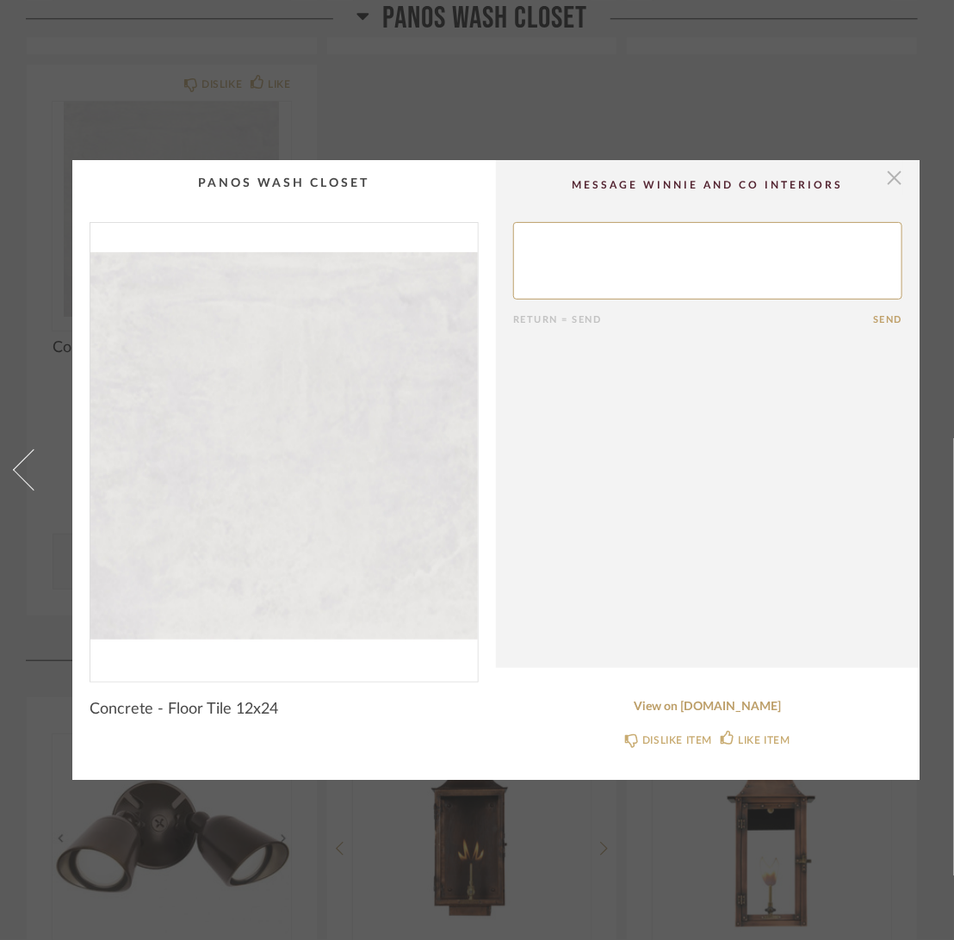
click at [900, 169] on span "button" at bounding box center [894, 177] width 34 height 34
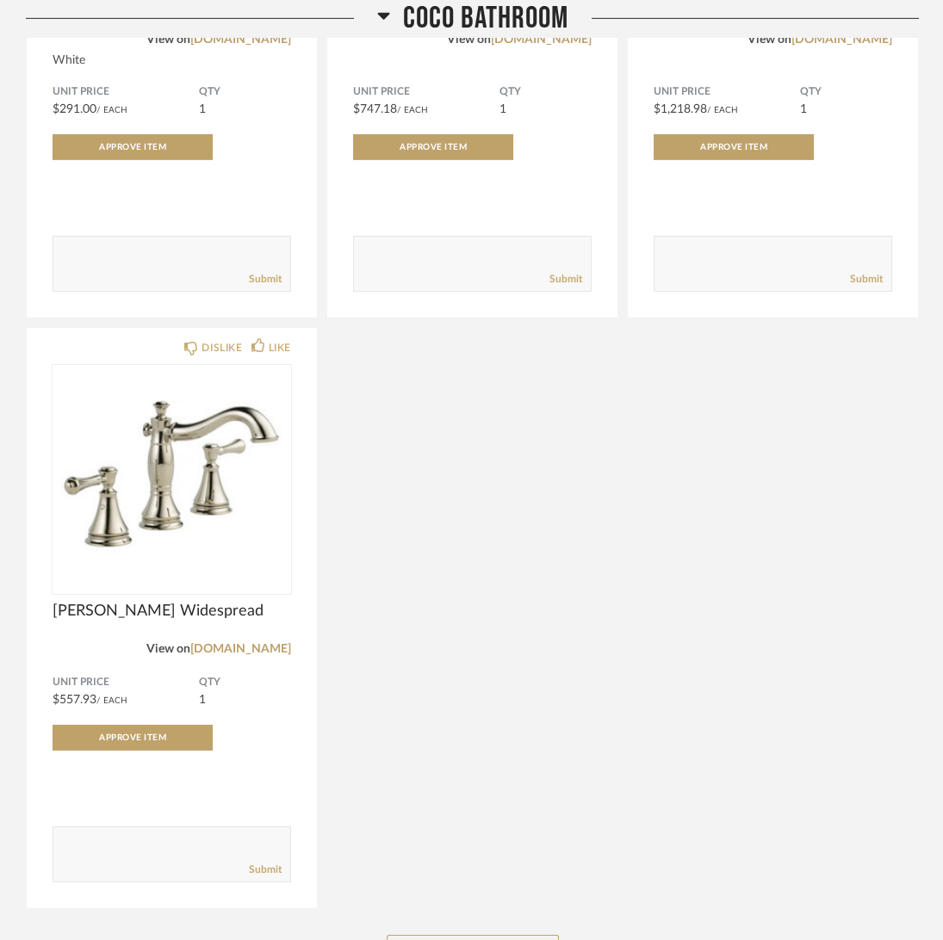
scroll to position [8069, 0]
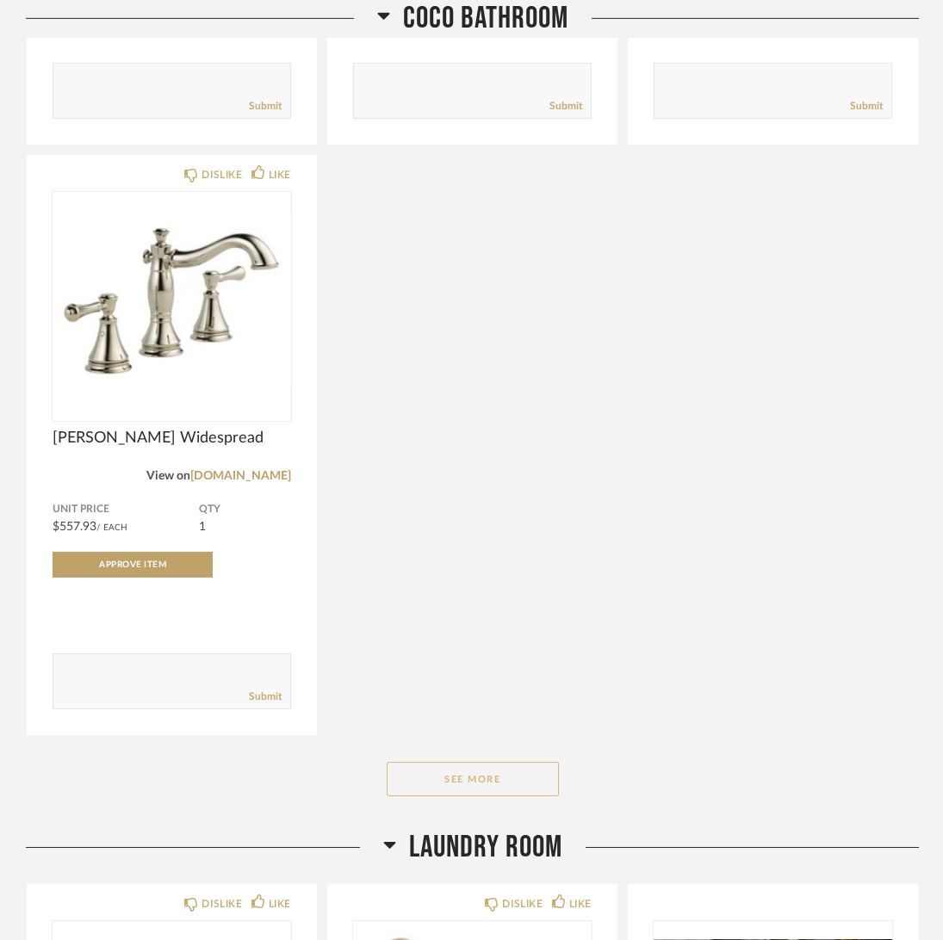
click at [508, 788] on button "See More" at bounding box center [473, 779] width 172 height 34
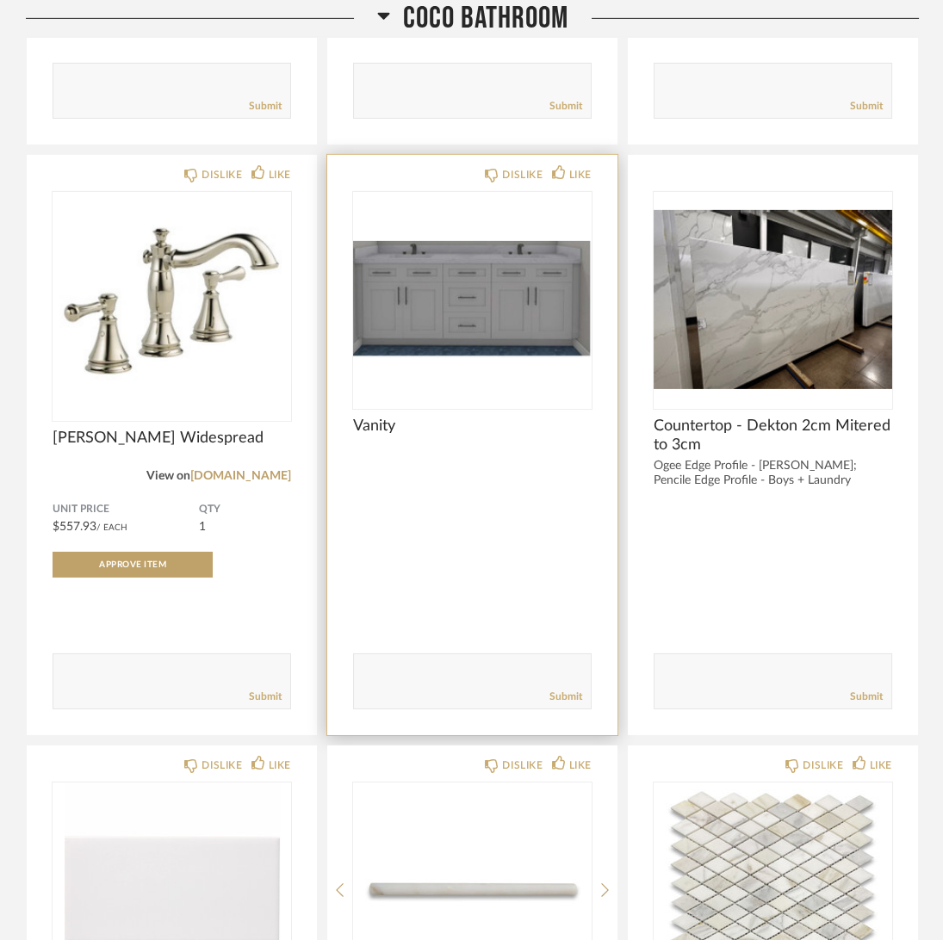
click at [376, 436] on span "Vanity" at bounding box center [472, 426] width 238 height 19
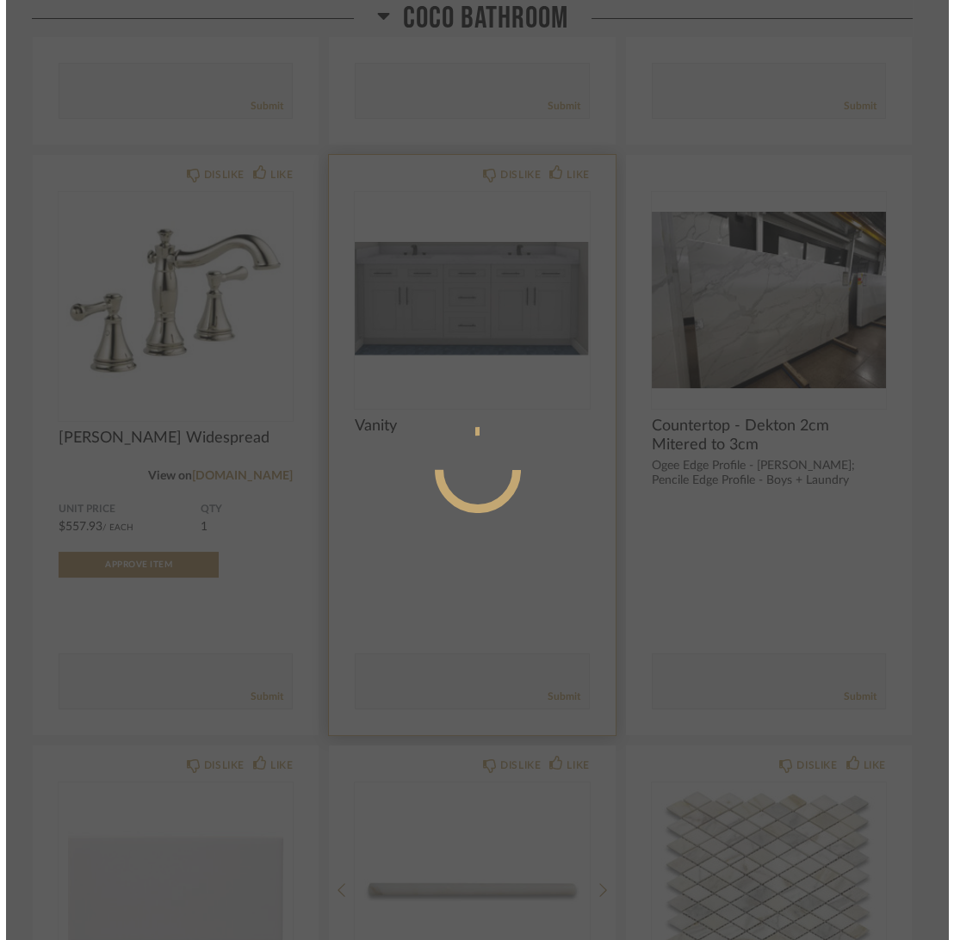
scroll to position [0, 0]
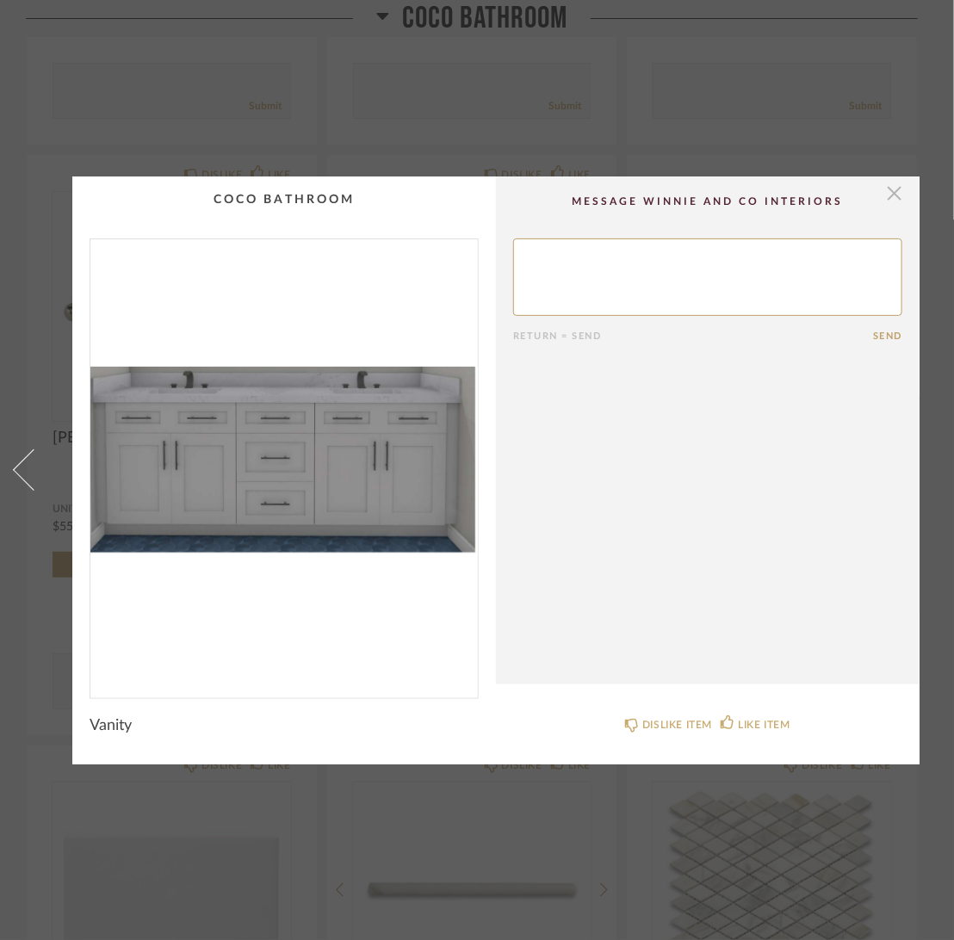
click at [897, 187] on span "button" at bounding box center [894, 193] width 34 height 34
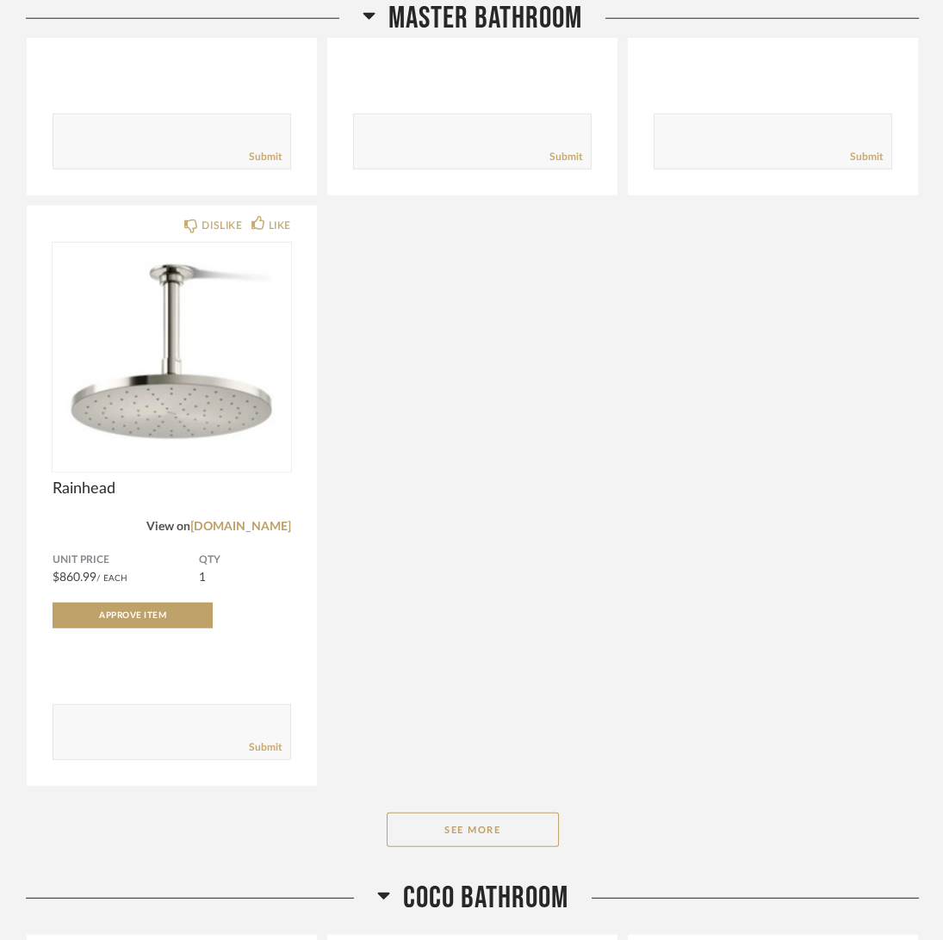
scroll to position [6864, 0]
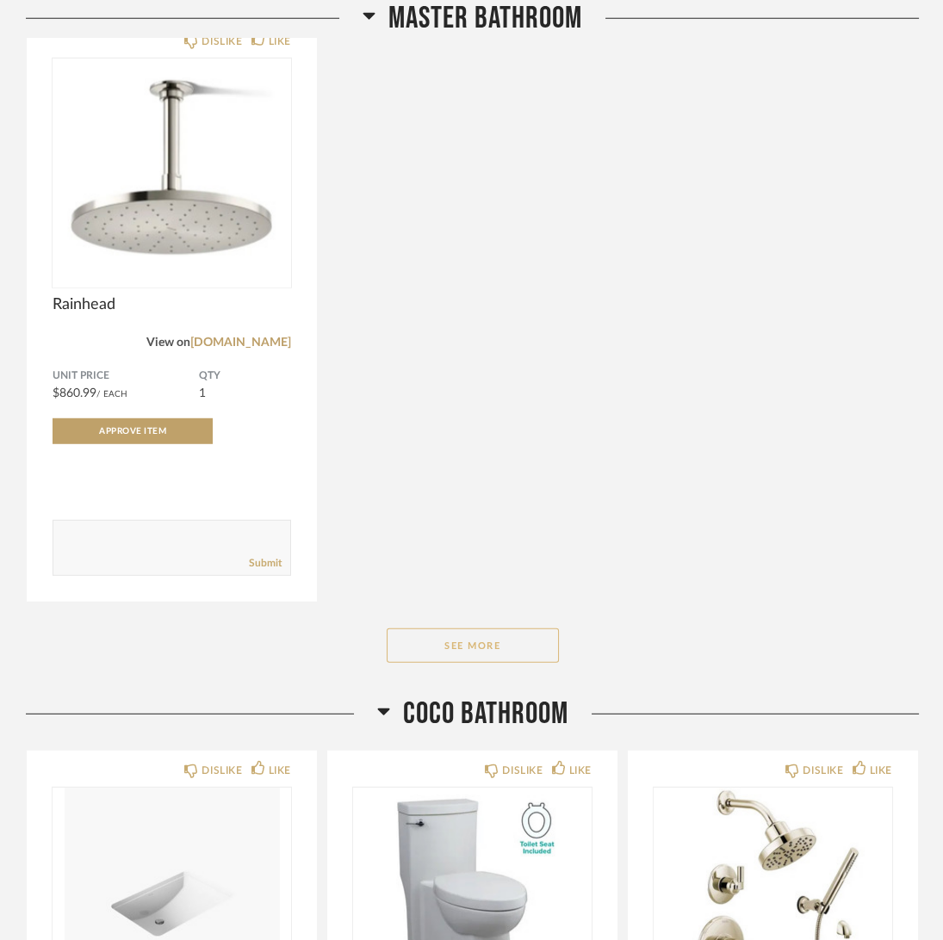
click at [487, 659] on button "See More" at bounding box center [473, 645] width 172 height 34
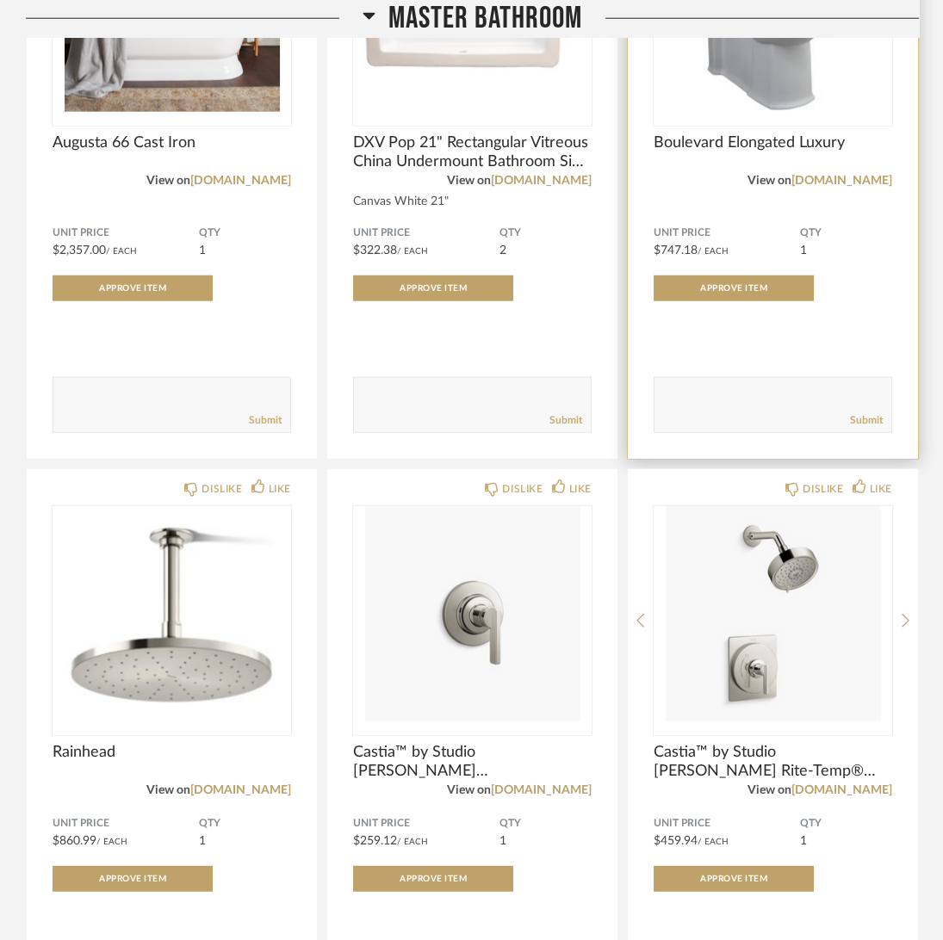
scroll to position [6518, 0]
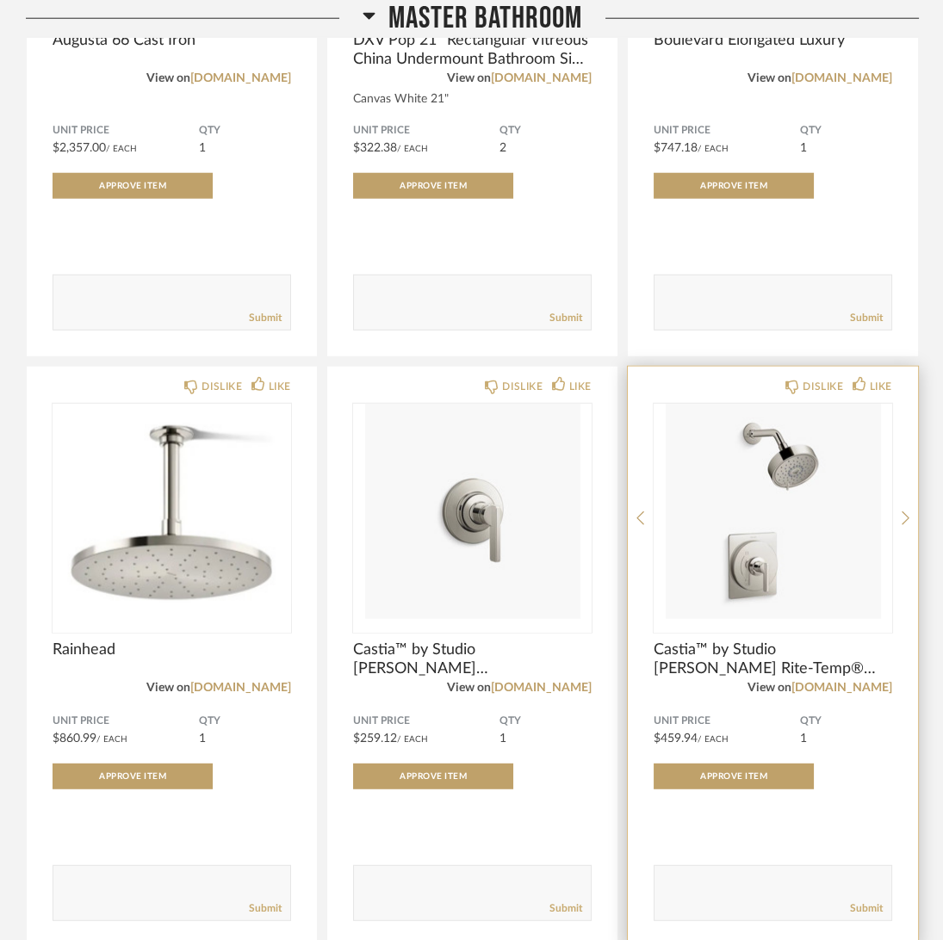
click at [815, 659] on span "Castia™ by Studio [PERSON_NAME] Rite-Temp® shower trim kit, 2.5 gpm" at bounding box center [772, 659] width 238 height 38
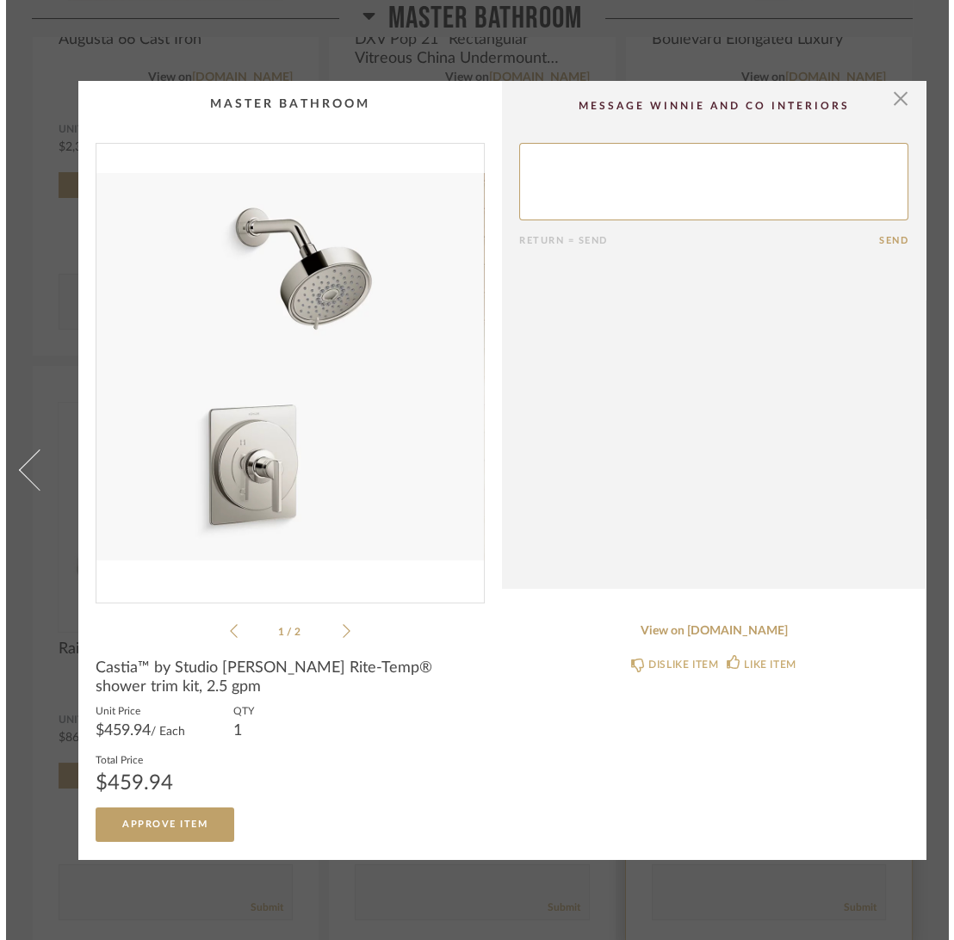
scroll to position [0, 0]
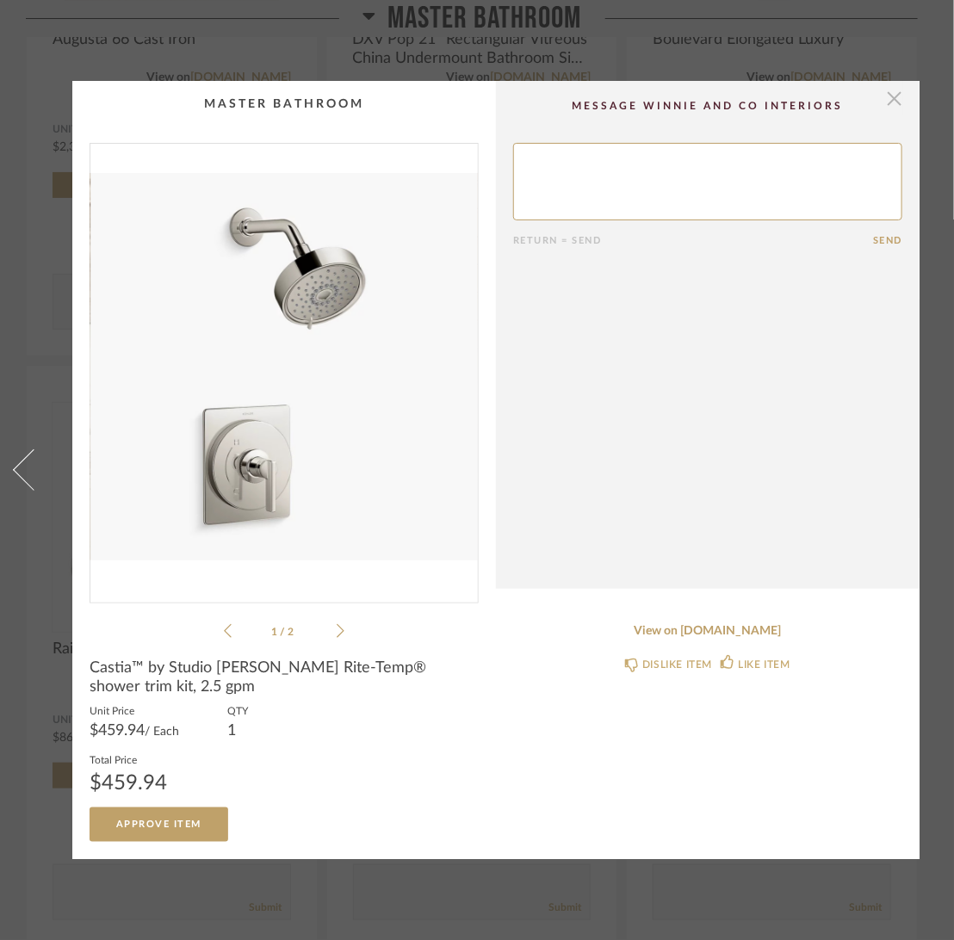
click at [899, 88] on span "button" at bounding box center [894, 98] width 34 height 34
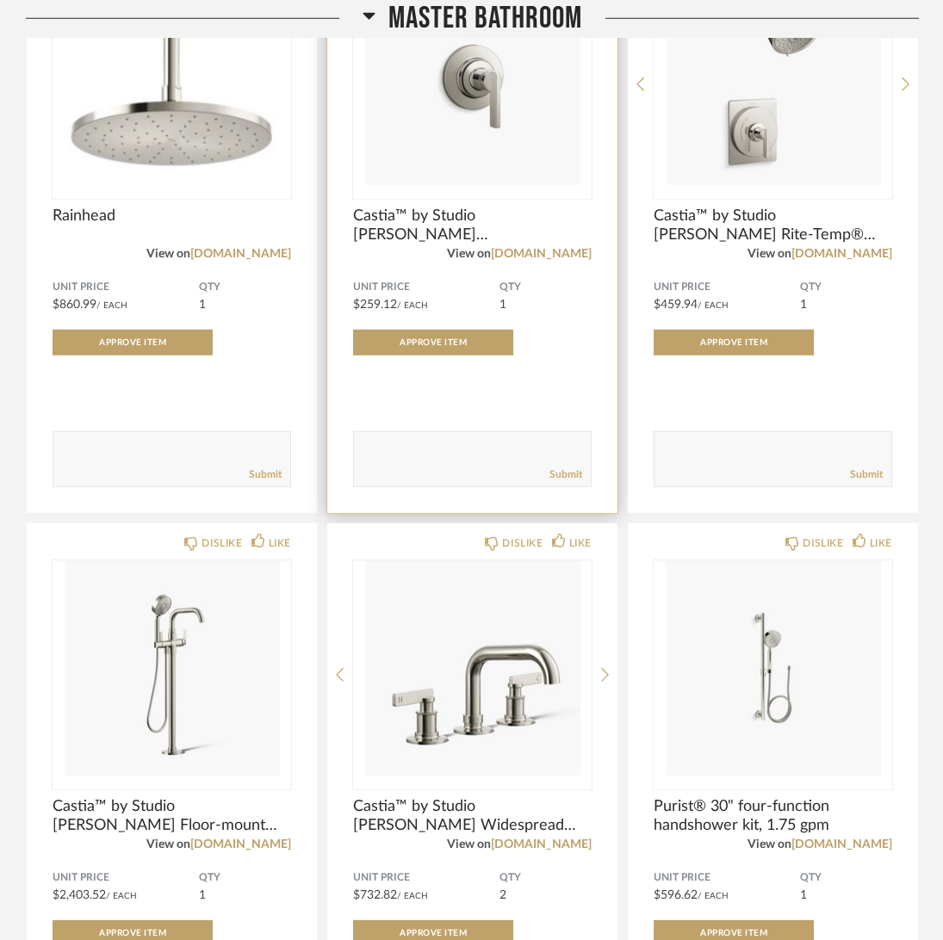
scroll to position [7036, 0]
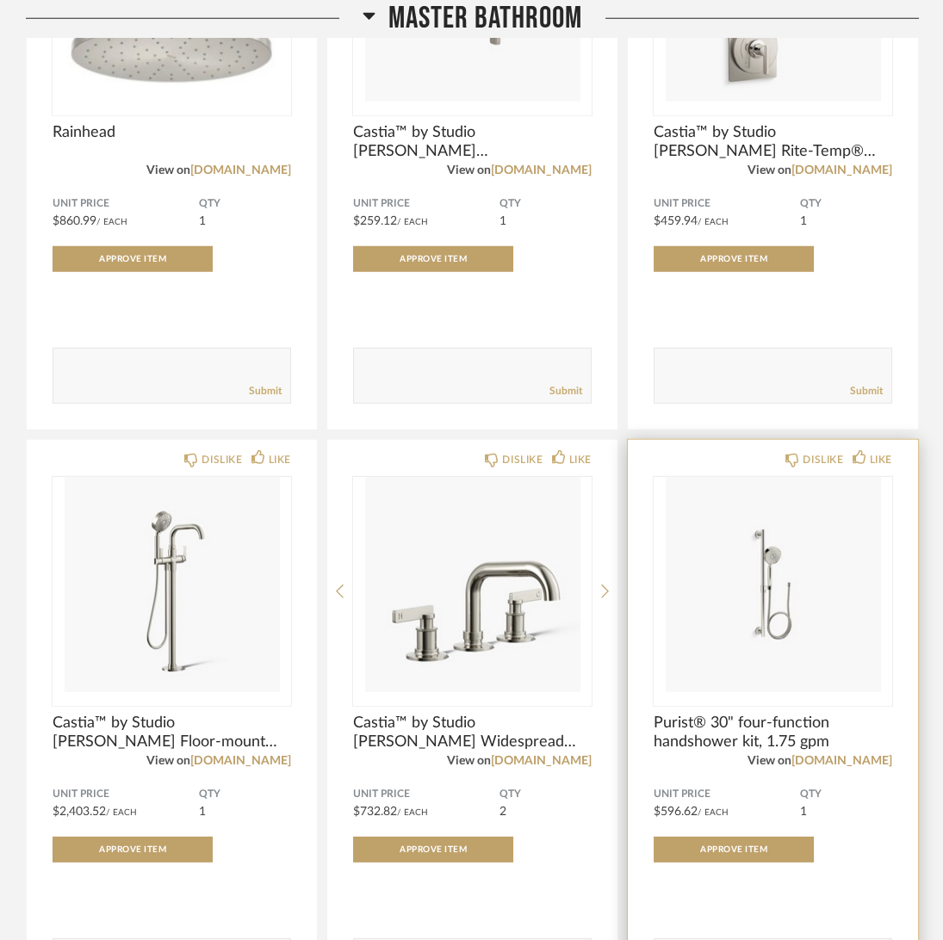
click at [761, 725] on span "Purist® 30" four-function handshower kit, 1.75 gpm" at bounding box center [772, 733] width 238 height 38
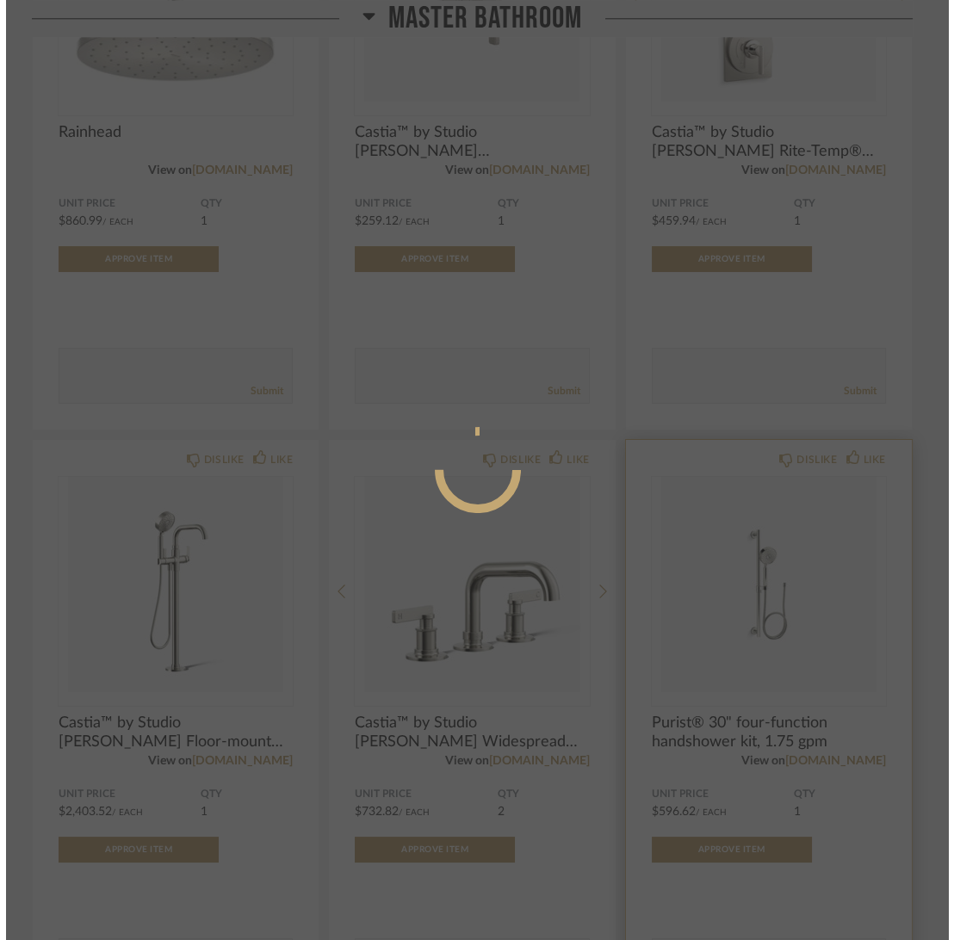
scroll to position [0, 0]
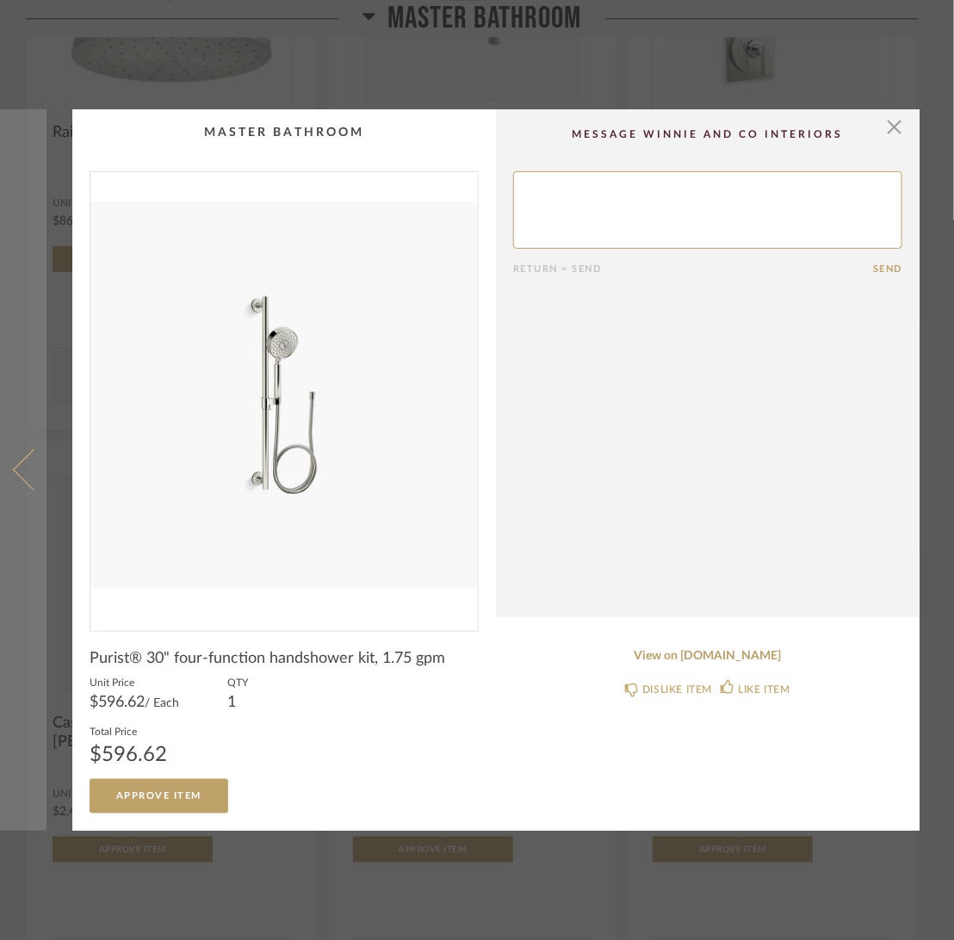
click at [19, 459] on span at bounding box center [33, 469] width 41 height 41
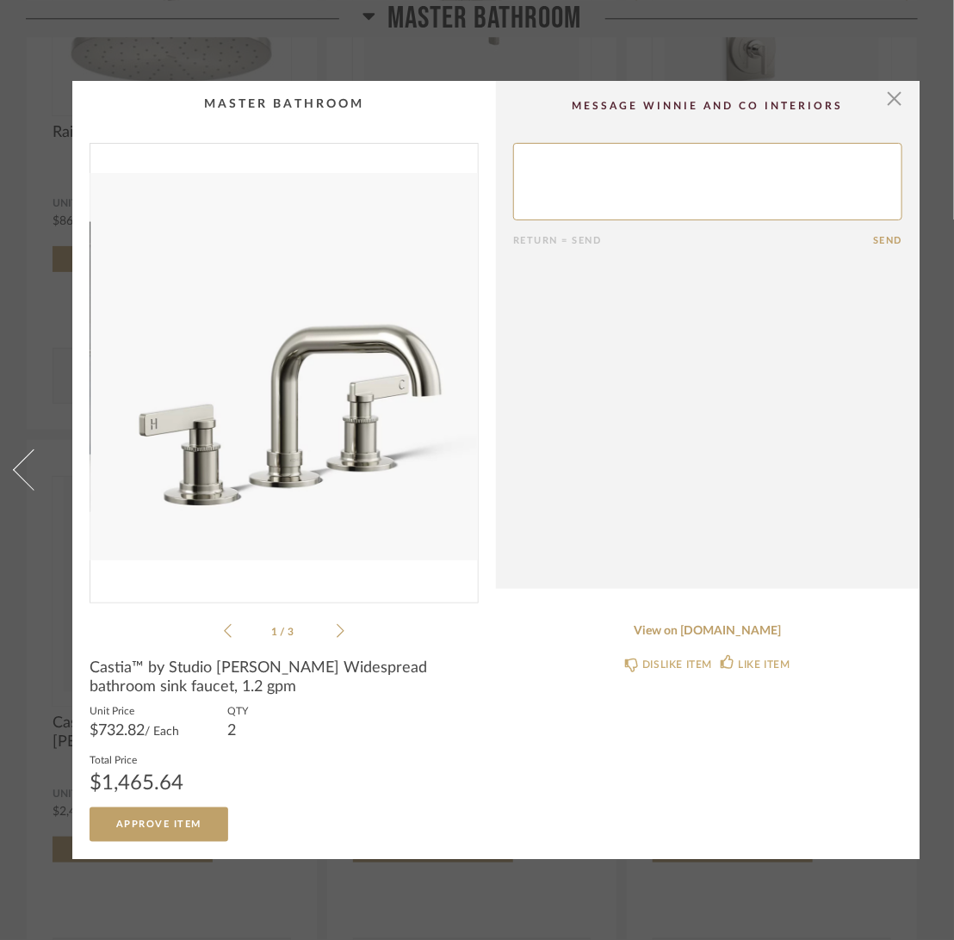
click at [19, 459] on span at bounding box center [33, 469] width 41 height 41
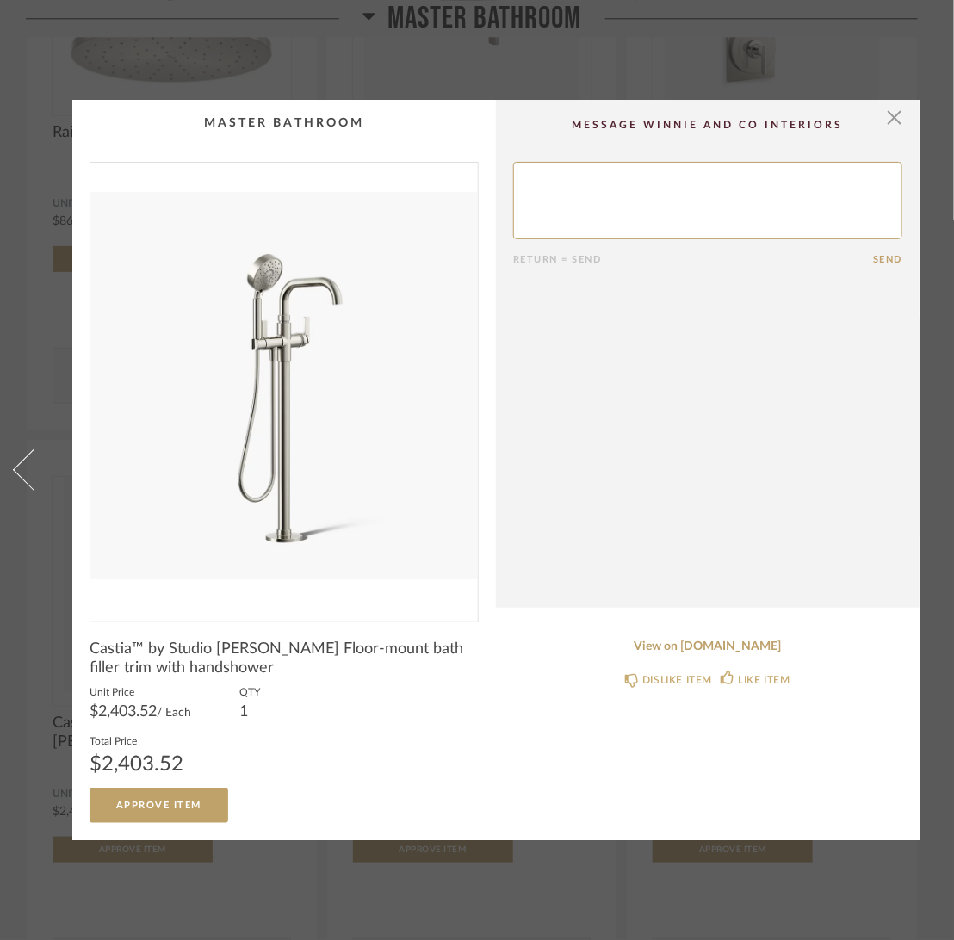
click at [19, 459] on span at bounding box center [33, 469] width 41 height 41
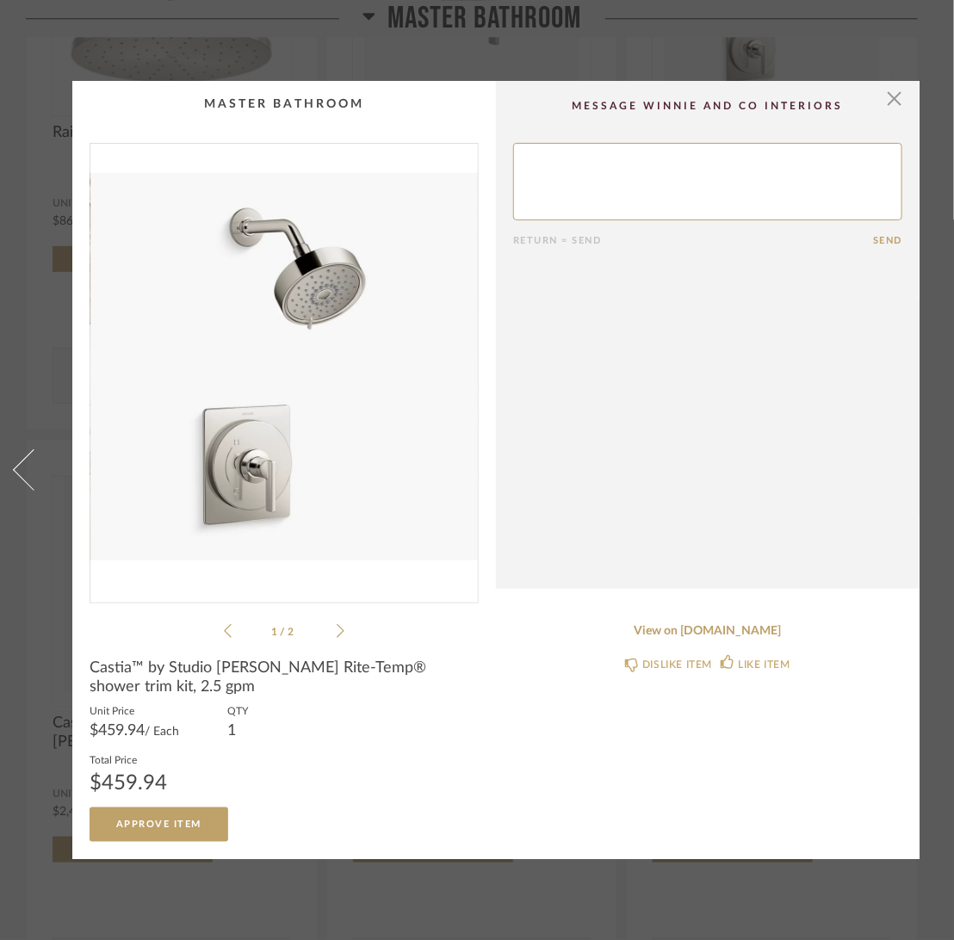
click at [19, 459] on span at bounding box center [33, 469] width 41 height 41
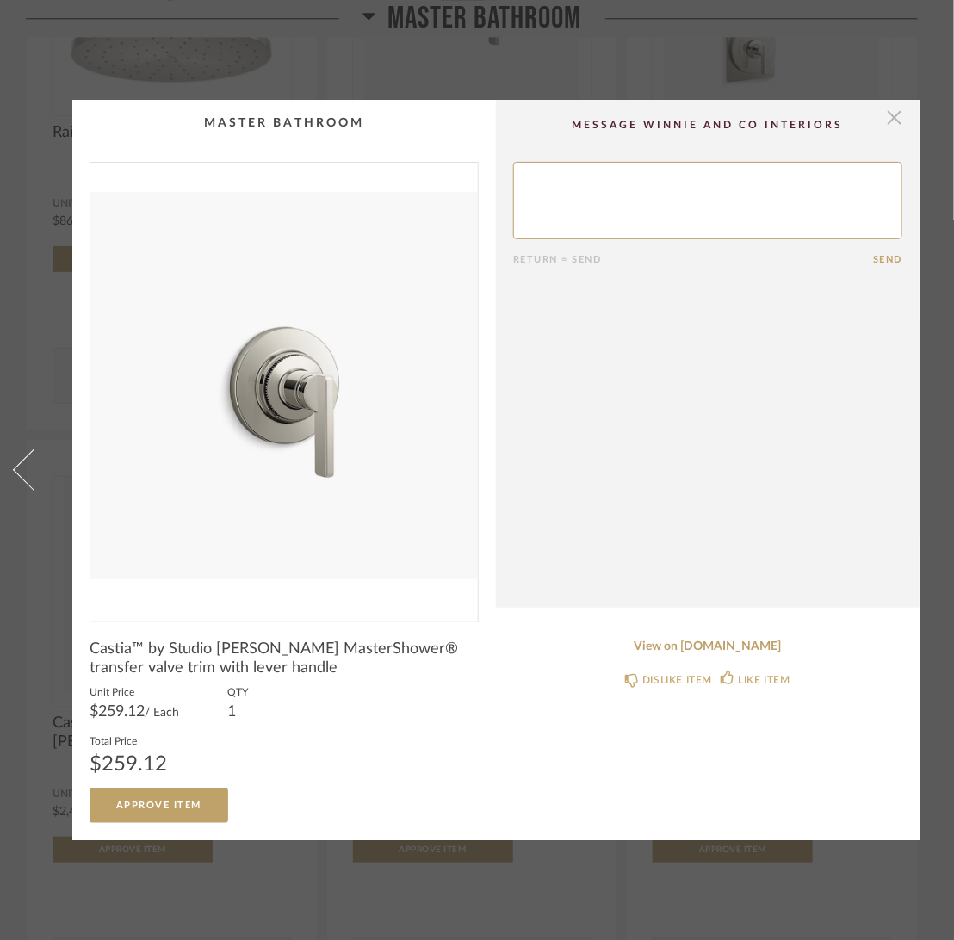
click at [888, 111] on span "button" at bounding box center [894, 117] width 34 height 34
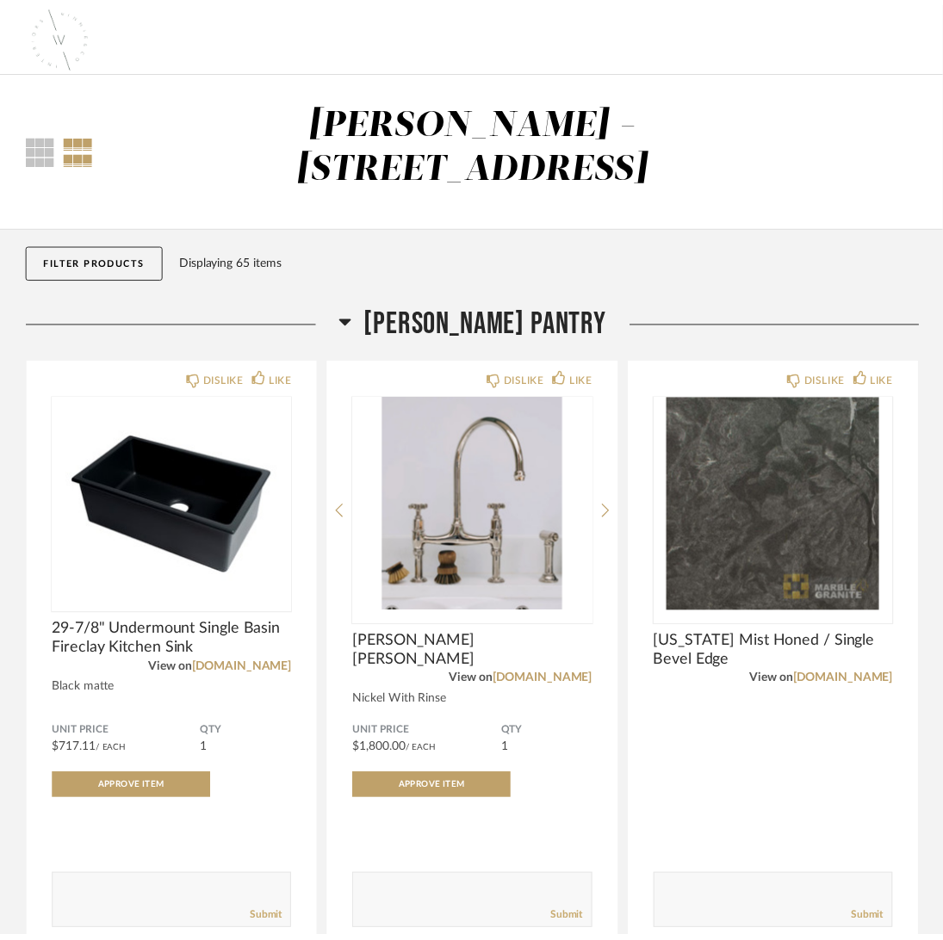
scroll to position [7036, 0]
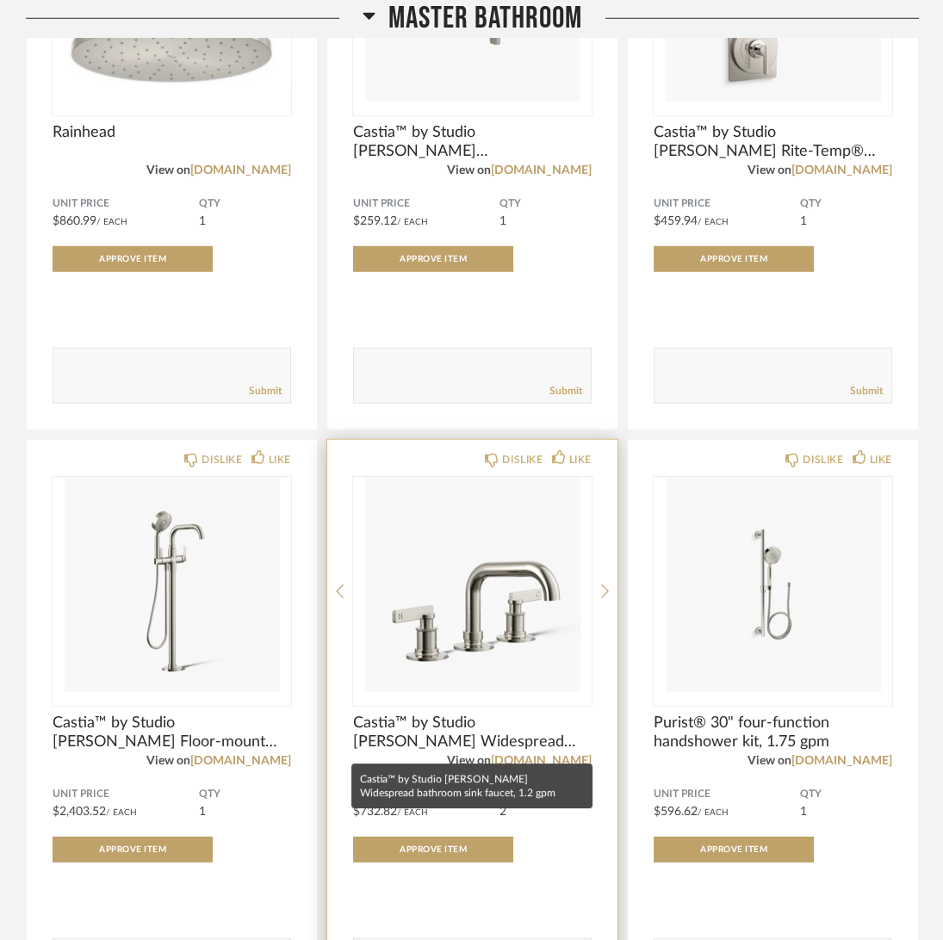
click at [392, 746] on span "Castia™ by Studio [PERSON_NAME] Widespread bathroom sink faucet, 1.2 gpm" at bounding box center [472, 733] width 238 height 38
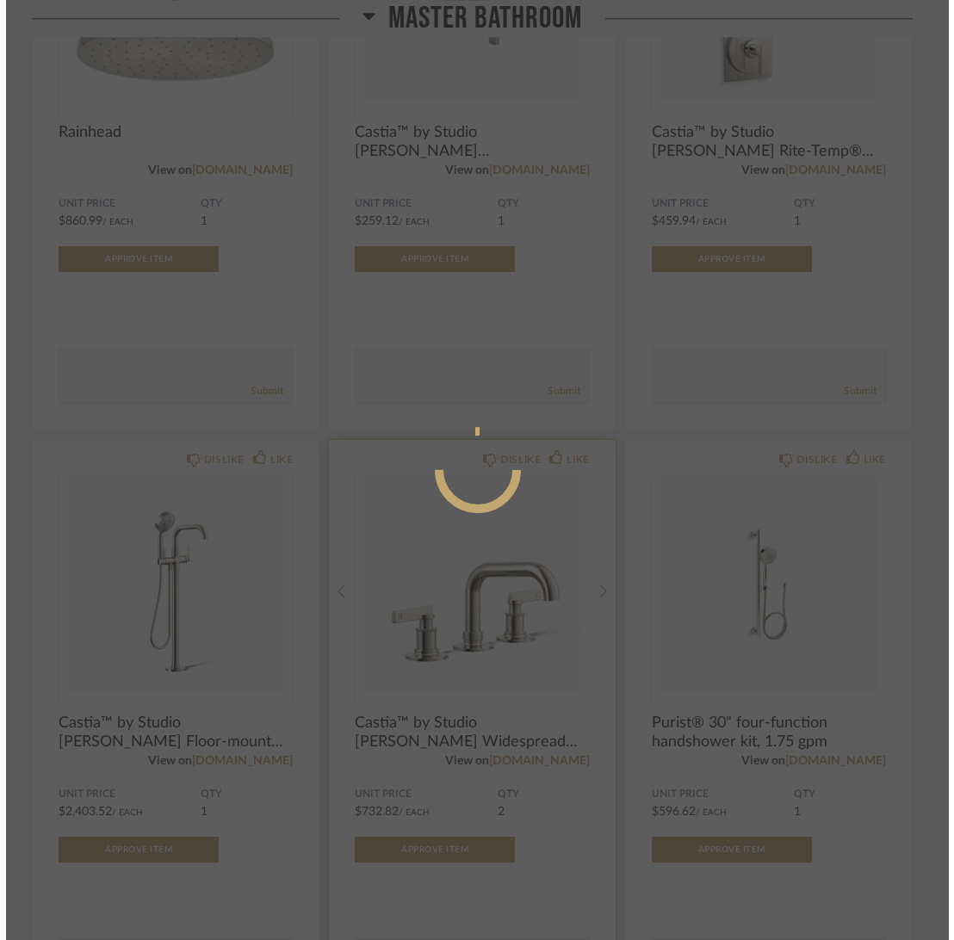
scroll to position [0, 0]
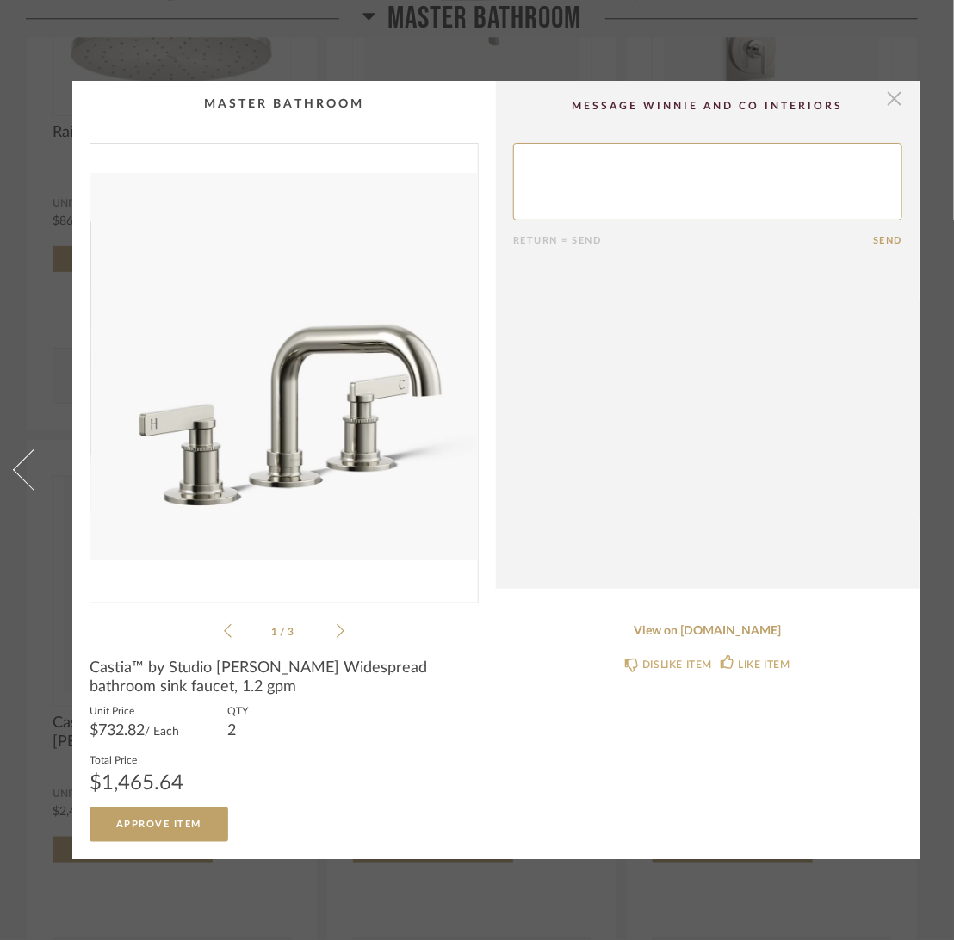
click at [898, 81] on span "button" at bounding box center [894, 98] width 34 height 34
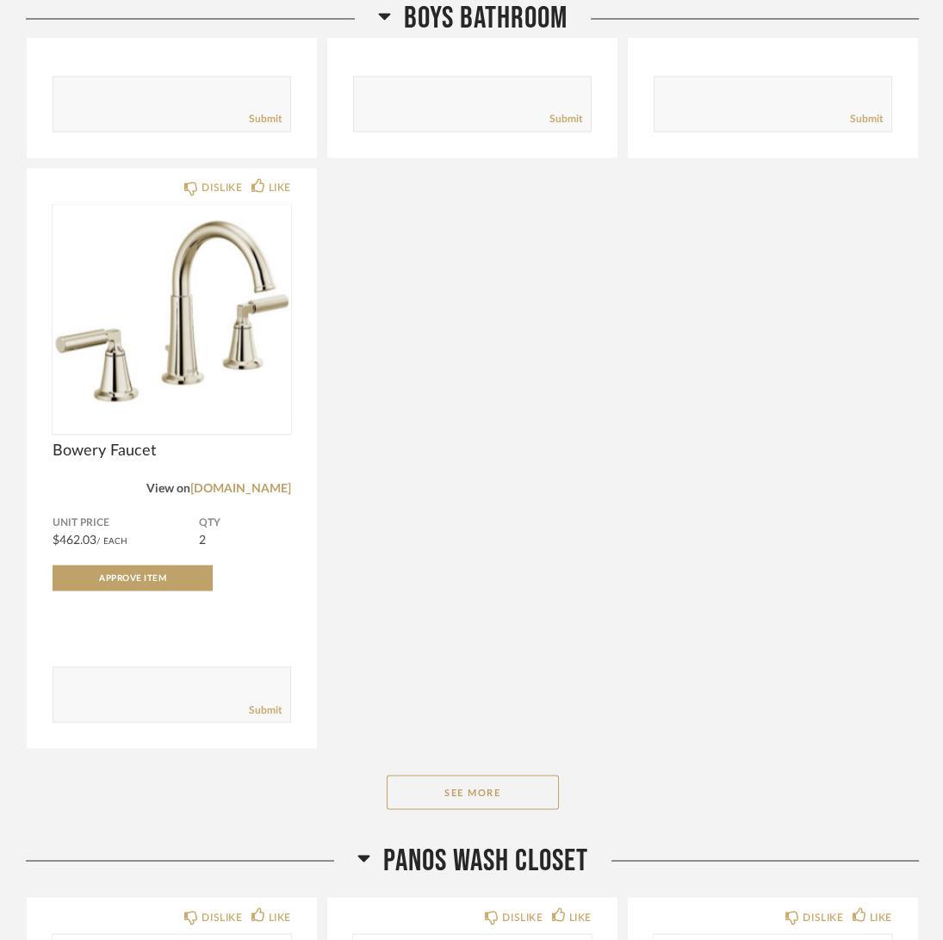
scroll to position [13578, 0]
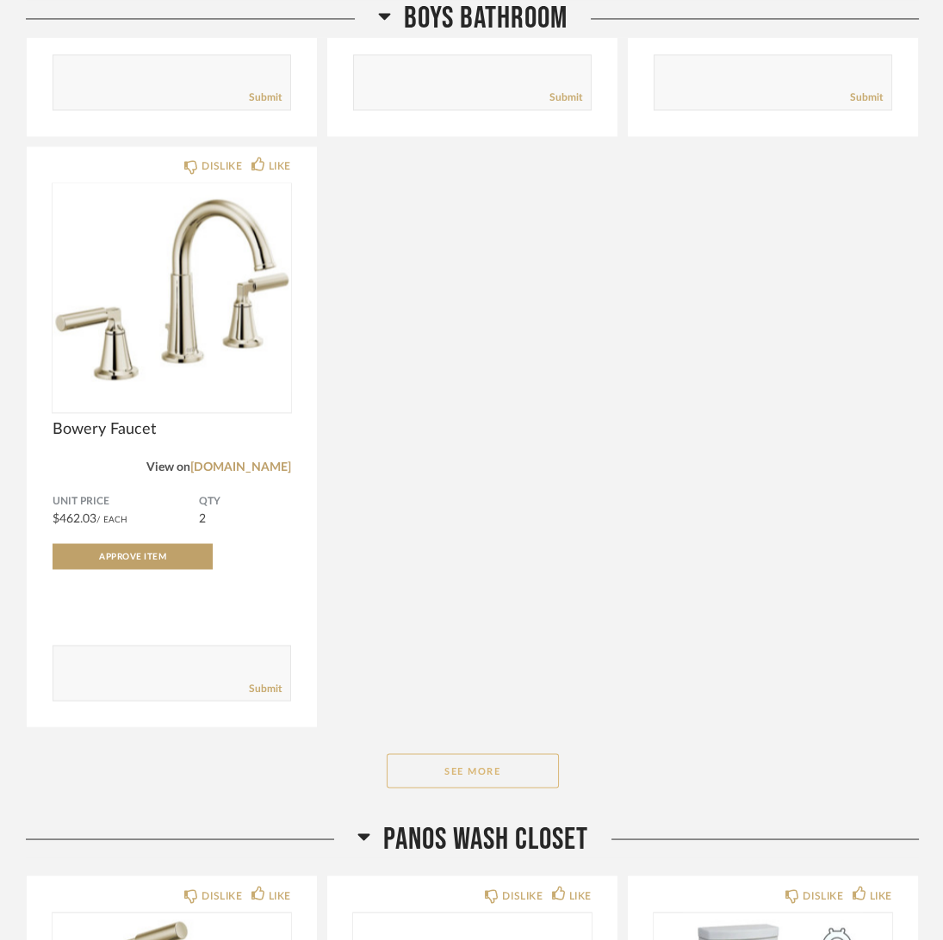
click at [487, 777] on button "See More" at bounding box center [473, 770] width 172 height 34
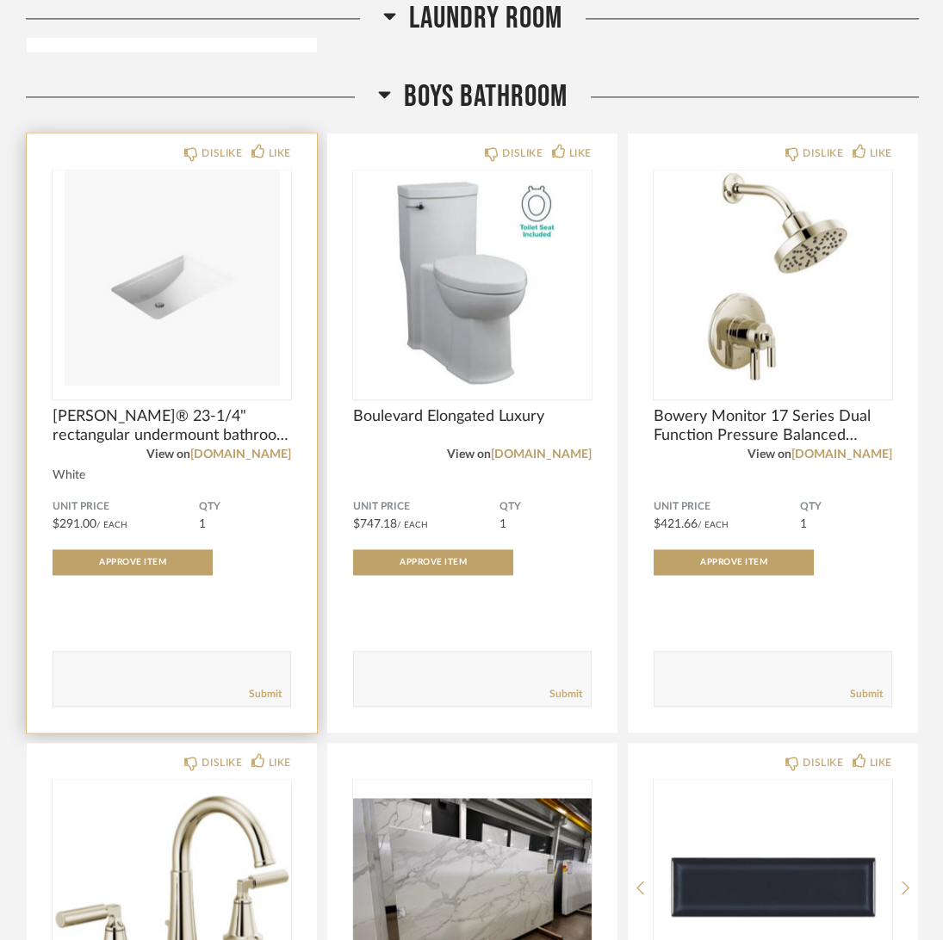
scroll to position [12890, 0]
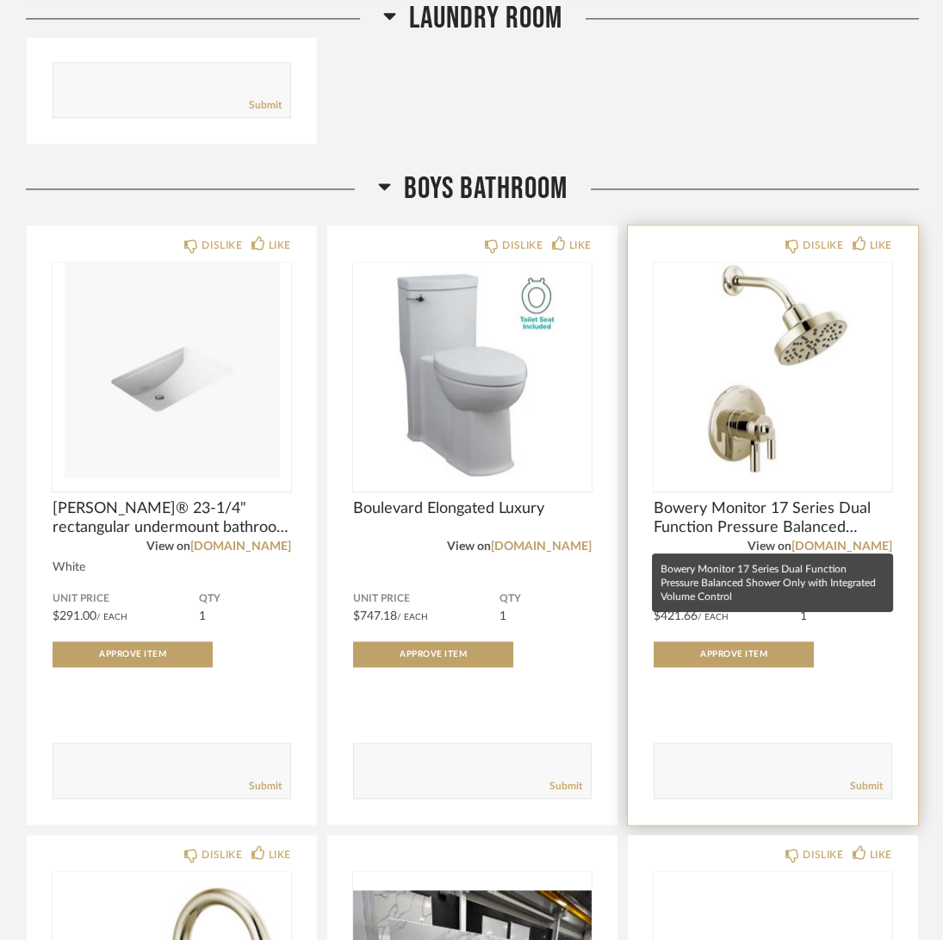
click at [707, 528] on span "Bowery Monitor 17 Series Dual Function Pressure Balanced Shower Only with Integ…" at bounding box center [772, 518] width 238 height 38
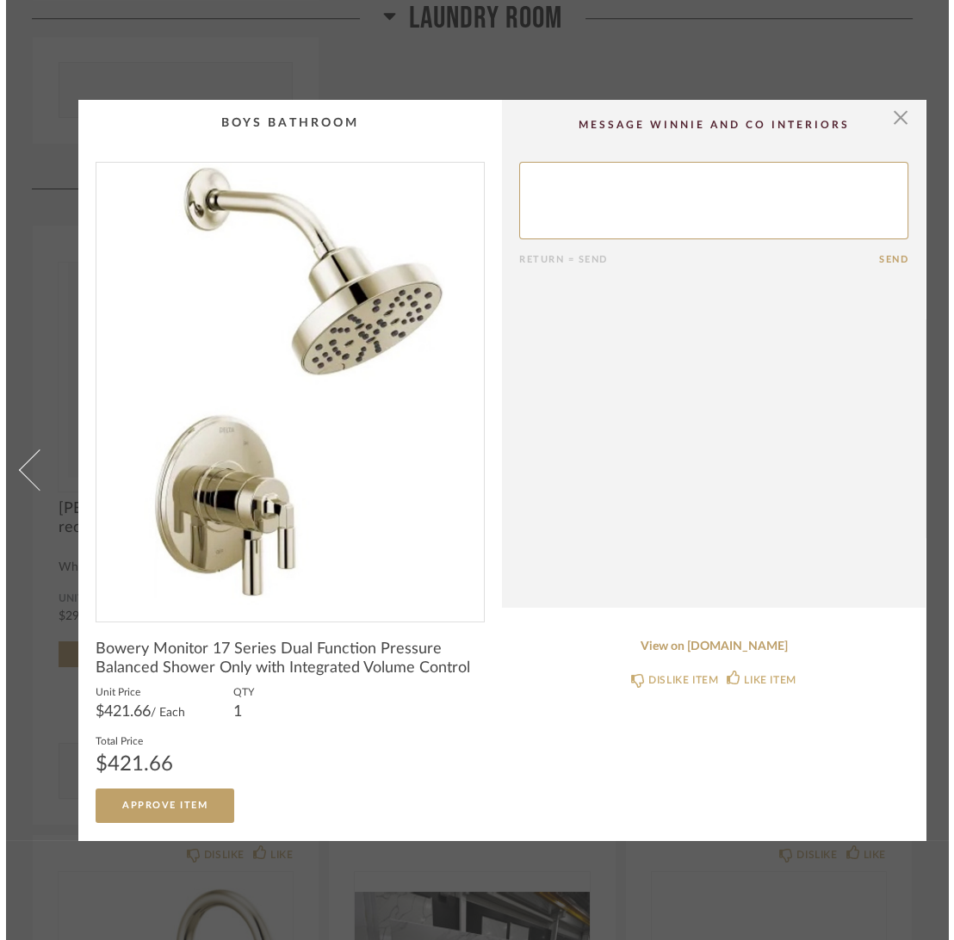
scroll to position [0, 0]
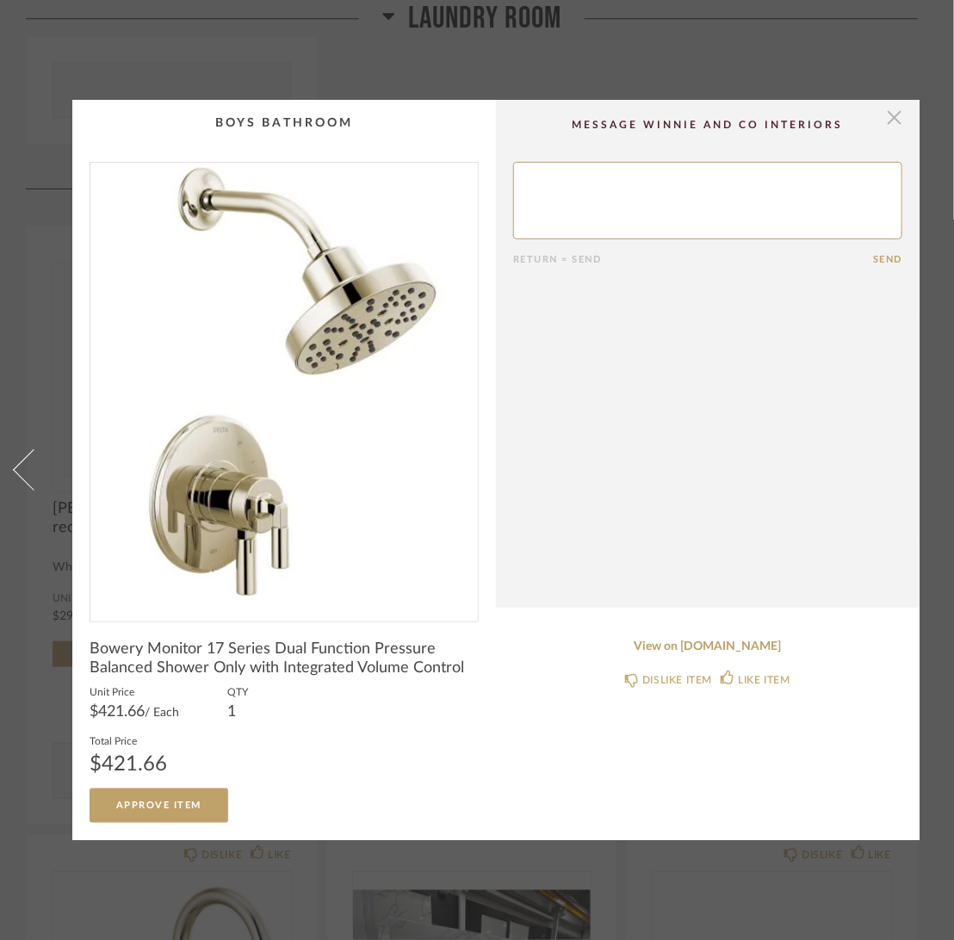
click at [897, 107] on span "button" at bounding box center [894, 117] width 34 height 34
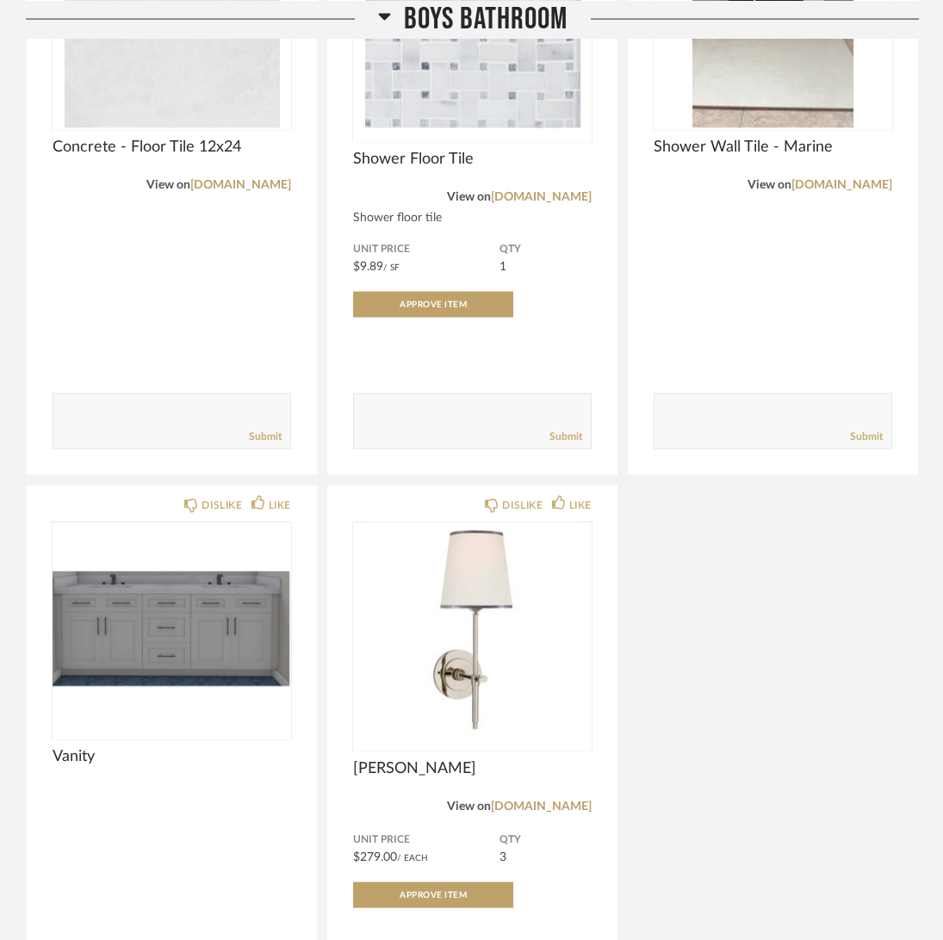
scroll to position [14611, 0]
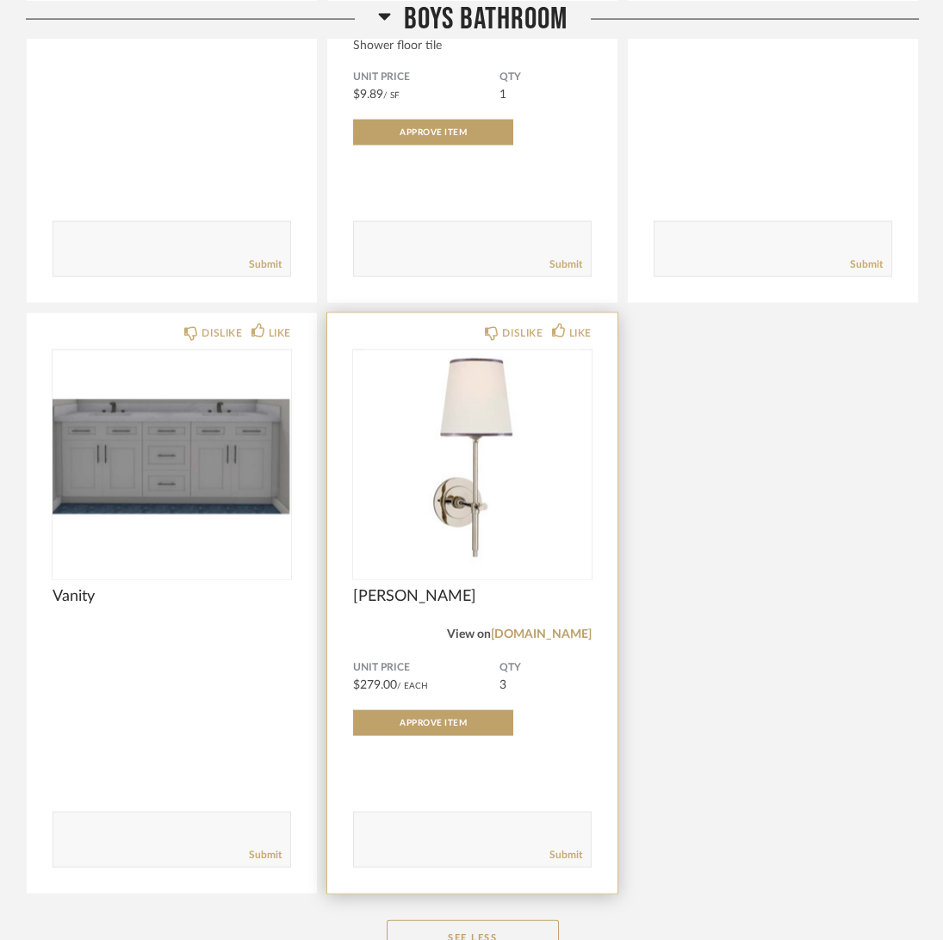
click at [431, 604] on span "[PERSON_NAME]" at bounding box center [472, 596] width 238 height 19
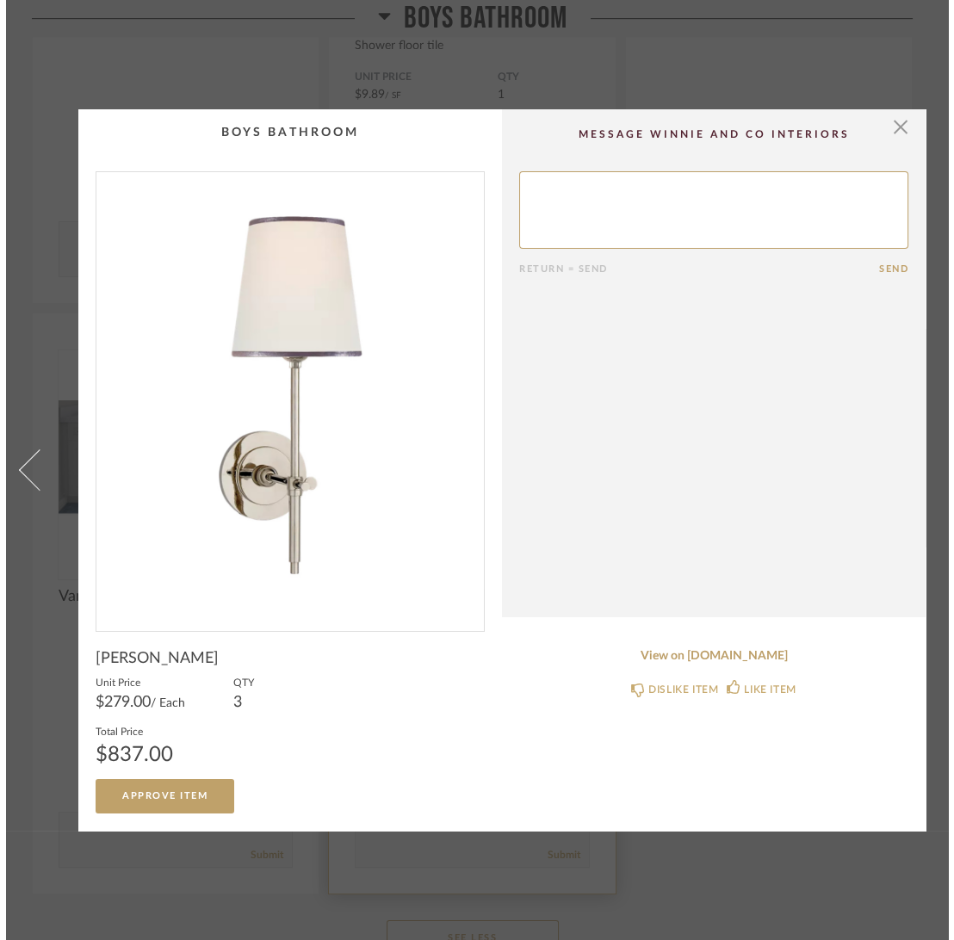
scroll to position [0, 0]
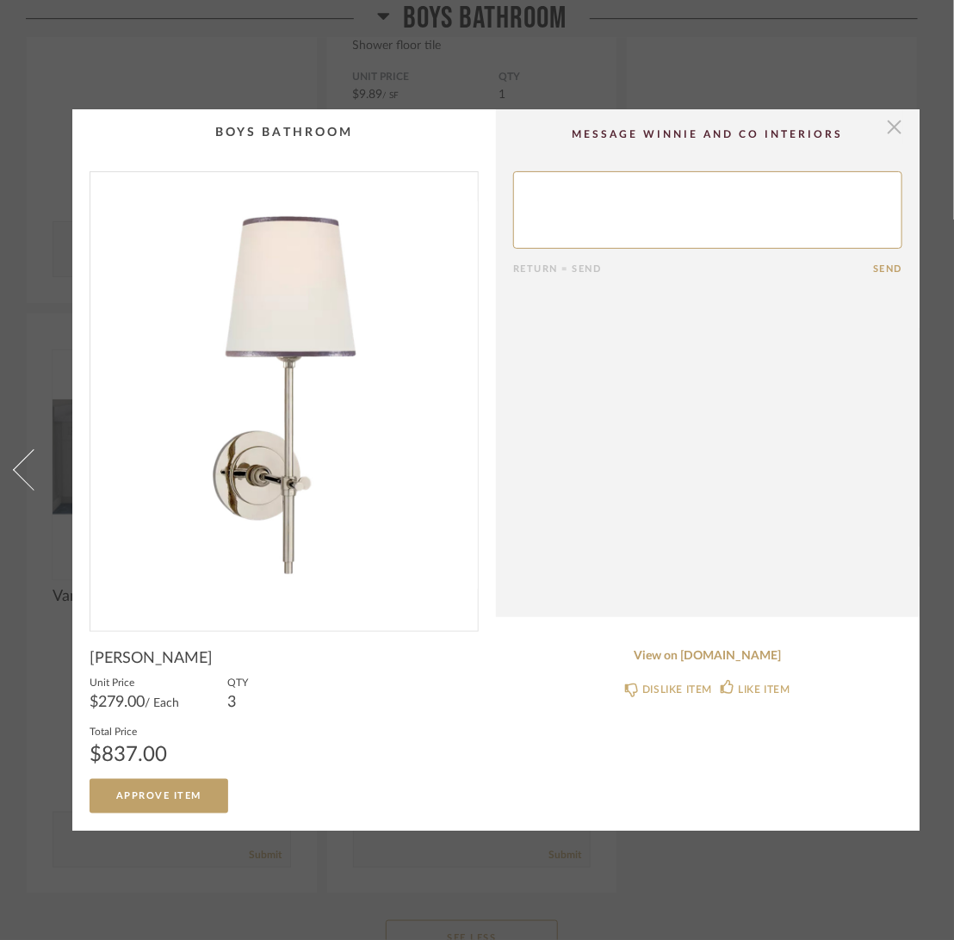
click at [886, 109] on span "button" at bounding box center [894, 126] width 34 height 34
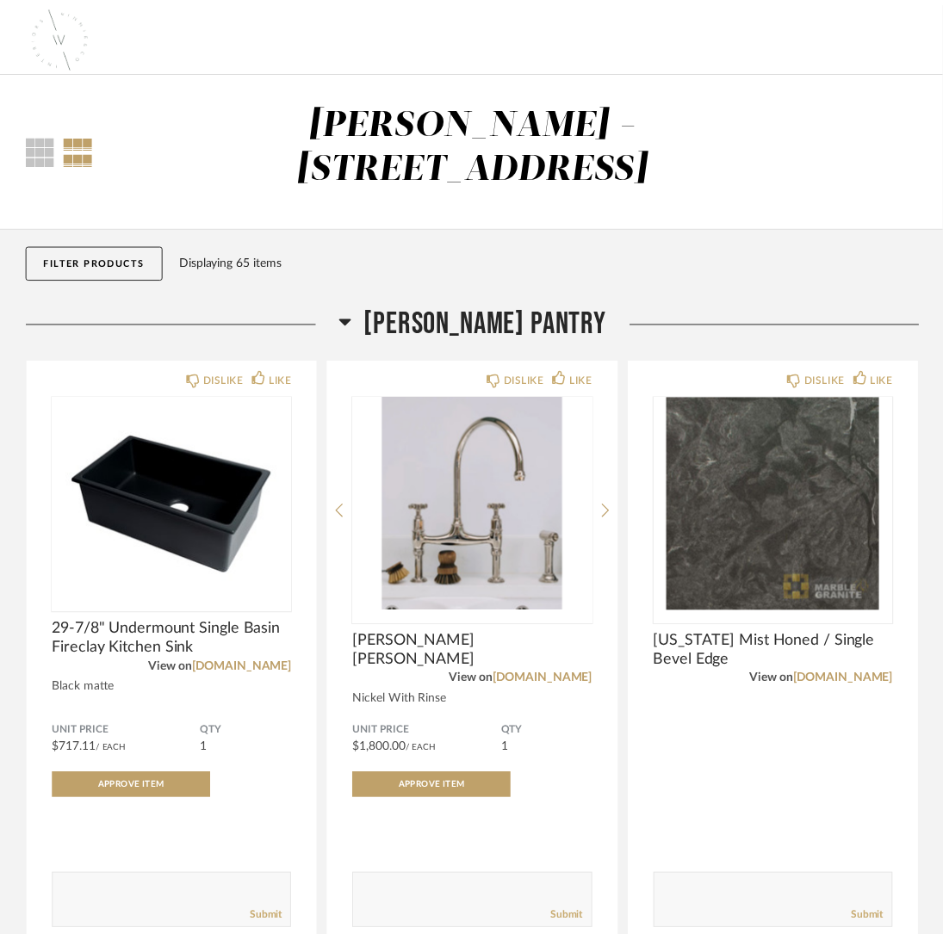
scroll to position [14611, 0]
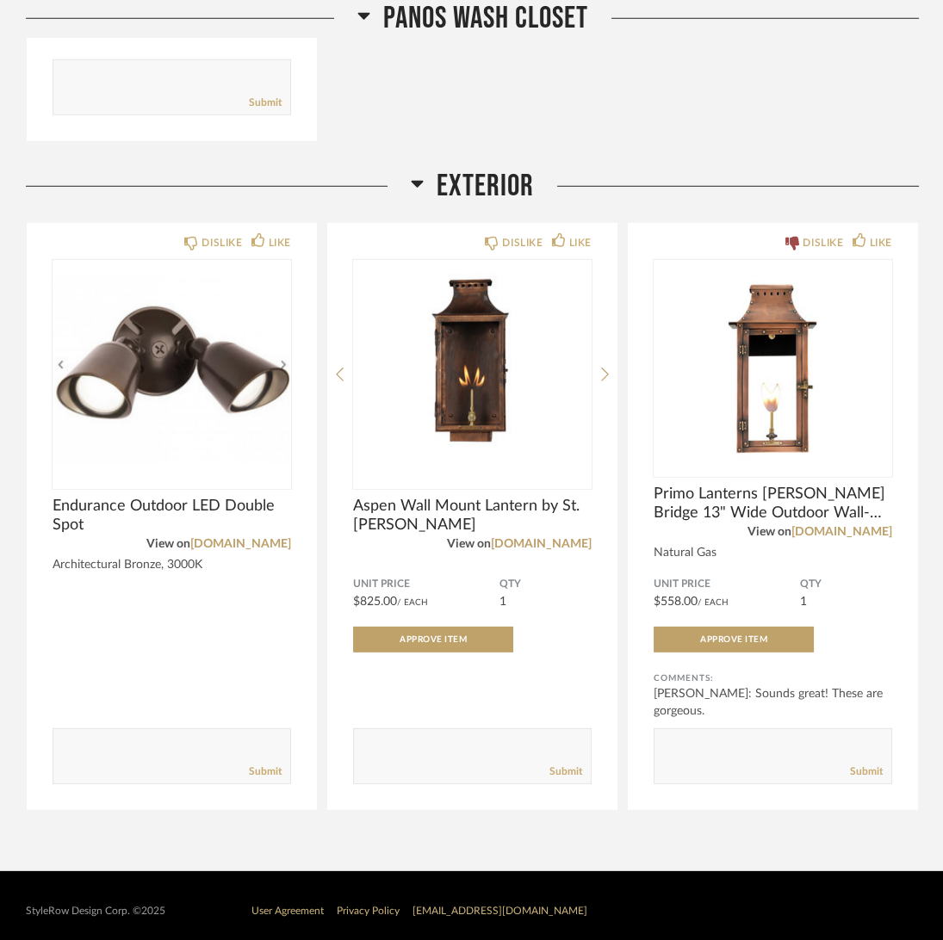
scroll to position [16676, 0]
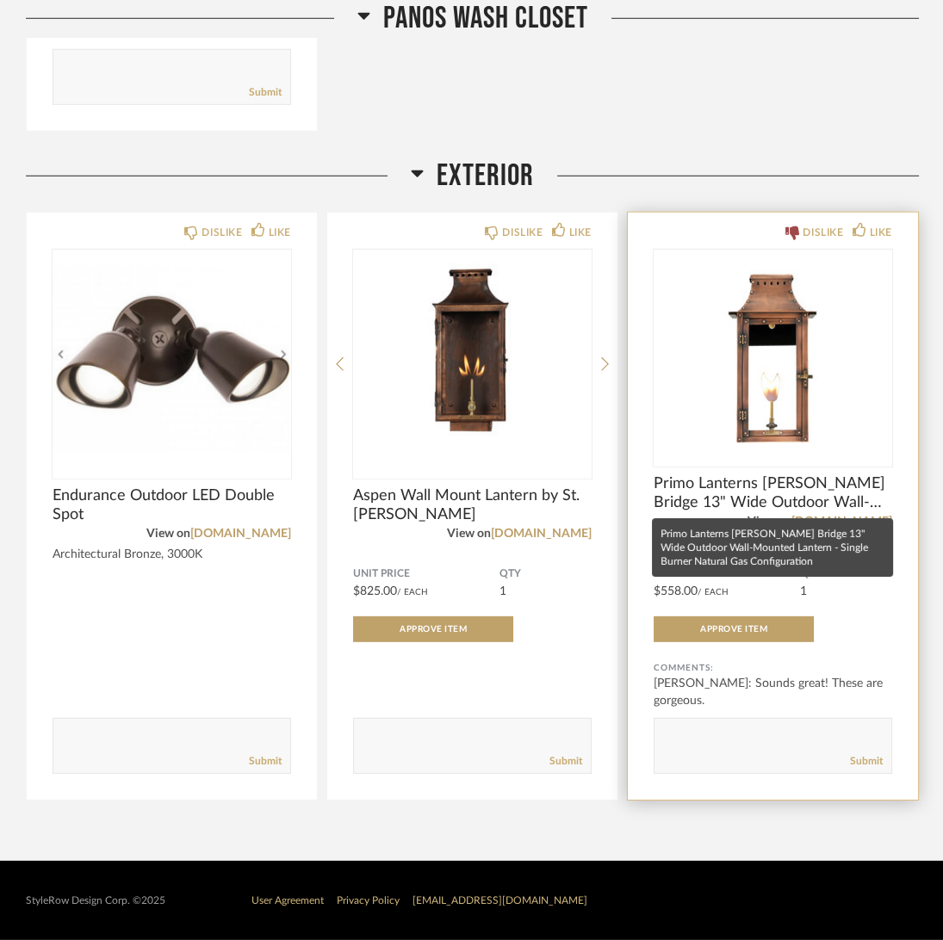
click at [690, 485] on span "Primo Lanterns [PERSON_NAME] Bridge 13" Wide Outdoor Wall-Mounted Lantern - Sin…" at bounding box center [772, 493] width 238 height 38
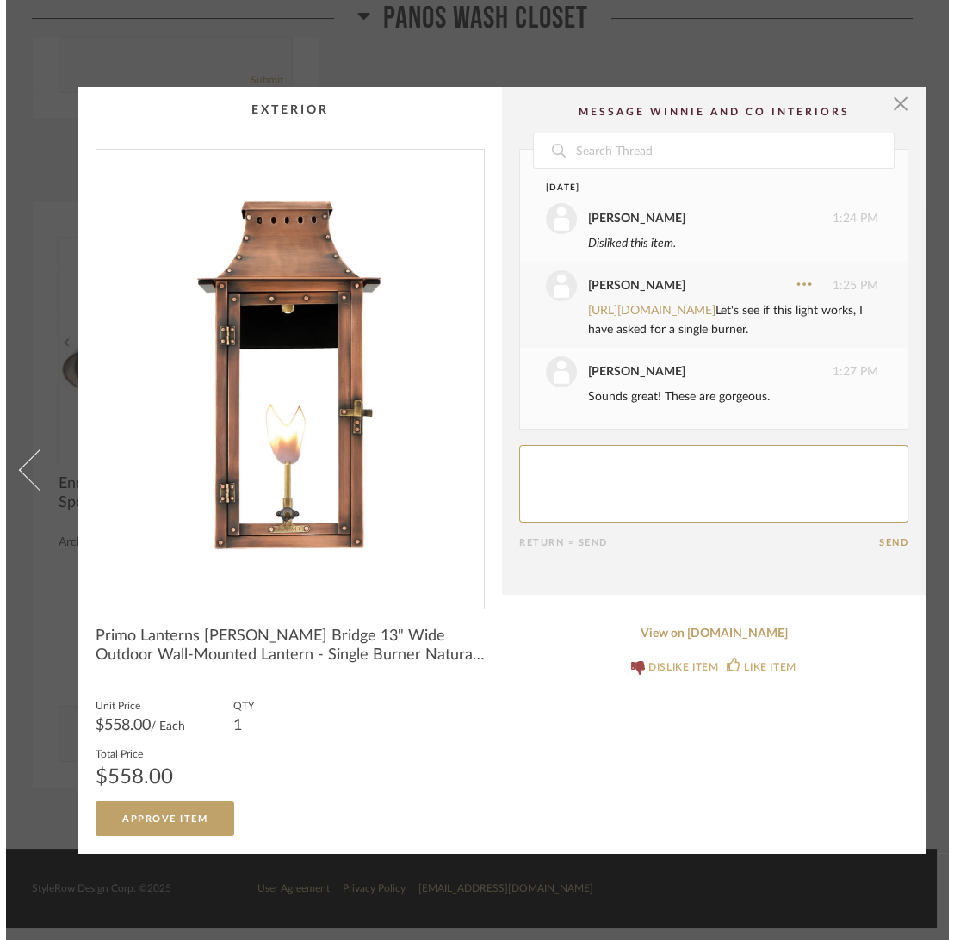
scroll to position [0, 0]
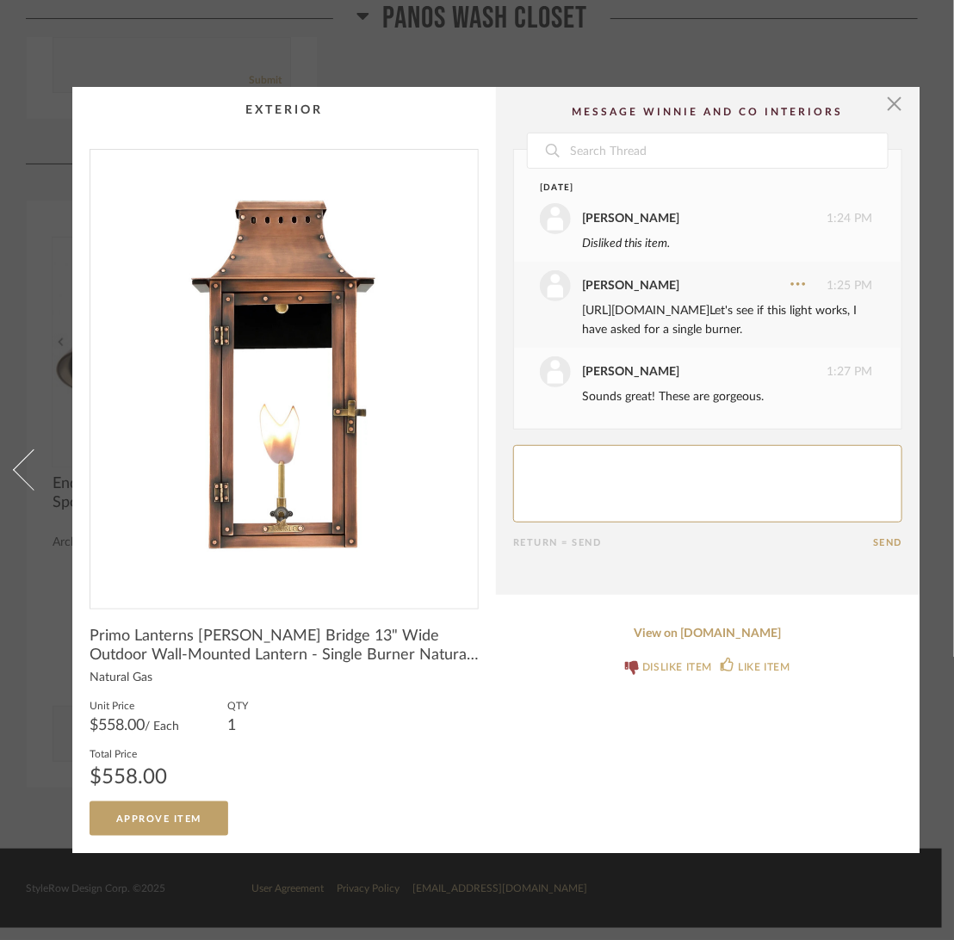
click at [657, 305] on link "[URL][DOMAIN_NAME]" at bounding box center [645, 311] width 127 height 12
click at [893, 92] on span "button" at bounding box center [894, 104] width 34 height 34
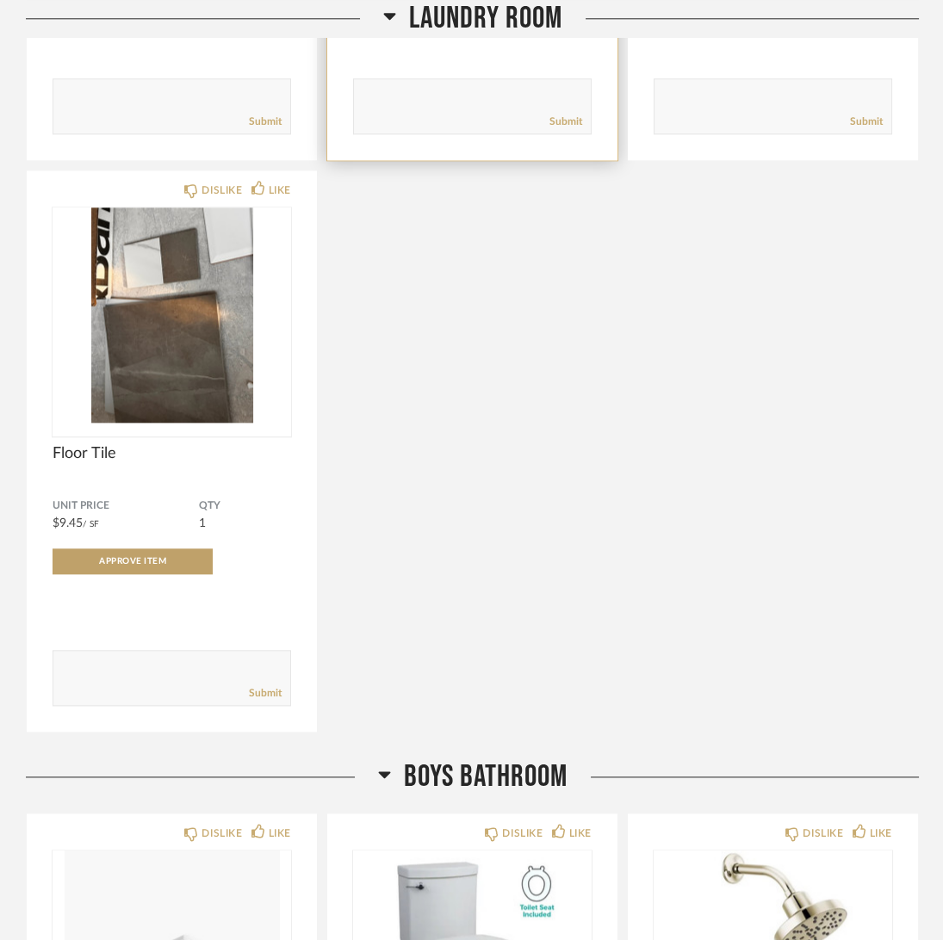
scroll to position [12396, 0]
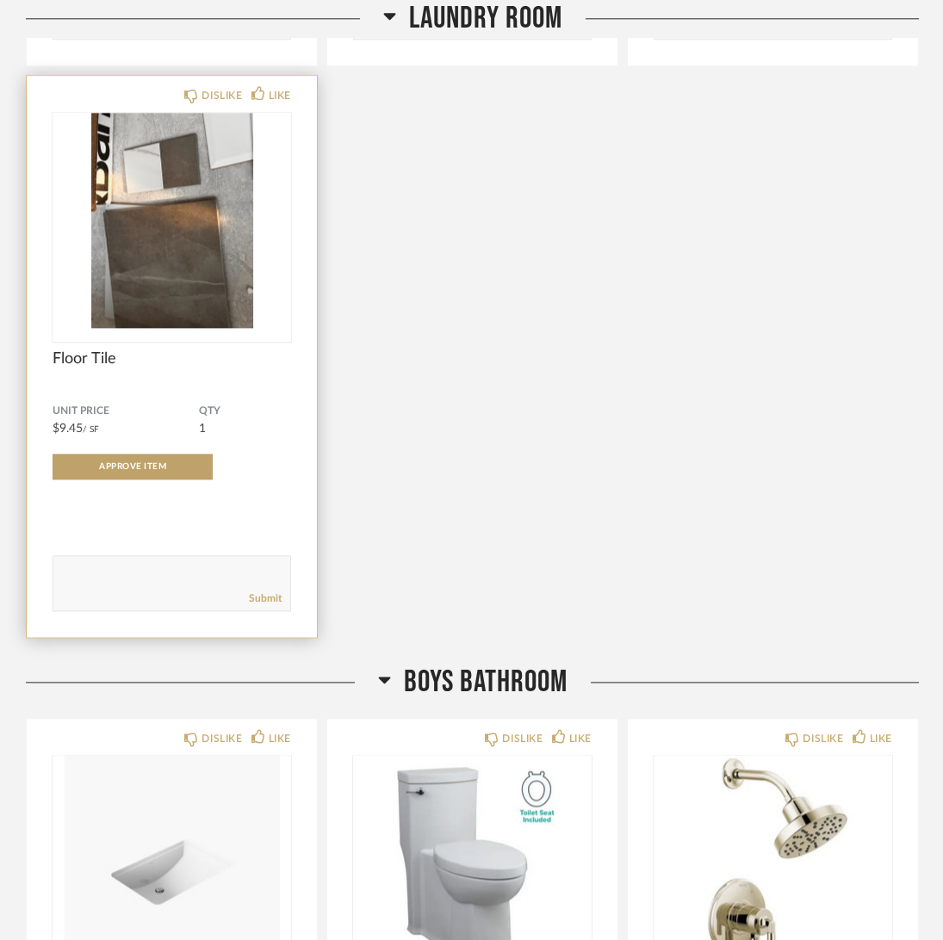
click at [84, 368] on span "Floor Tile" at bounding box center [172, 359] width 238 height 19
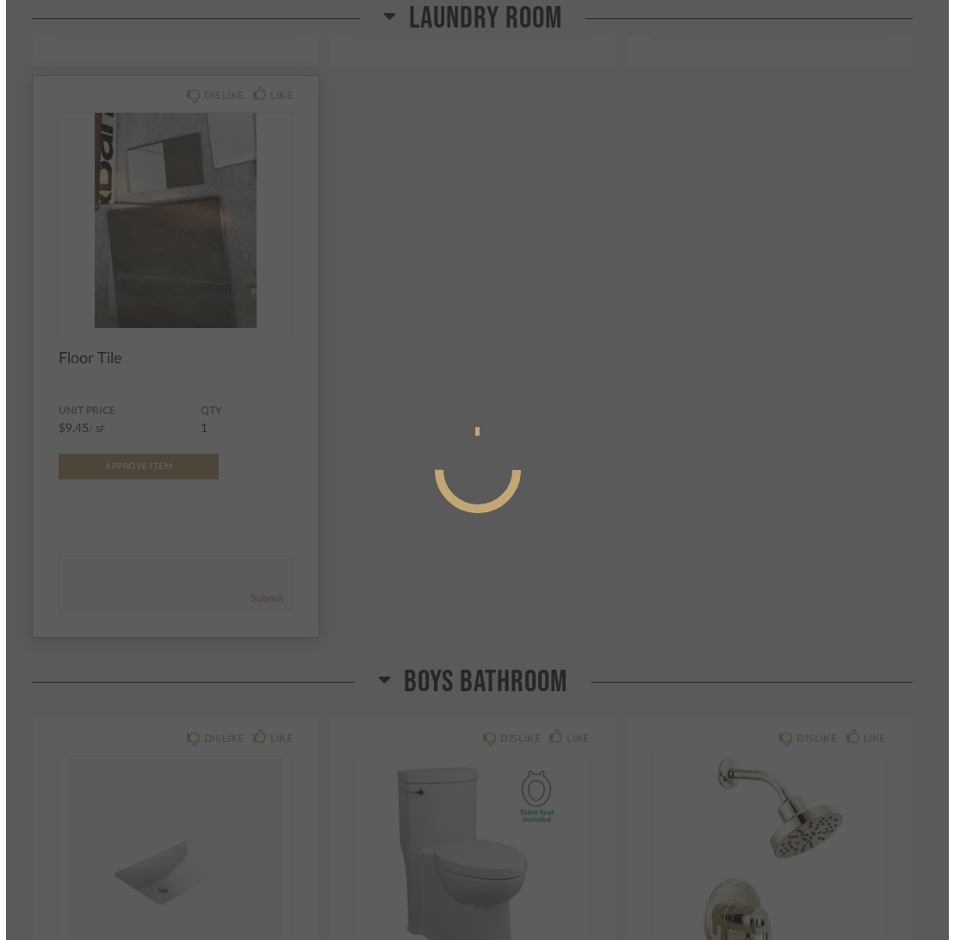
scroll to position [0, 0]
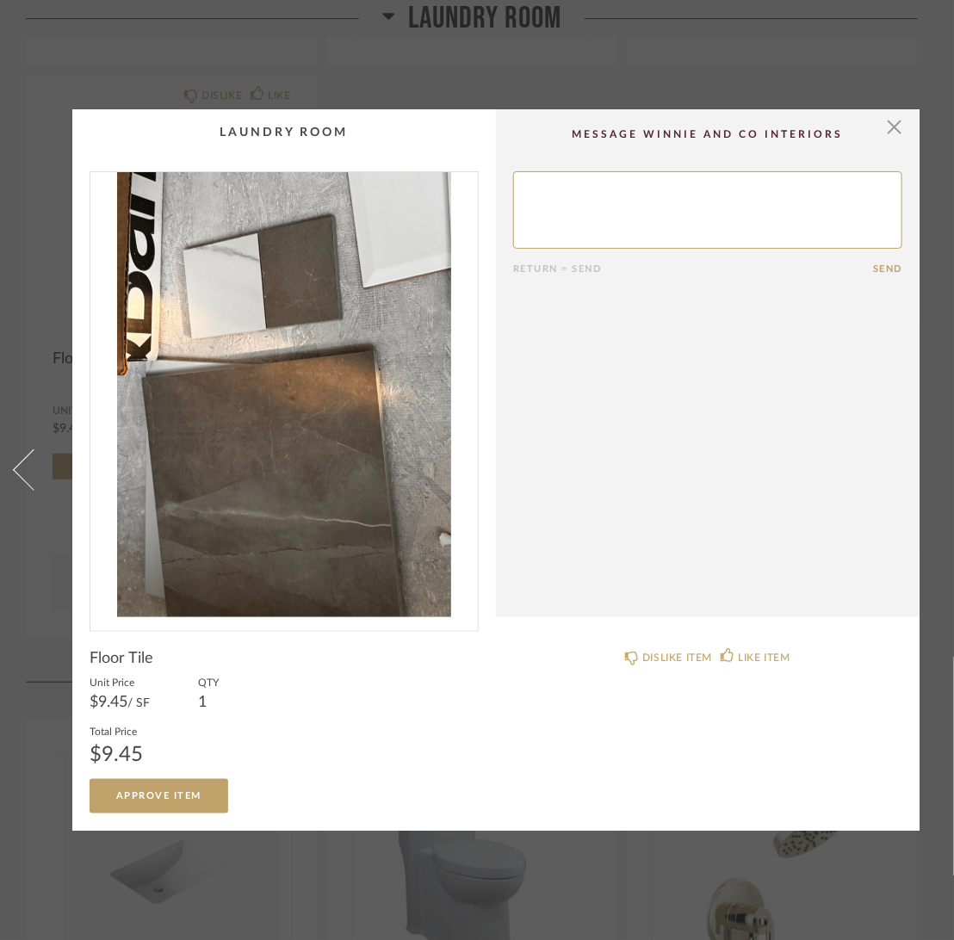
click at [645, 745] on div "DISLIKE ITEM LIKE ITEM" at bounding box center [708, 722] width 424 height 181
click at [886, 115] on span "button" at bounding box center [894, 126] width 34 height 34
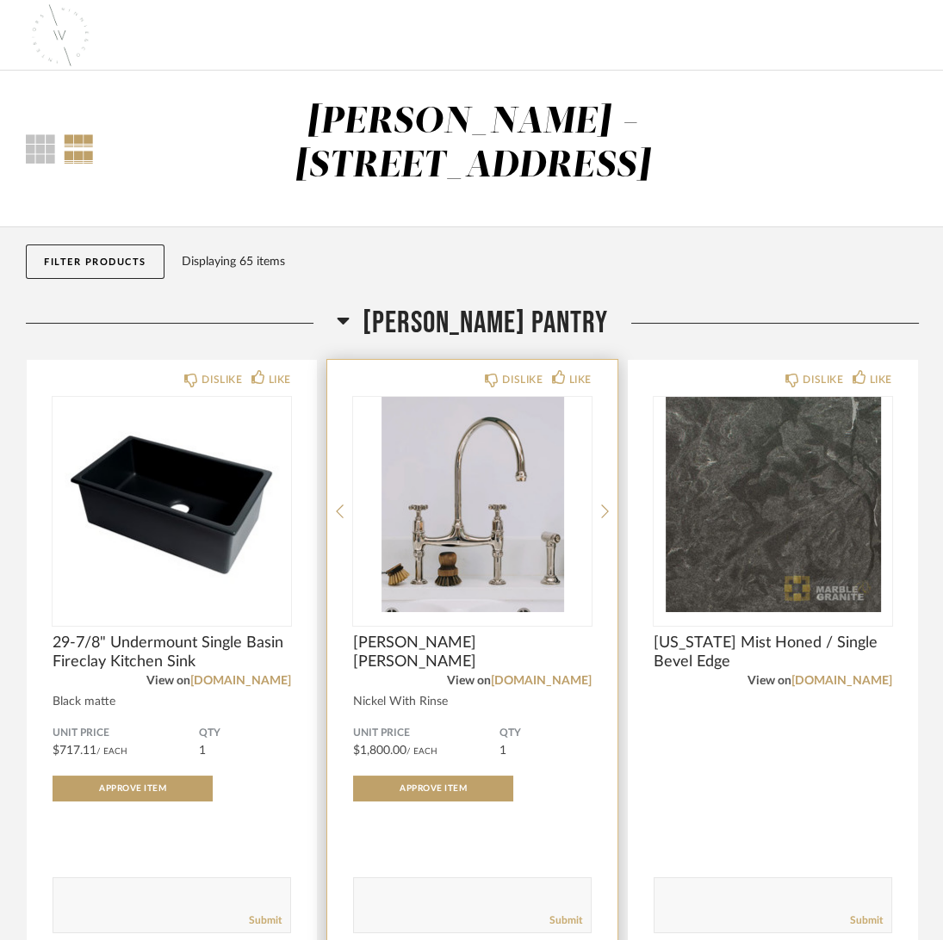
click at [598, 510] on div "DISLIKE LIKE [PERSON_NAME] Nickel Ionian Tap View on [DOMAIN_NAME] Nickel With …" at bounding box center [472, 659] width 290 height 599
click at [608, 512] on icon at bounding box center [605, 511] width 8 height 15
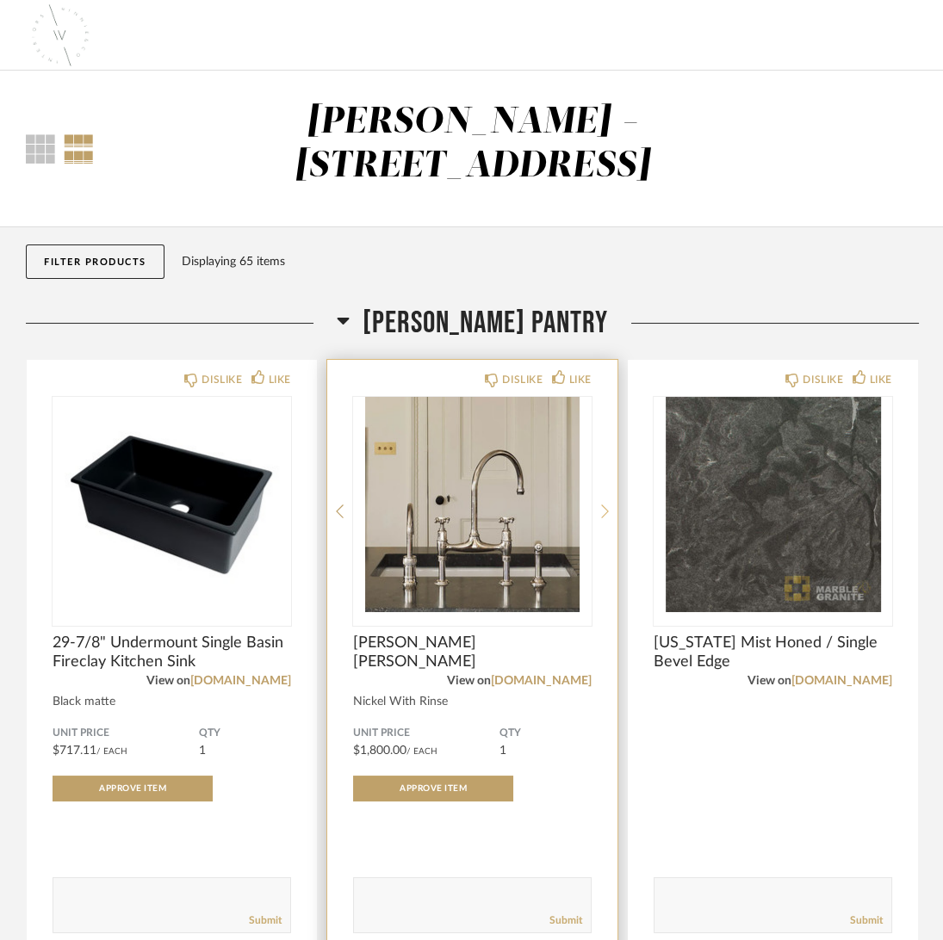
click at [608, 512] on icon at bounding box center [605, 511] width 8 height 15
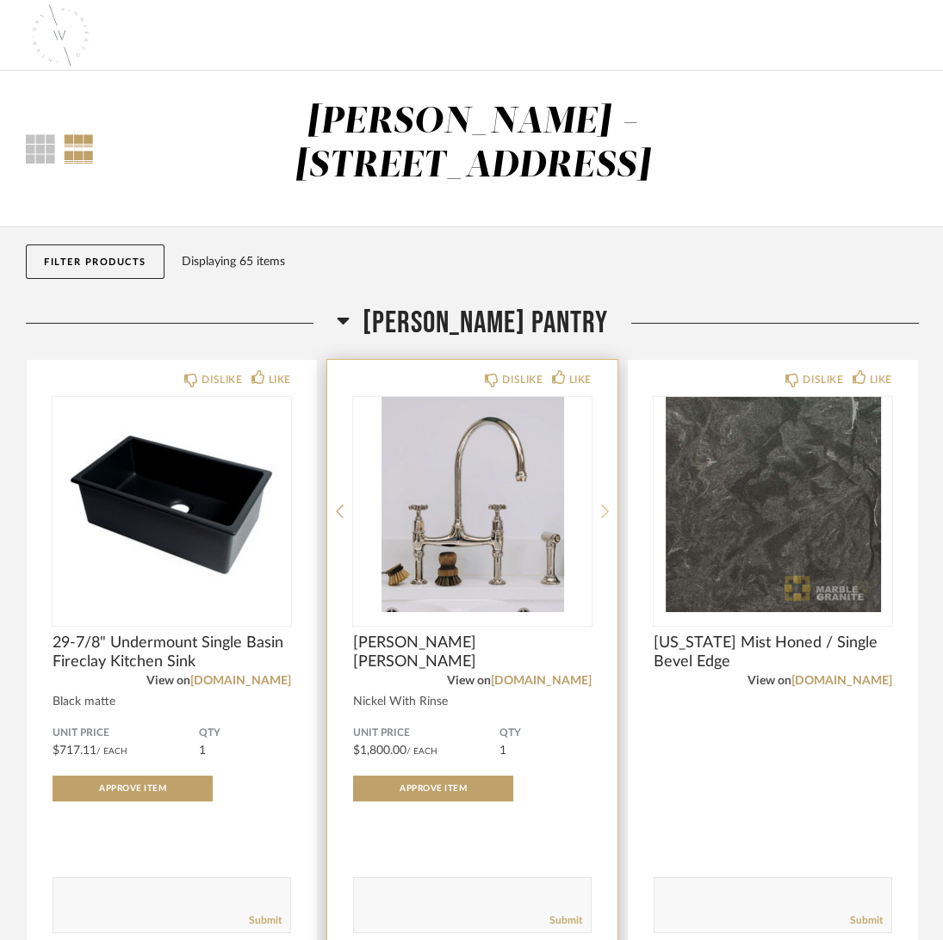
click at [608, 512] on icon at bounding box center [605, 511] width 8 height 15
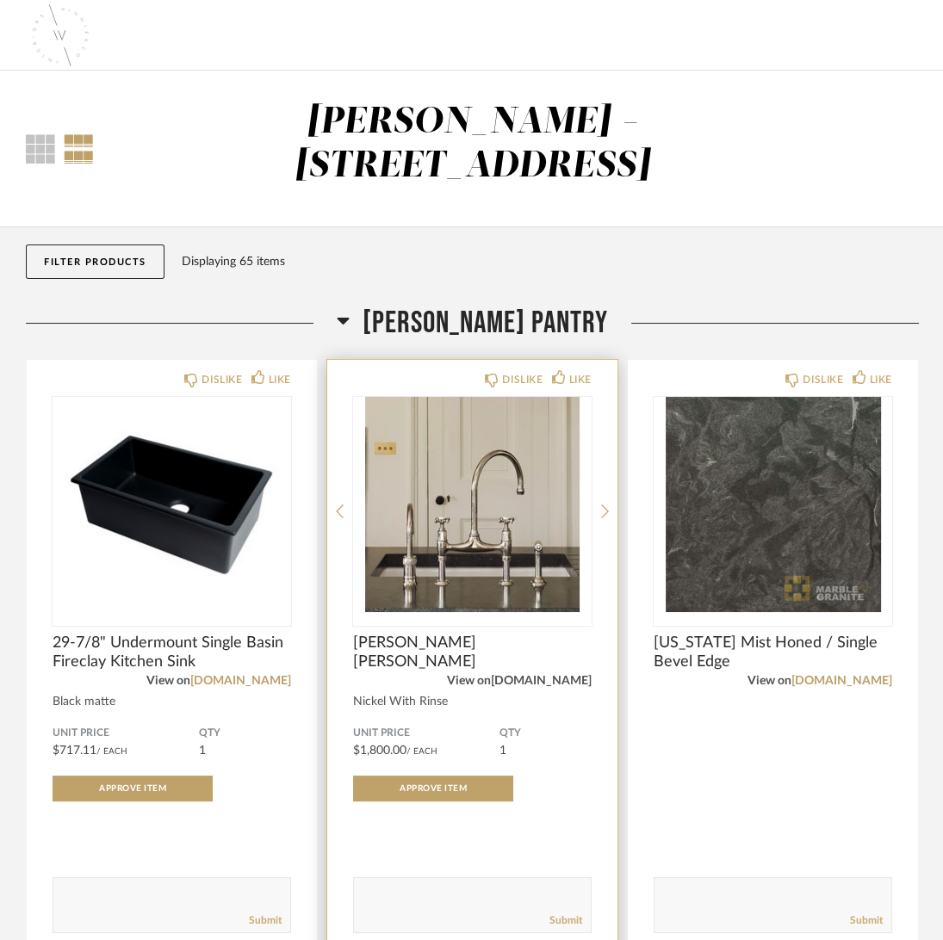
click at [564, 676] on link "[DOMAIN_NAME]" at bounding box center [541, 681] width 101 height 12
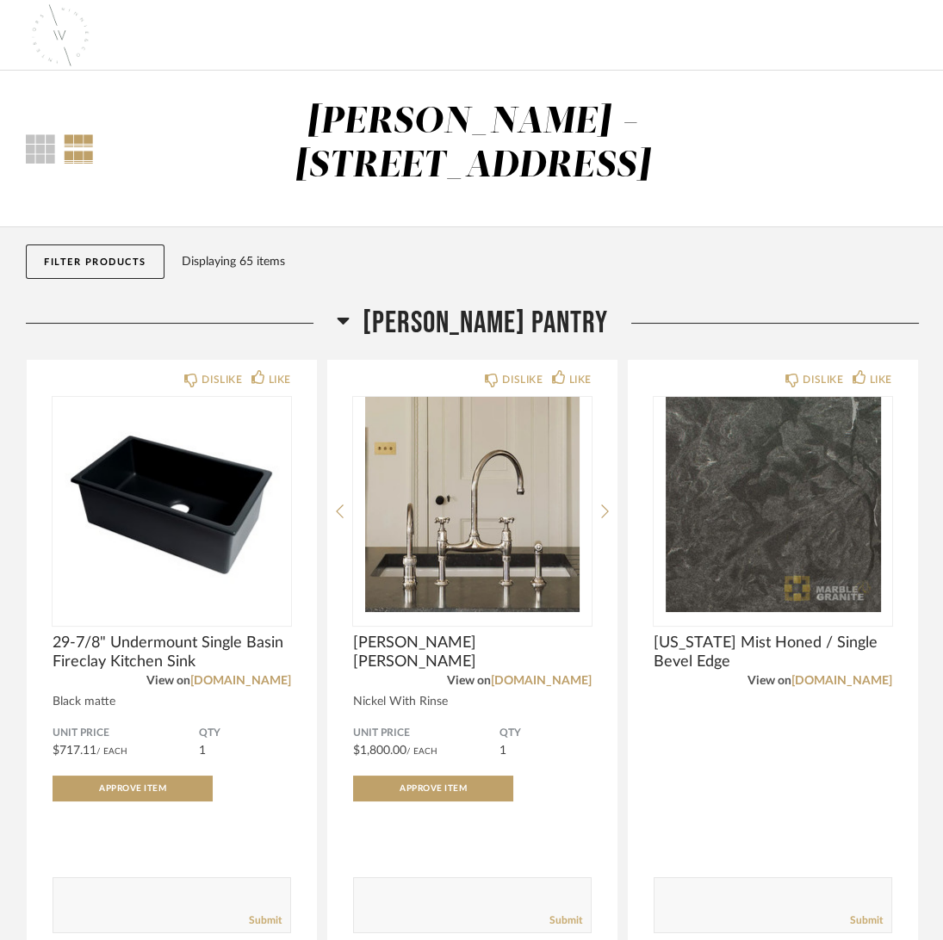
click at [814, 127] on div "Thumbnail View Full View [PERSON_NAME] - [STREET_ADDRESS]" at bounding box center [472, 149] width 919 height 96
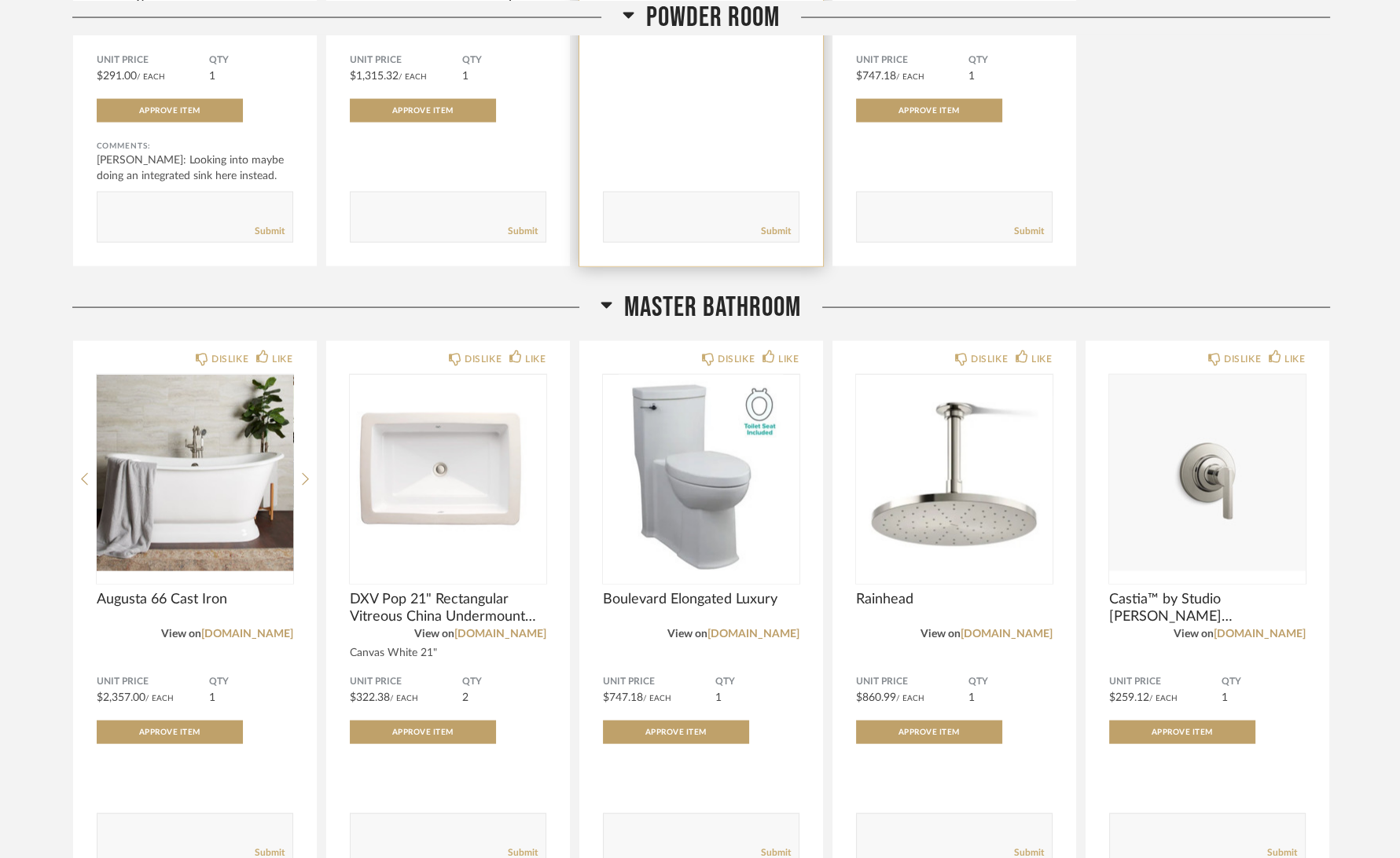
scroll to position [4243, 0]
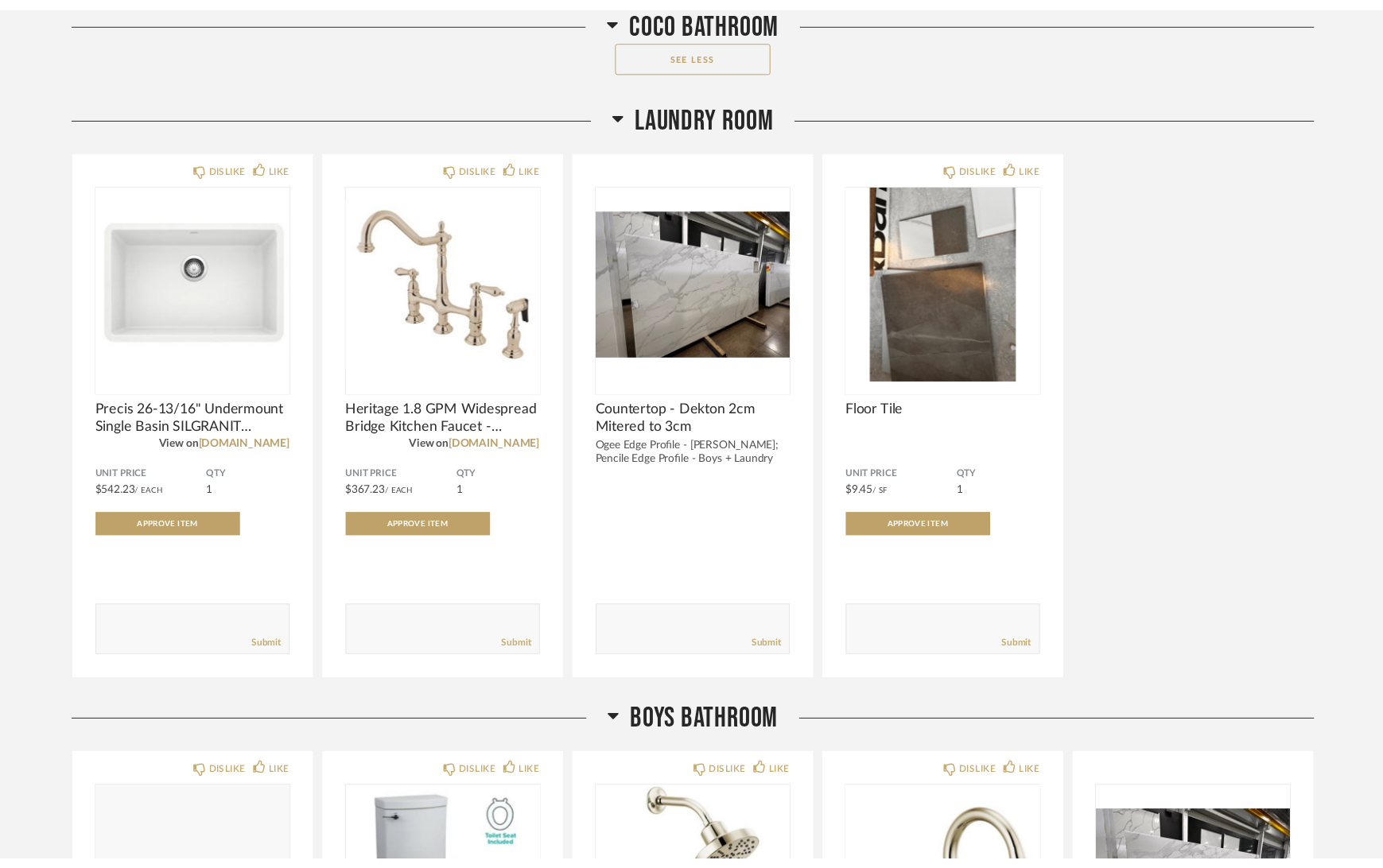
scroll to position [7631, 0]
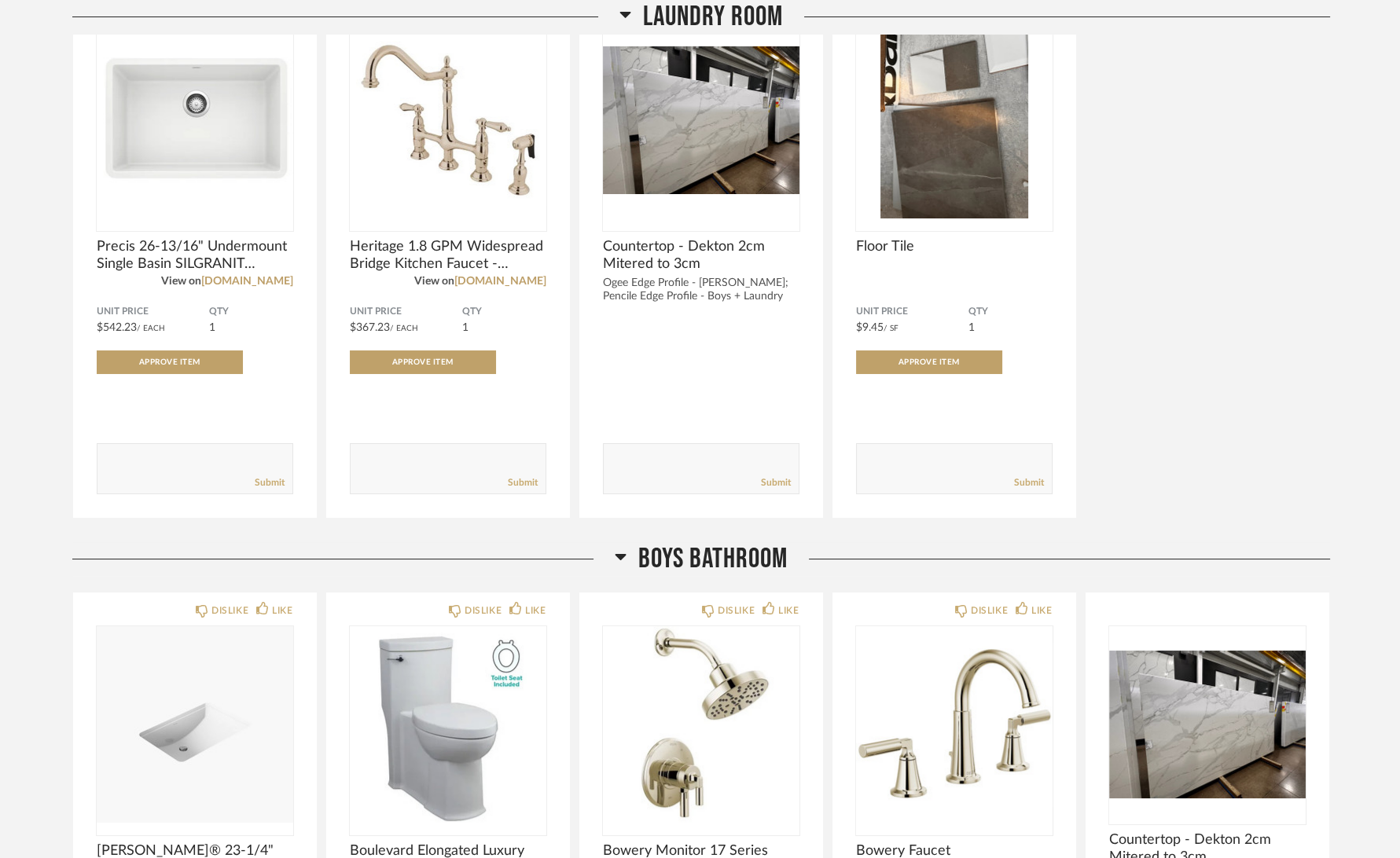
click at [1176, 335] on div "DISLIKE LIKE Precis 26-13/16" Undermount Single Basin SILGRANIT Kitchen Sink Vi…" at bounding box center [700, 253] width 1258 height 531
click at [1313, 174] on div "DISLIKE LIKE Precis 26-13/16" Undermount Single Basin SILGRANIT Kitchen Sink Vi…" at bounding box center [700, 253] width 1258 height 531
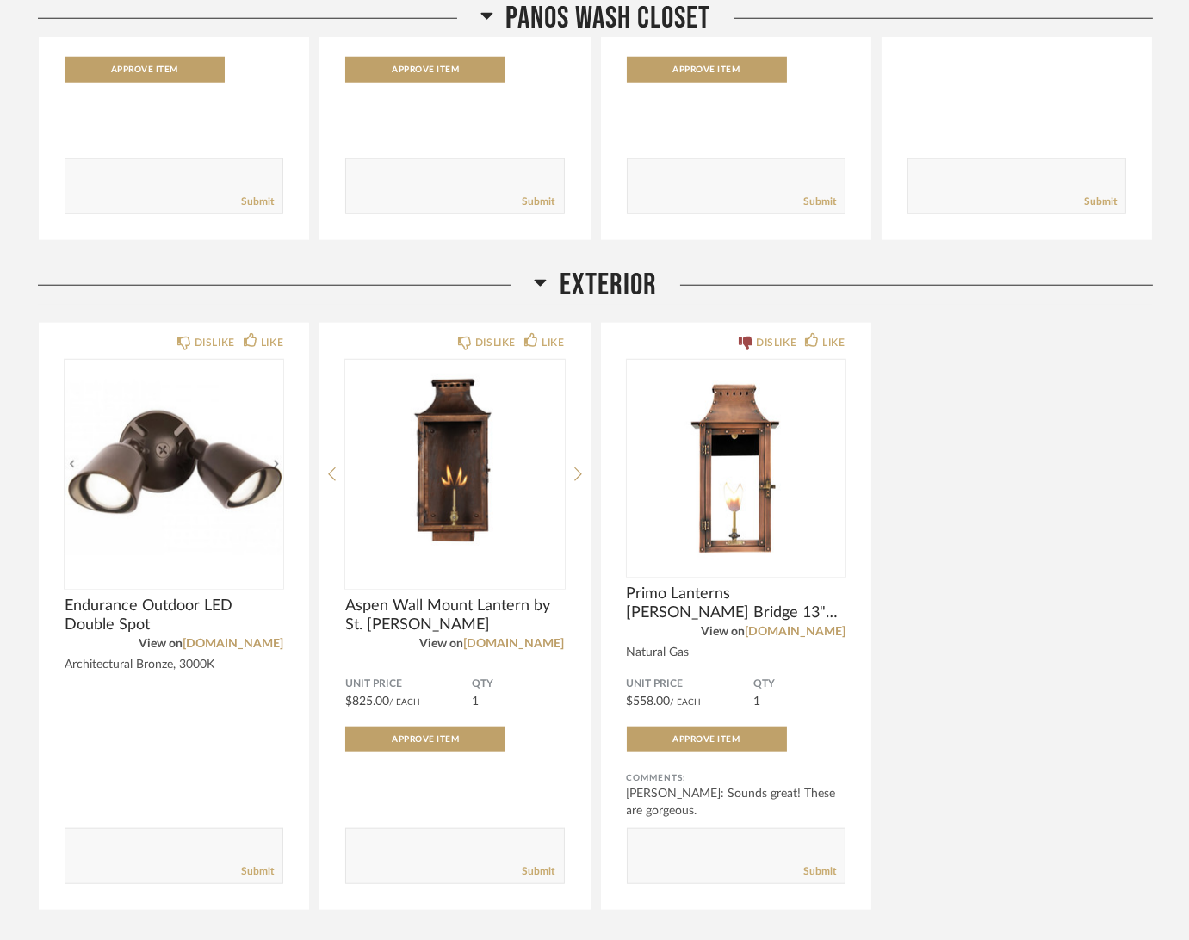
scroll to position [13098, 0]
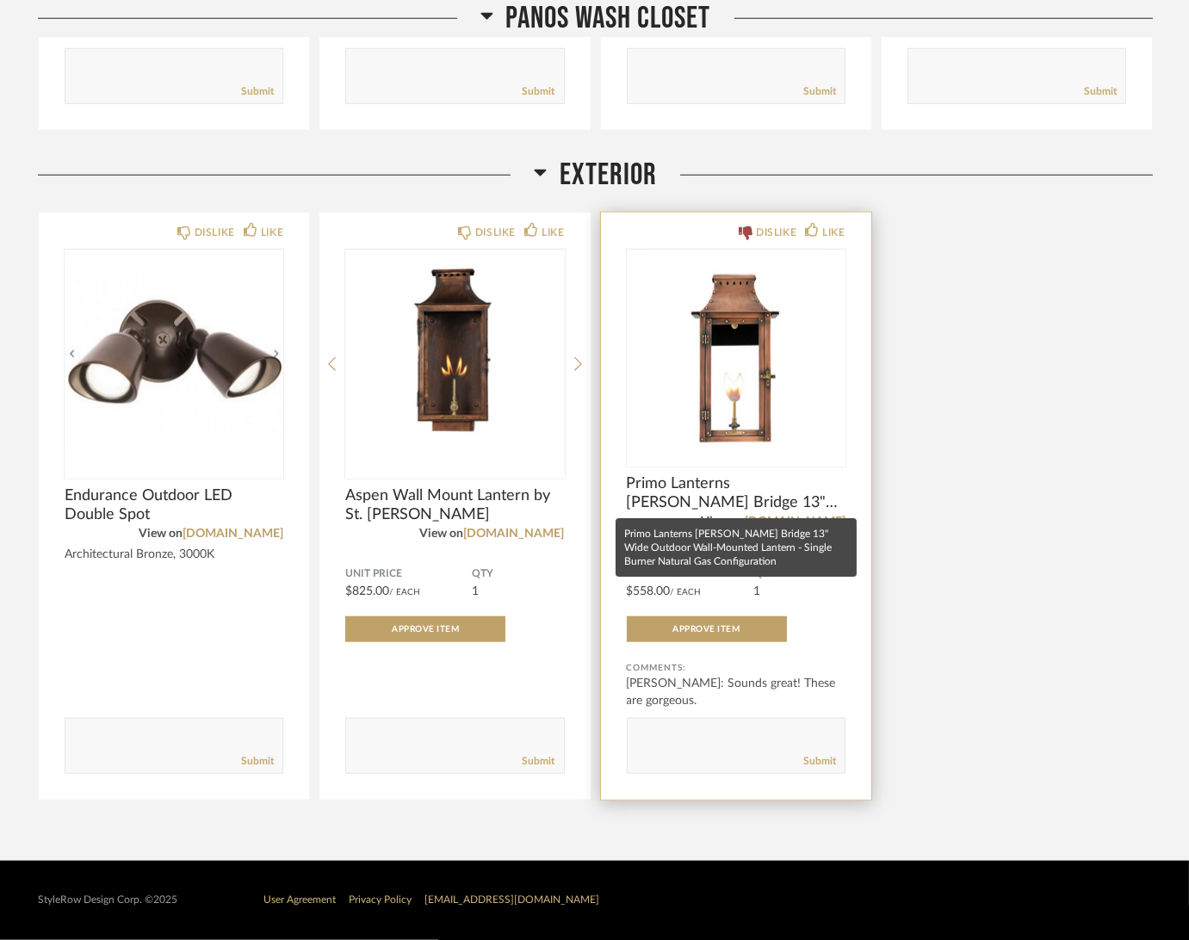
click at [715, 483] on span "Primo Lanterns [PERSON_NAME] Bridge 13" Wide Outdoor Wall-Mounted Lantern - Sin…" at bounding box center [736, 493] width 219 height 38
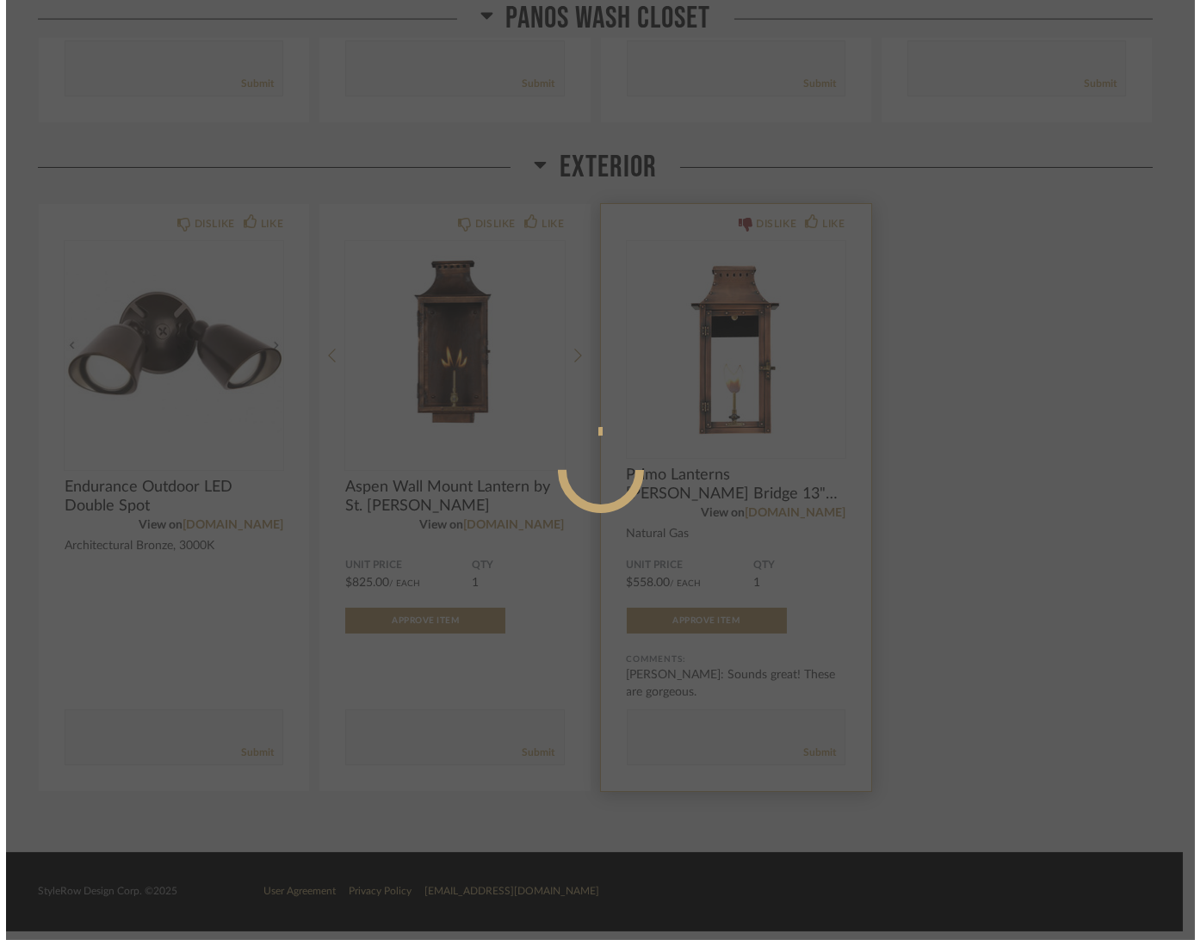
scroll to position [0, 0]
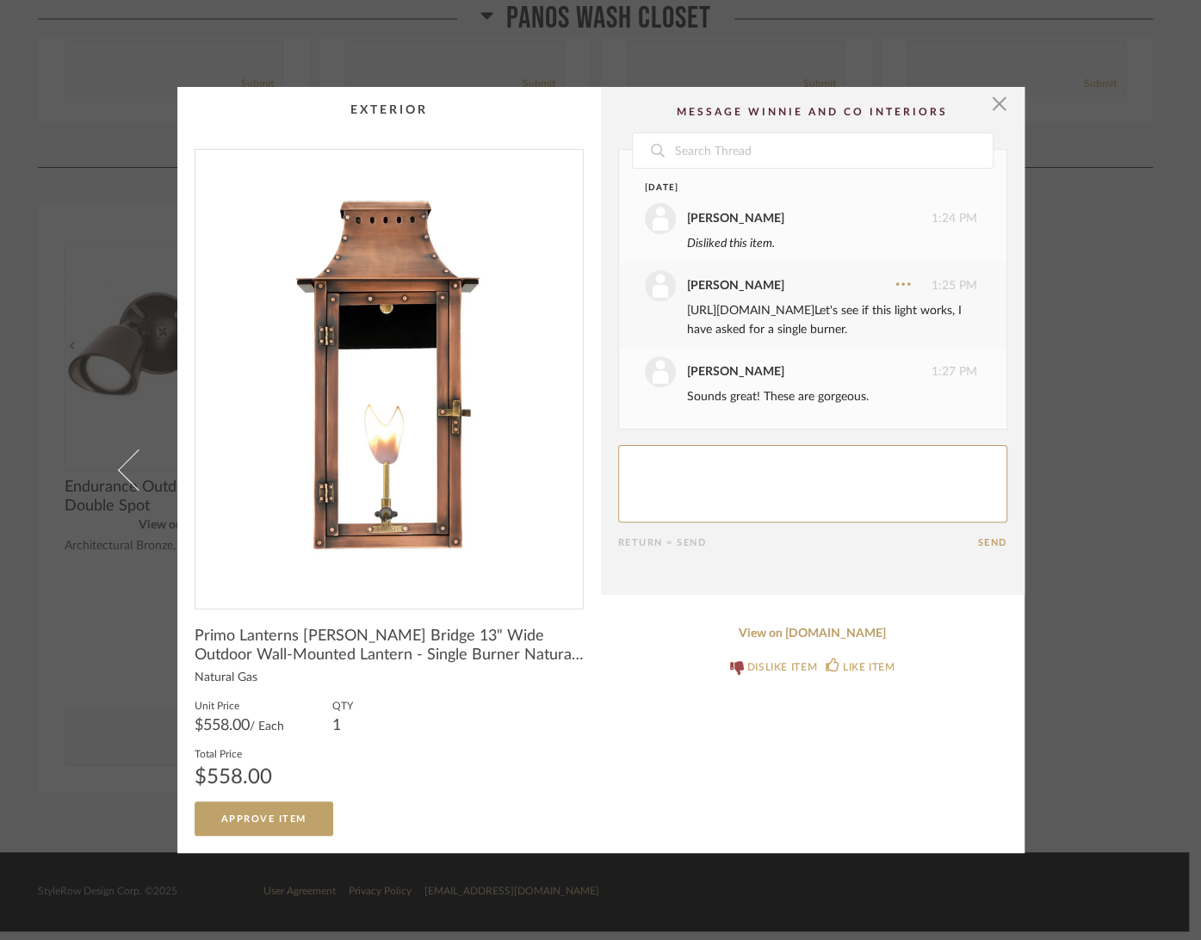
click at [804, 312] on link "[URL][DOMAIN_NAME]" at bounding box center [750, 311] width 127 height 12
